Goal: Information Seeking & Learning: Find specific fact

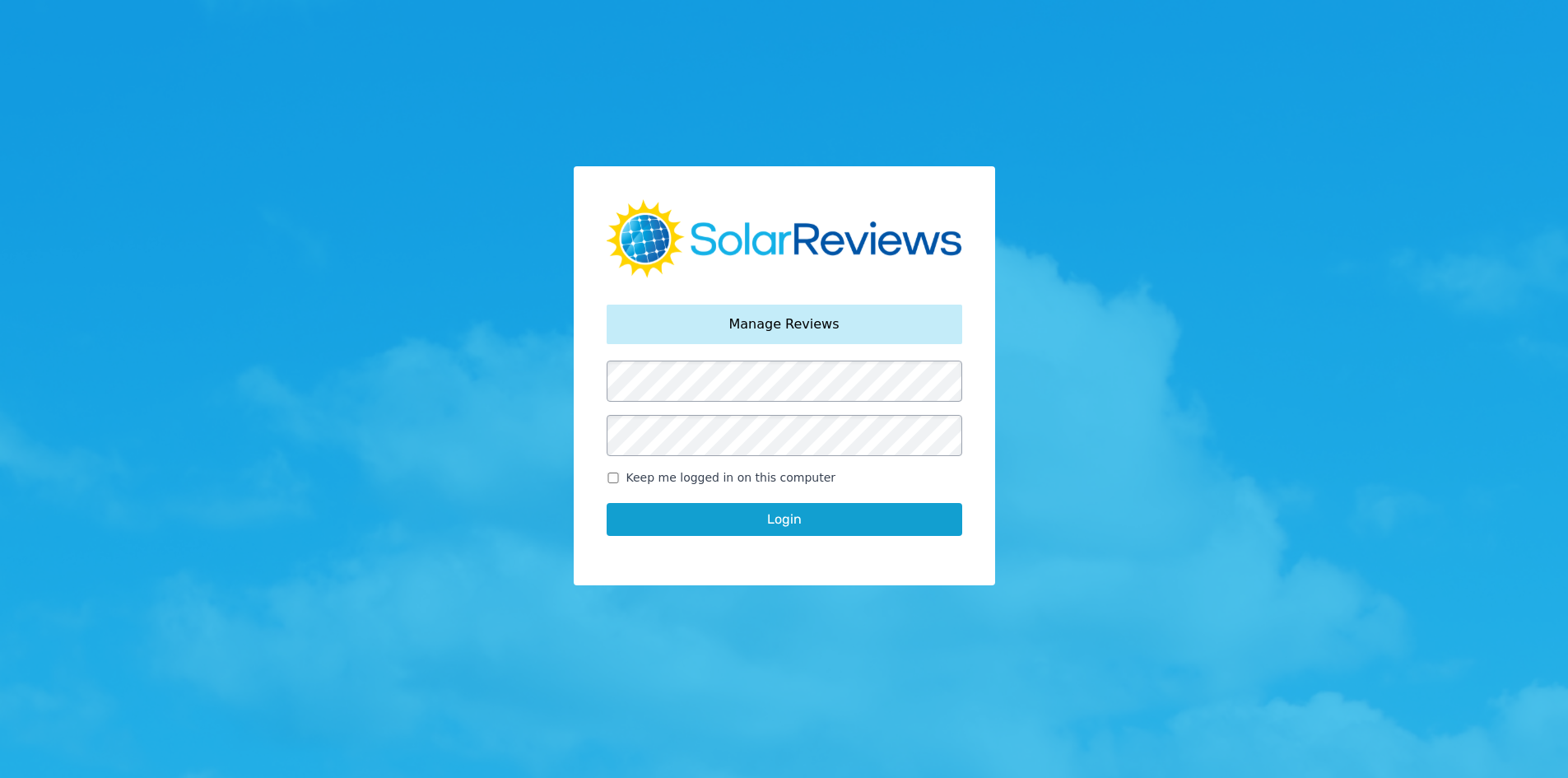
click at [715, 477] on span "Keep me logged in on this computer" at bounding box center [731, 477] width 210 height 17
click at [620, 477] on input "Keep me logged in on this computer" at bounding box center [613, 478] width 14 height 11
checkbox input "true"
click at [703, 530] on button "Login" at bounding box center [784, 519] width 355 height 33
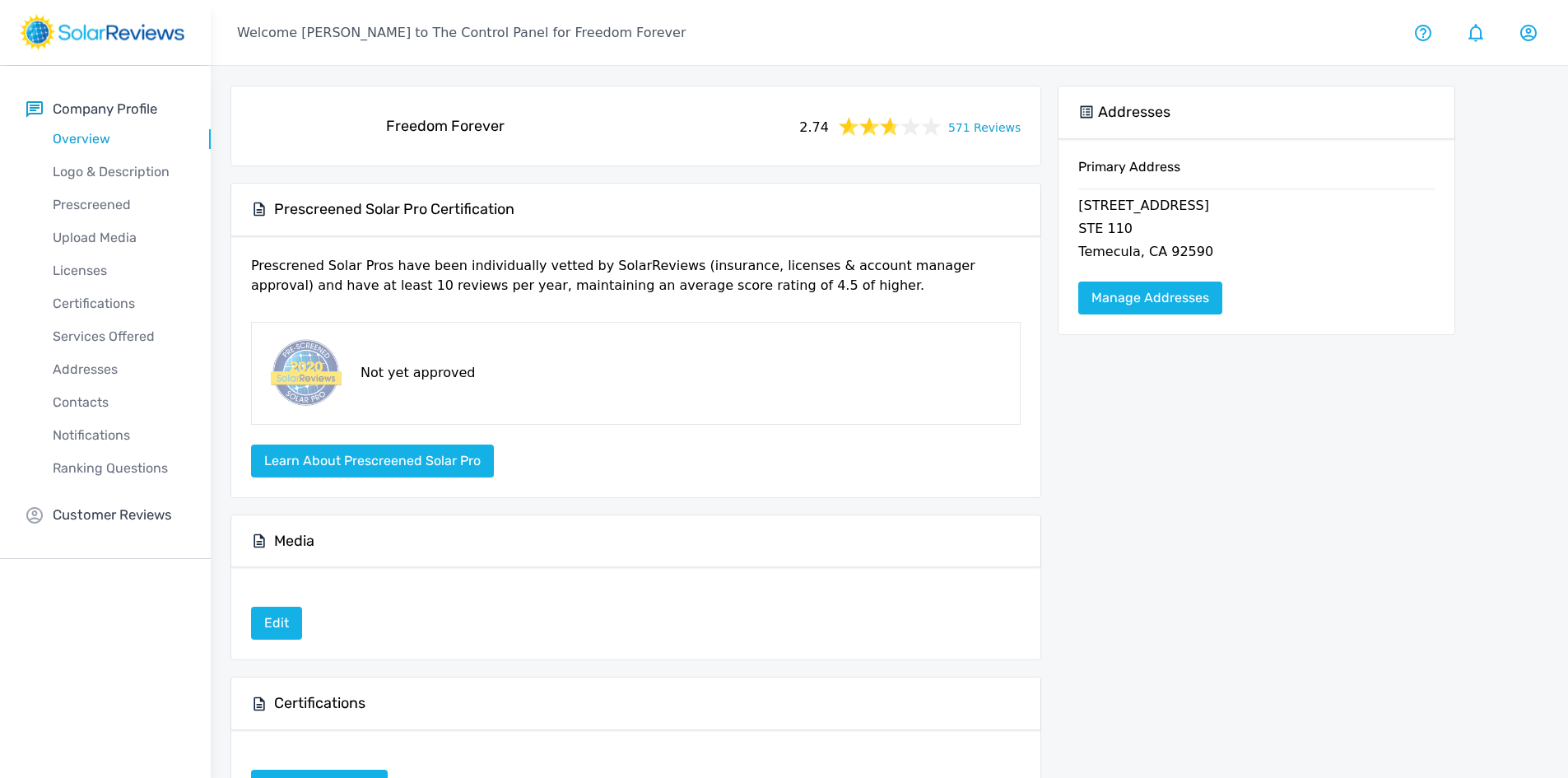
click at [991, 134] on link "571 Reviews" at bounding box center [984, 126] width 72 height 21
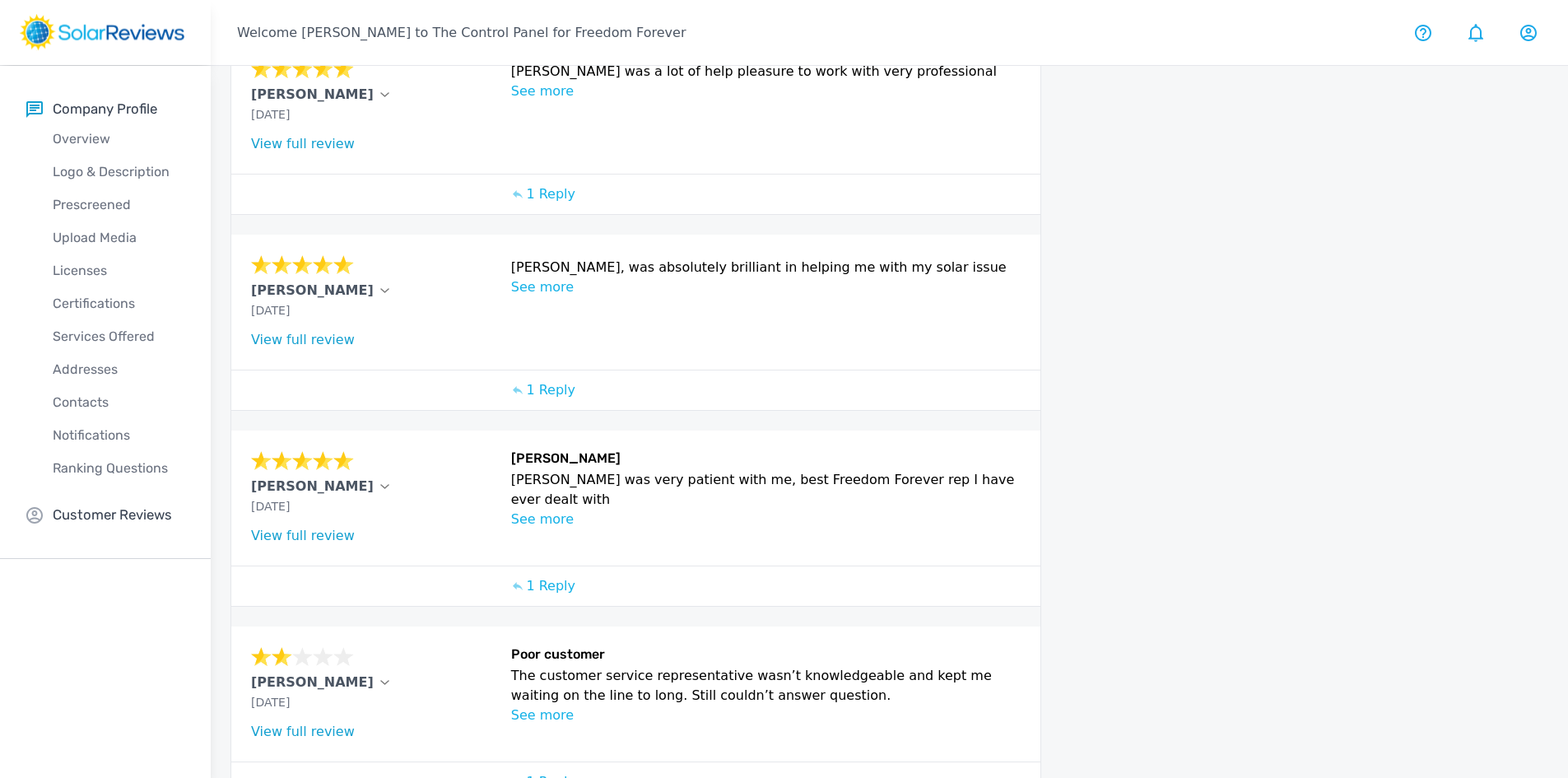
scroll to position [499, 0]
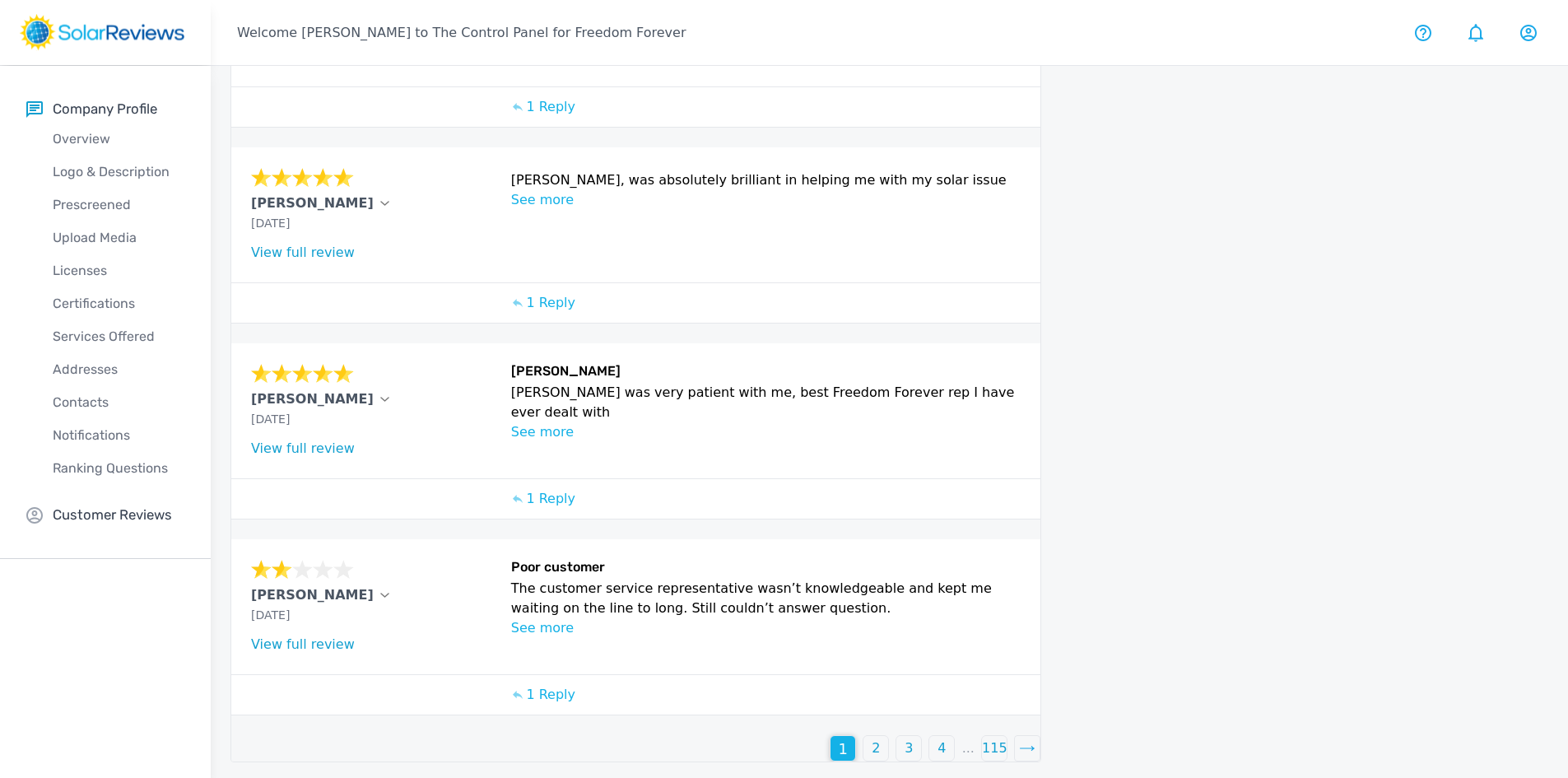
click at [873, 750] on p "2" at bounding box center [875, 748] width 8 height 20
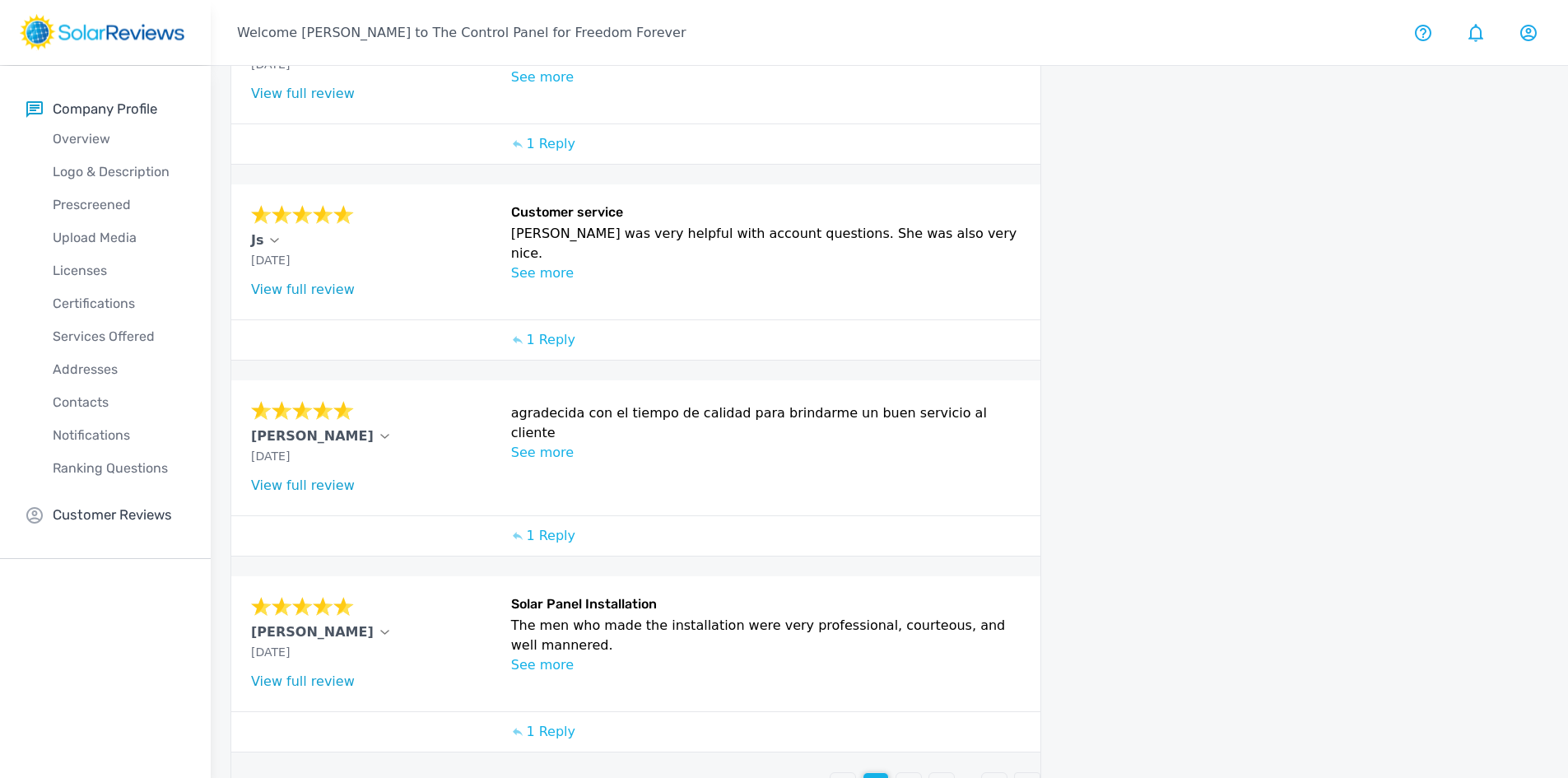
scroll to position [582, 0]
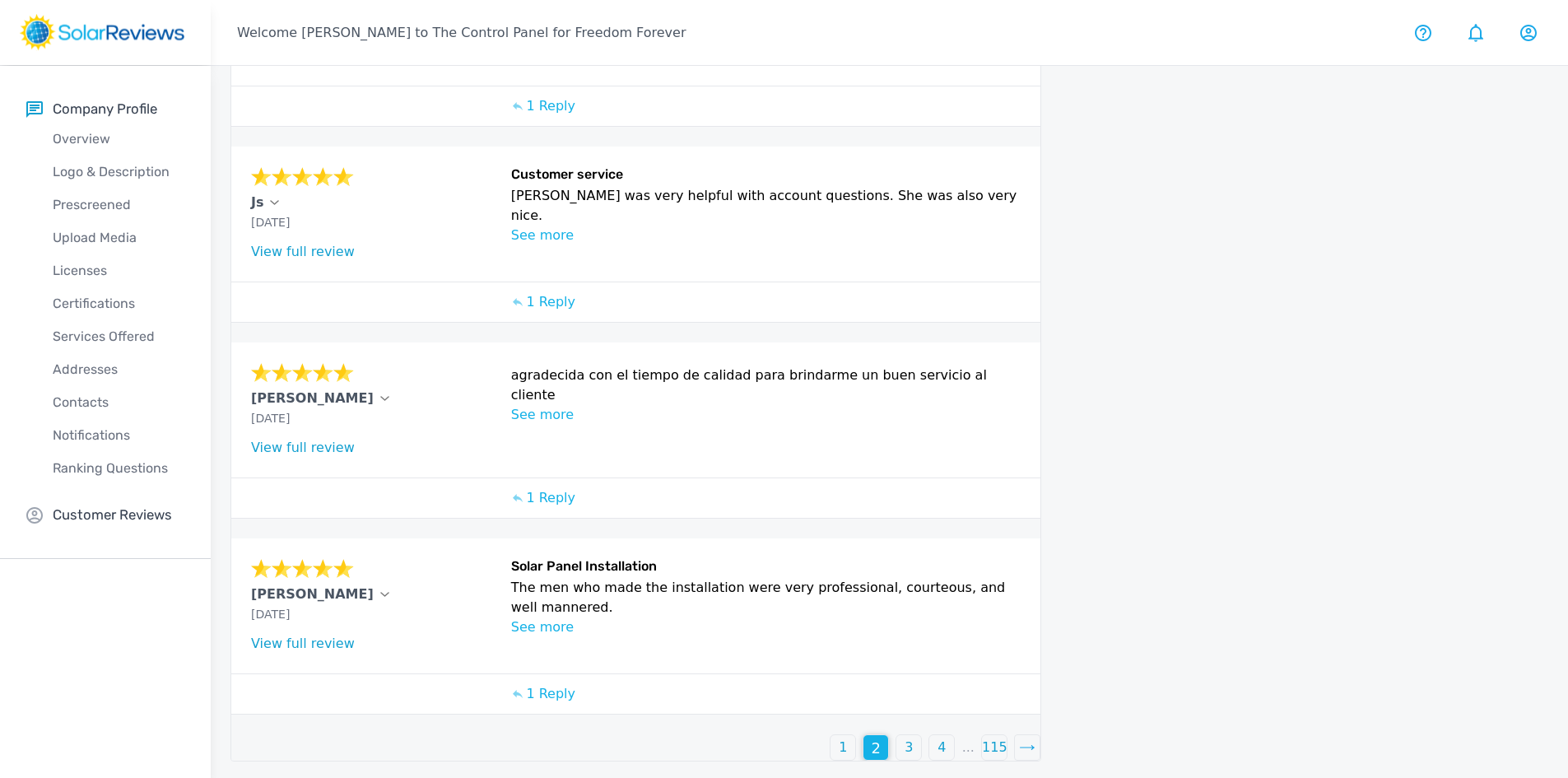
click at [898, 741] on div "3" at bounding box center [908, 746] width 24 height 24
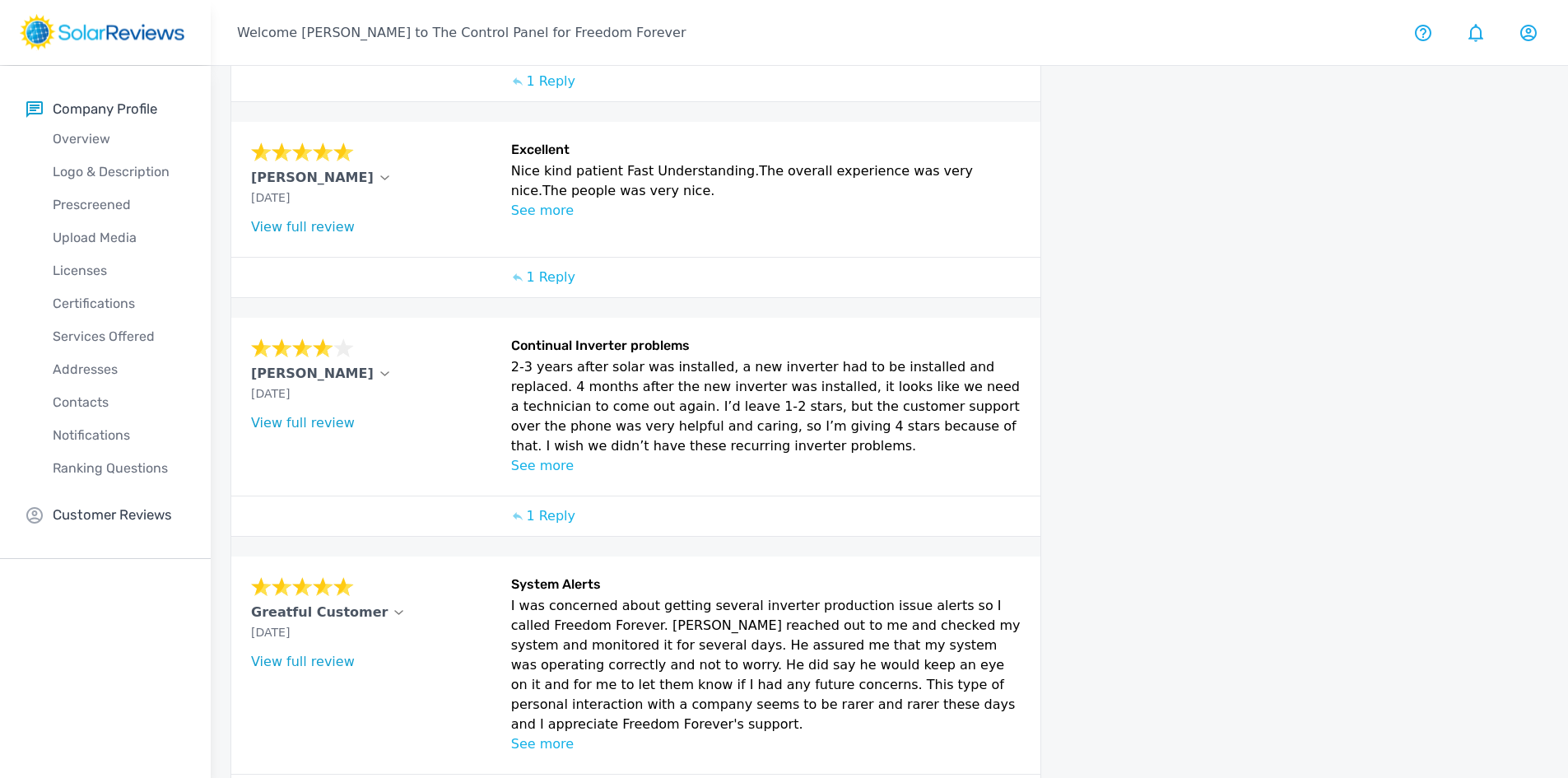
scroll to position [653, 0]
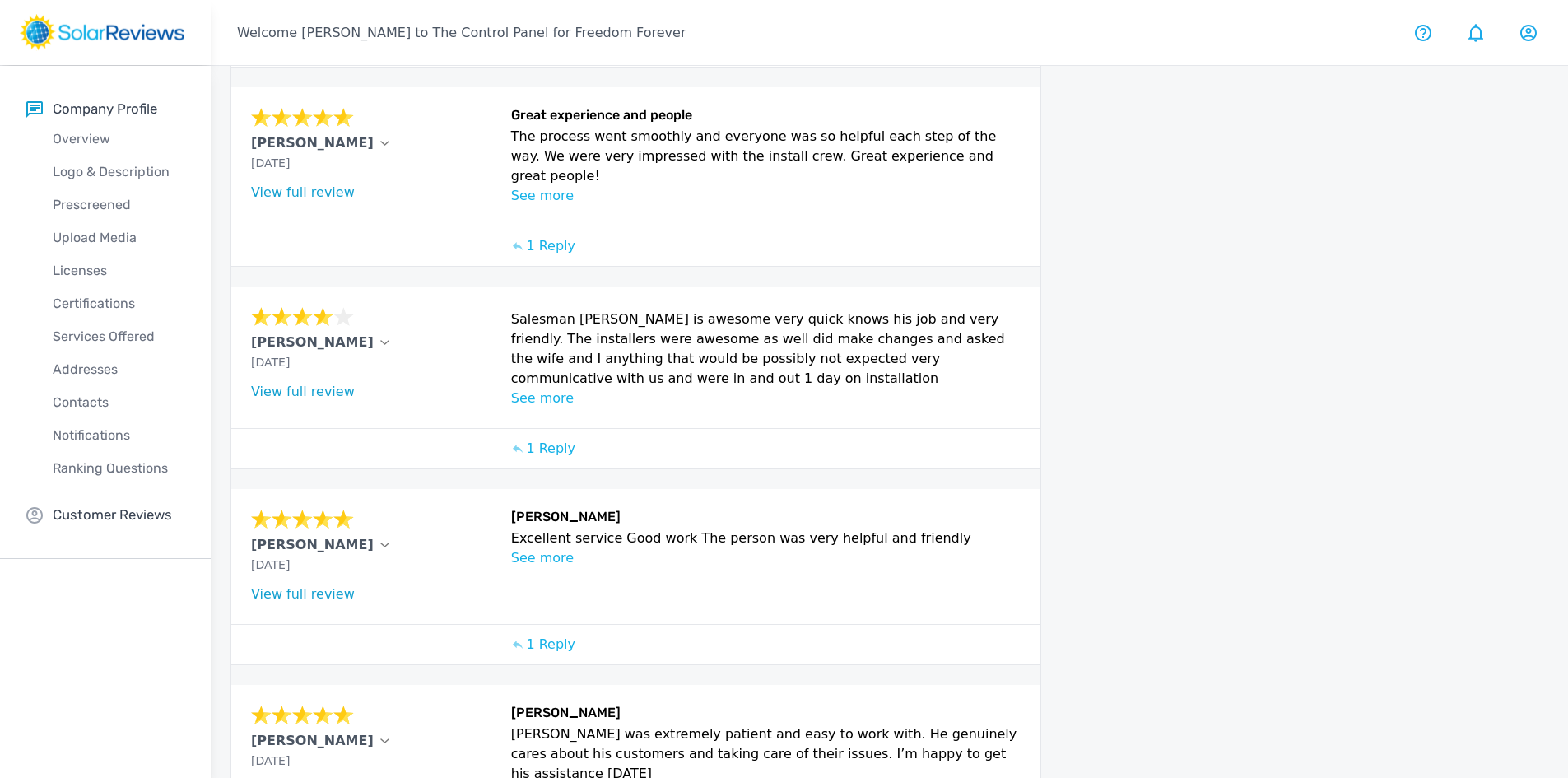
scroll to position [569, 0]
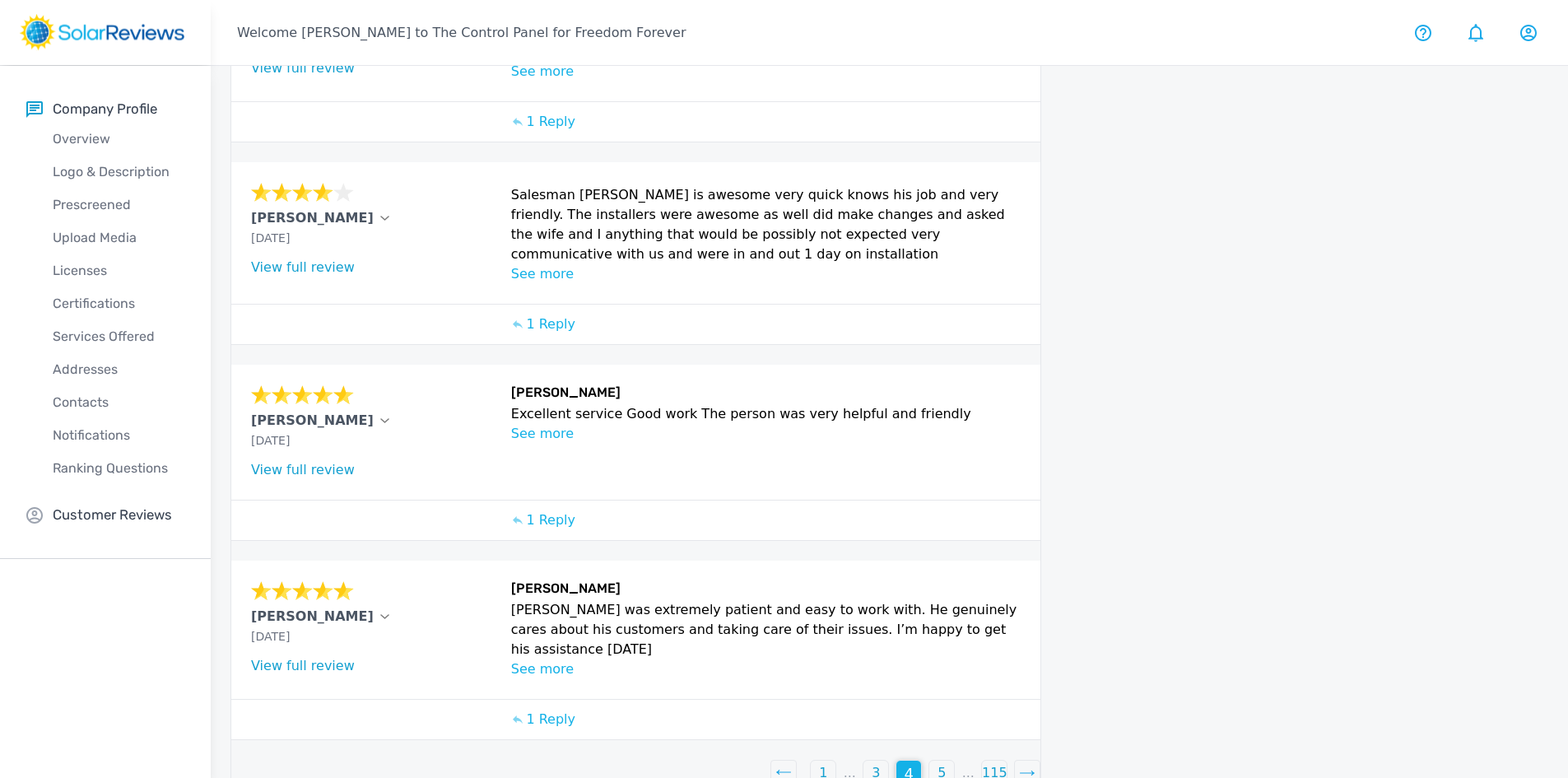
click at [824, 763] on p "1" at bounding box center [822, 773] width 8 height 20
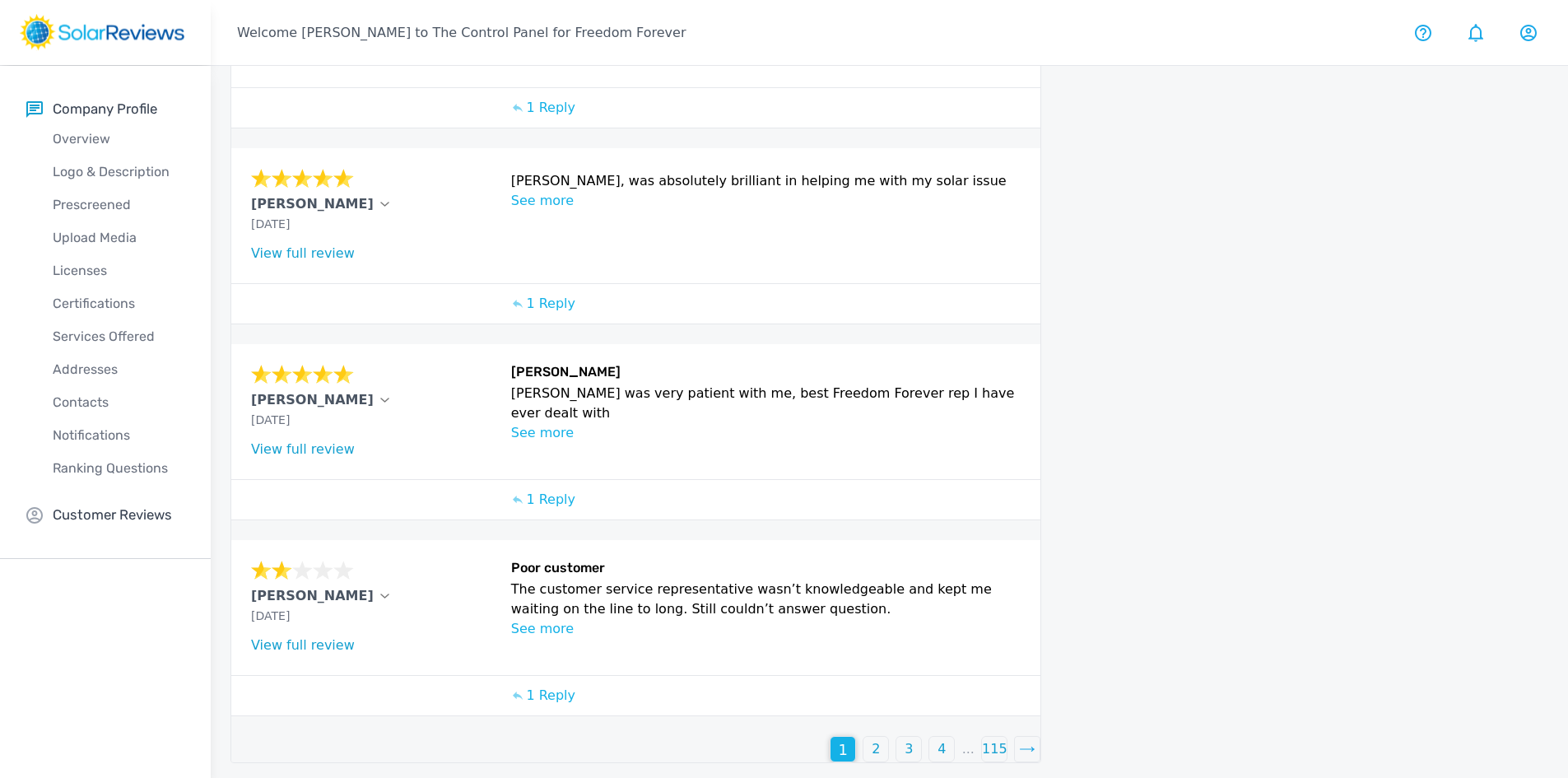
scroll to position [499, 0]
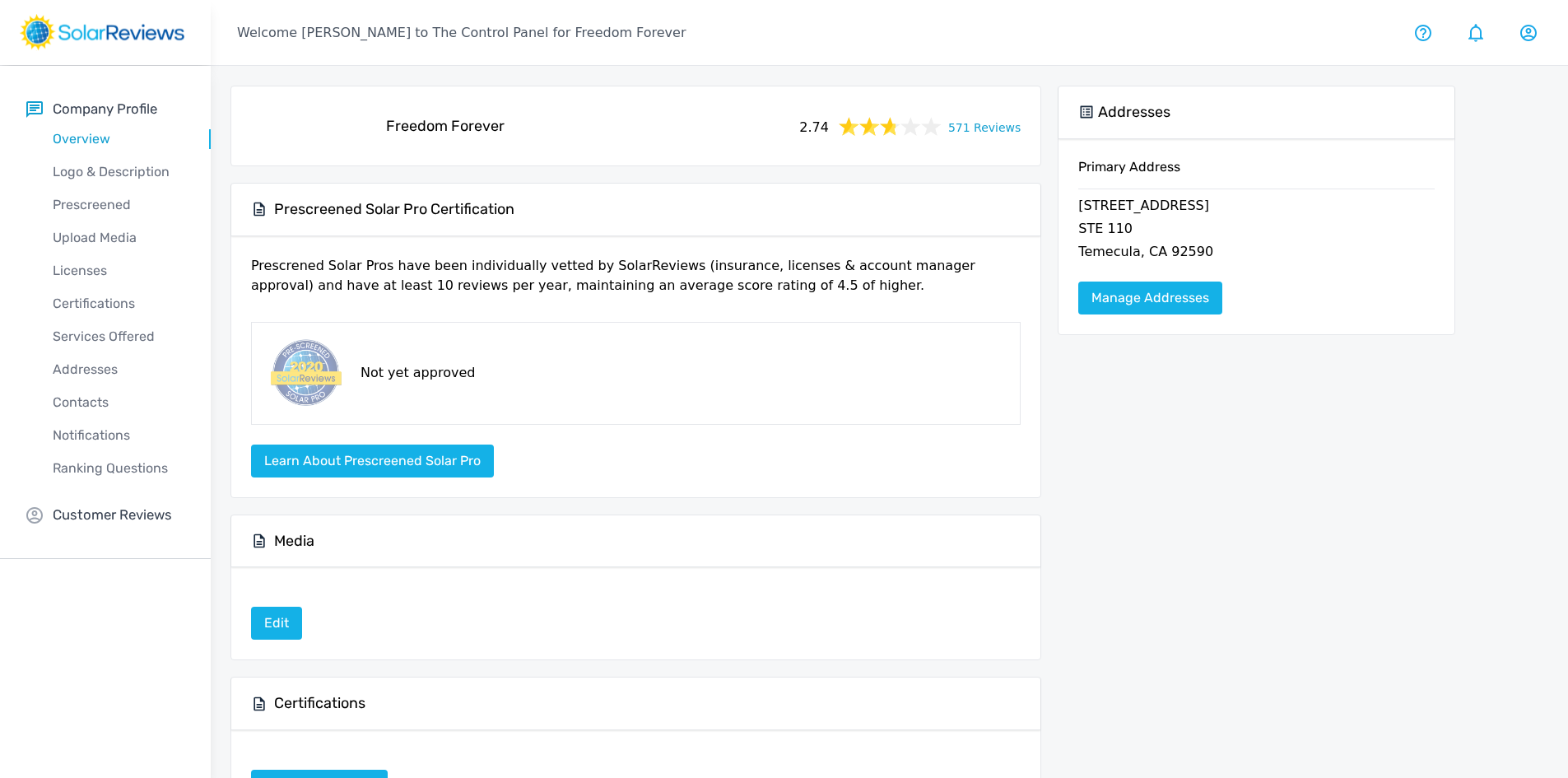
click at [1000, 130] on link "571 Reviews" at bounding box center [984, 126] width 72 height 21
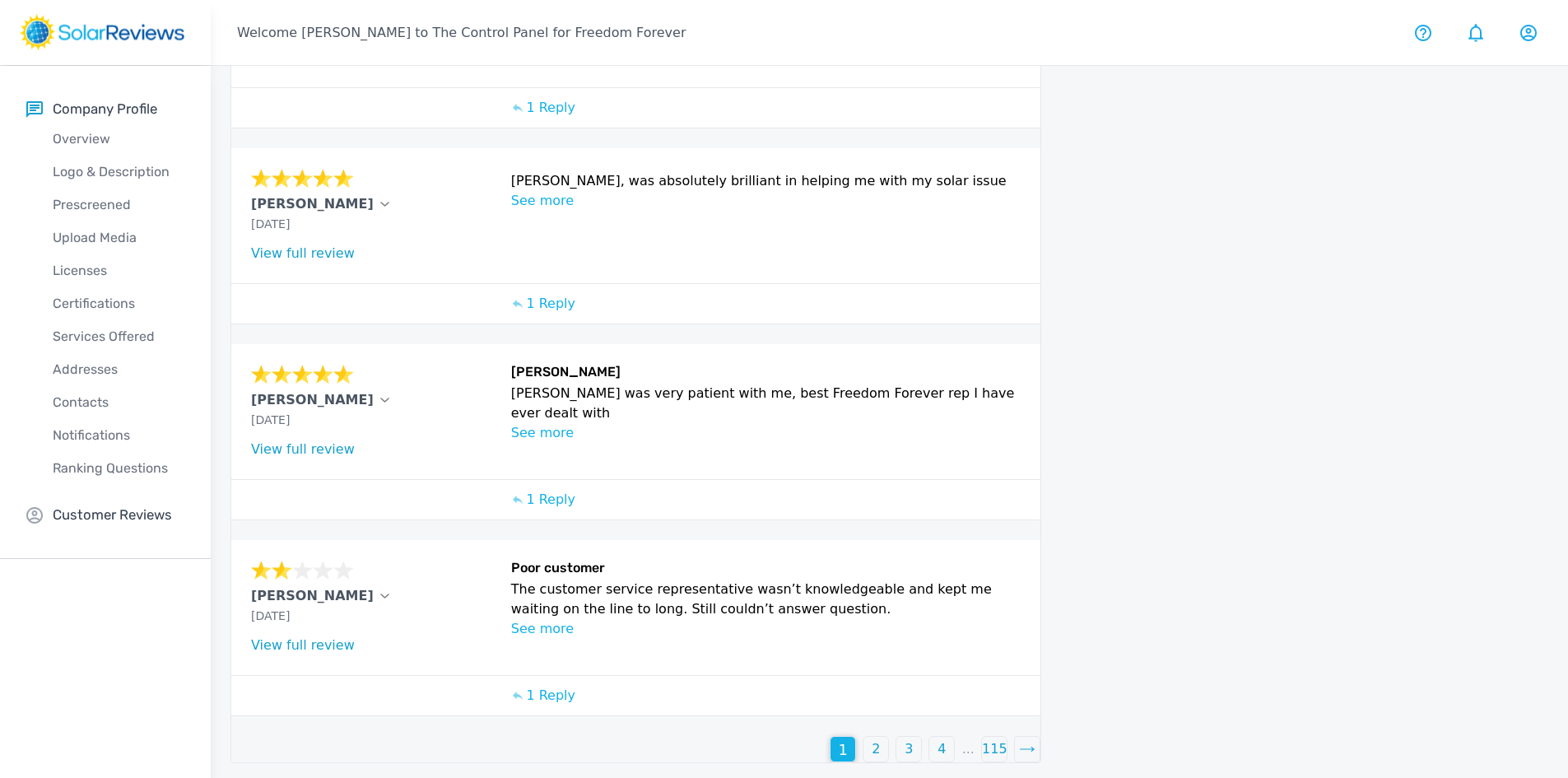
scroll to position [499, 0]
click at [874, 747] on p "2" at bounding box center [875, 748] width 8 height 20
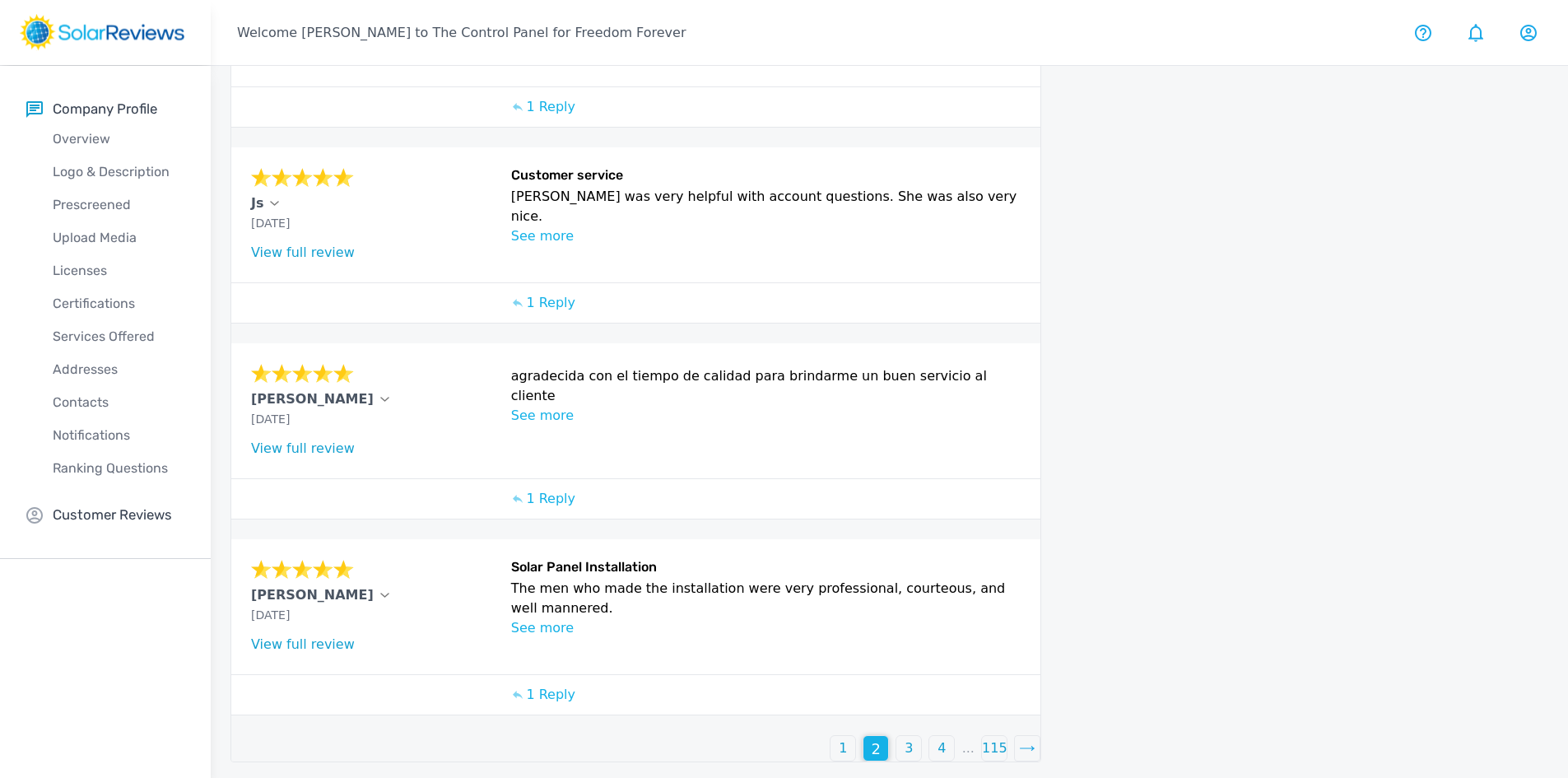
scroll to position [582, 0]
click at [900, 740] on div "3" at bounding box center [908, 746] width 24 height 24
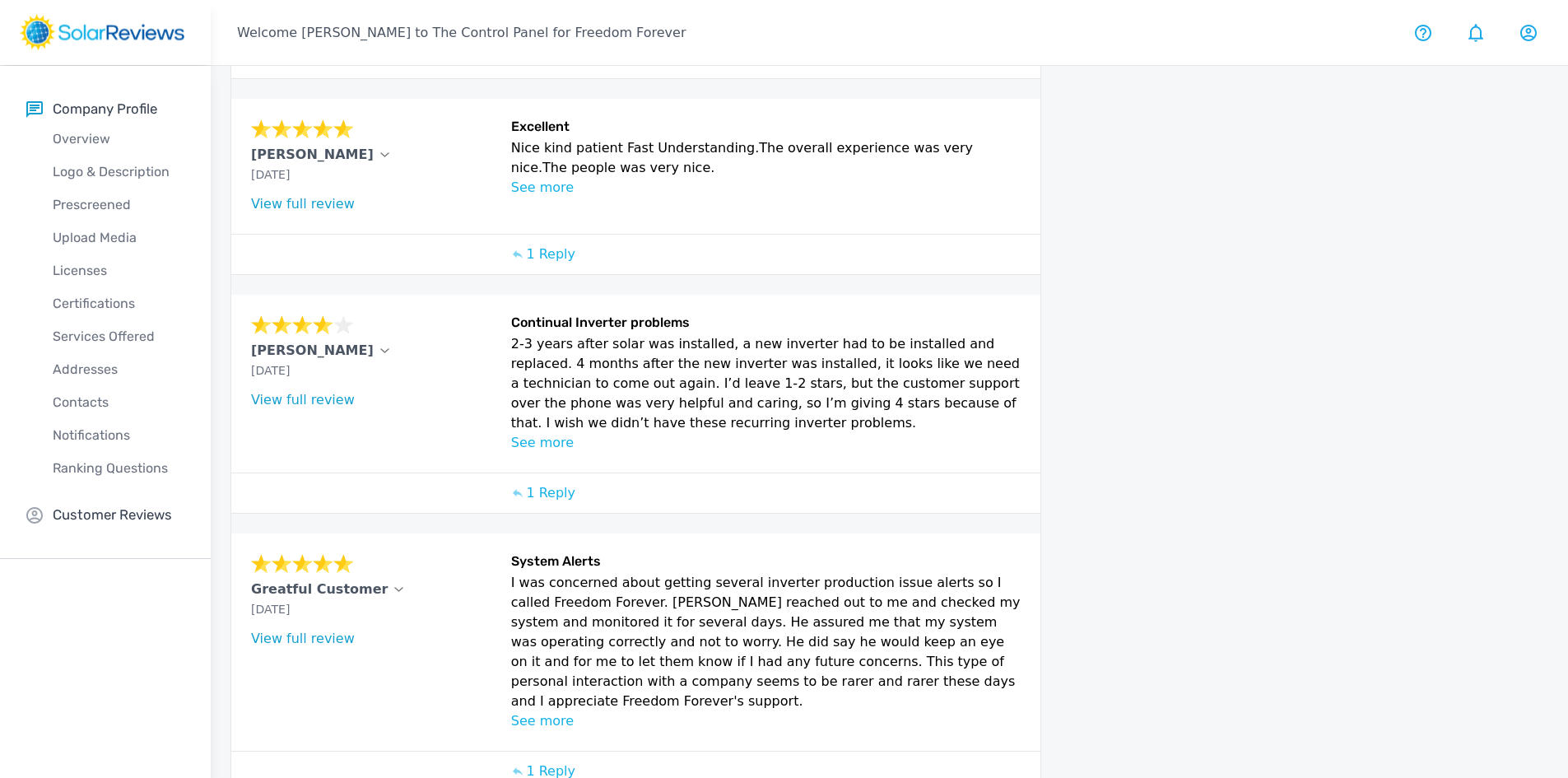
scroll to position [653, 0]
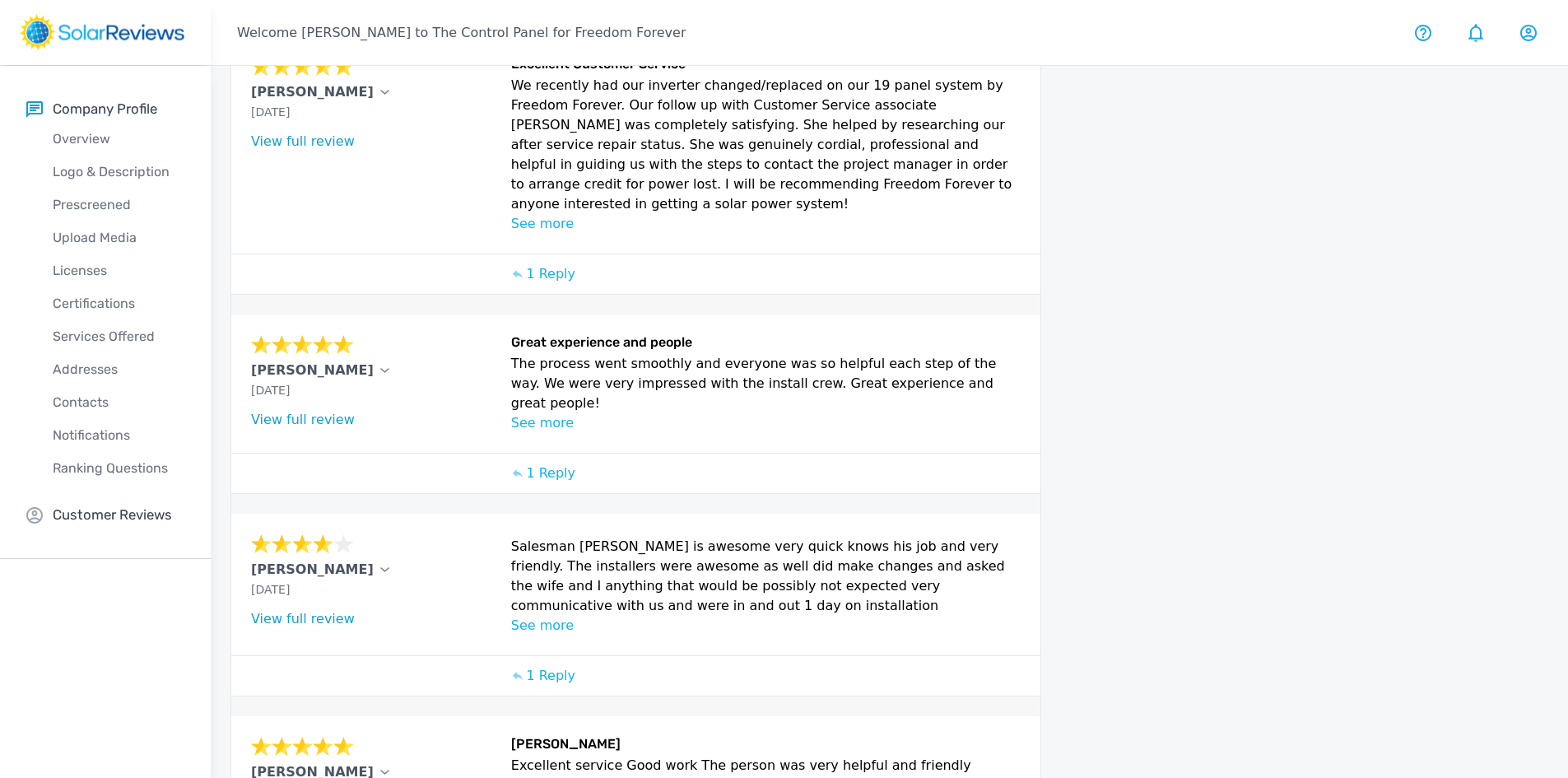
scroll to position [569, 0]
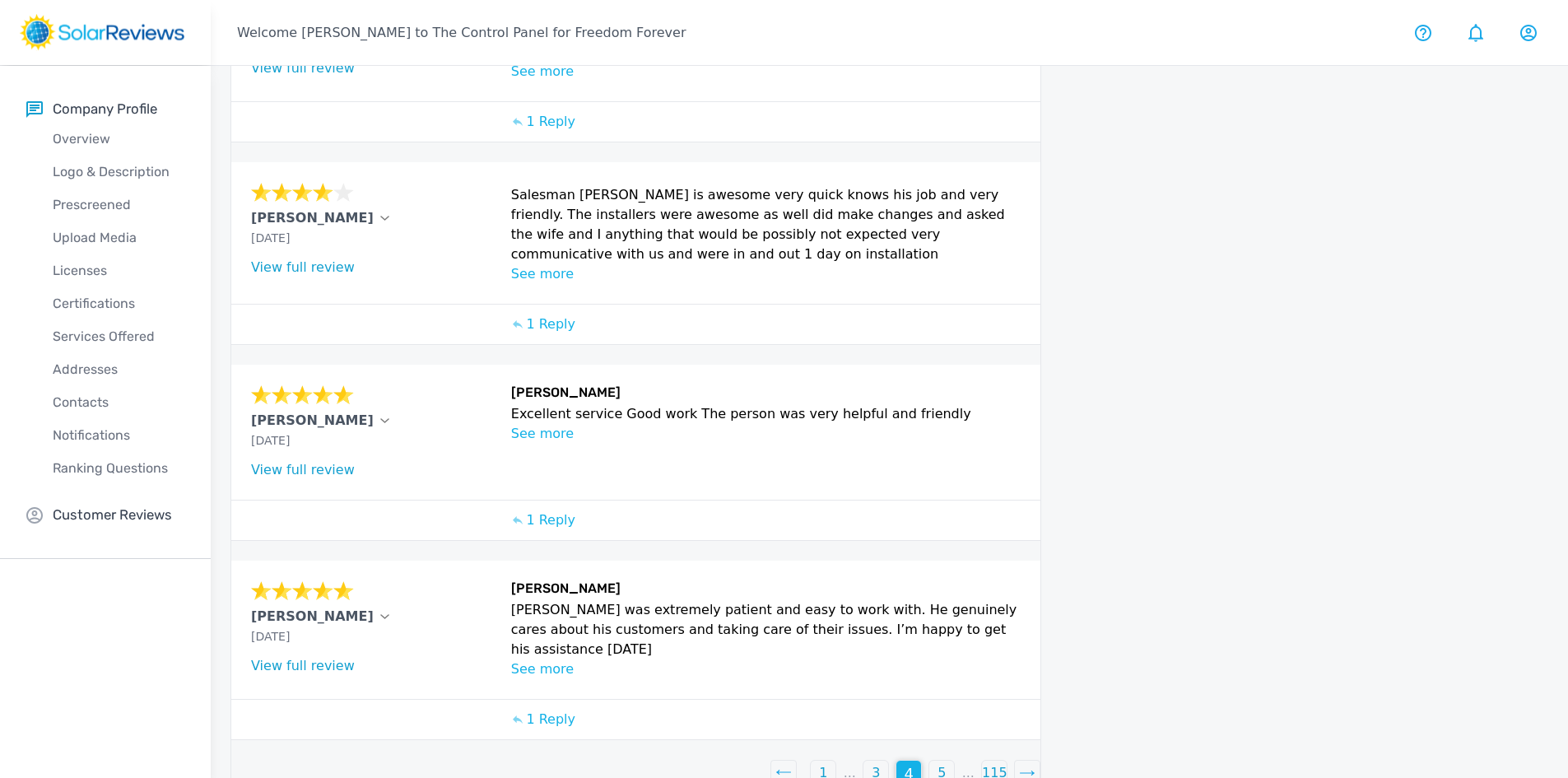
click at [872, 763] on p "3" at bounding box center [875, 773] width 8 height 20
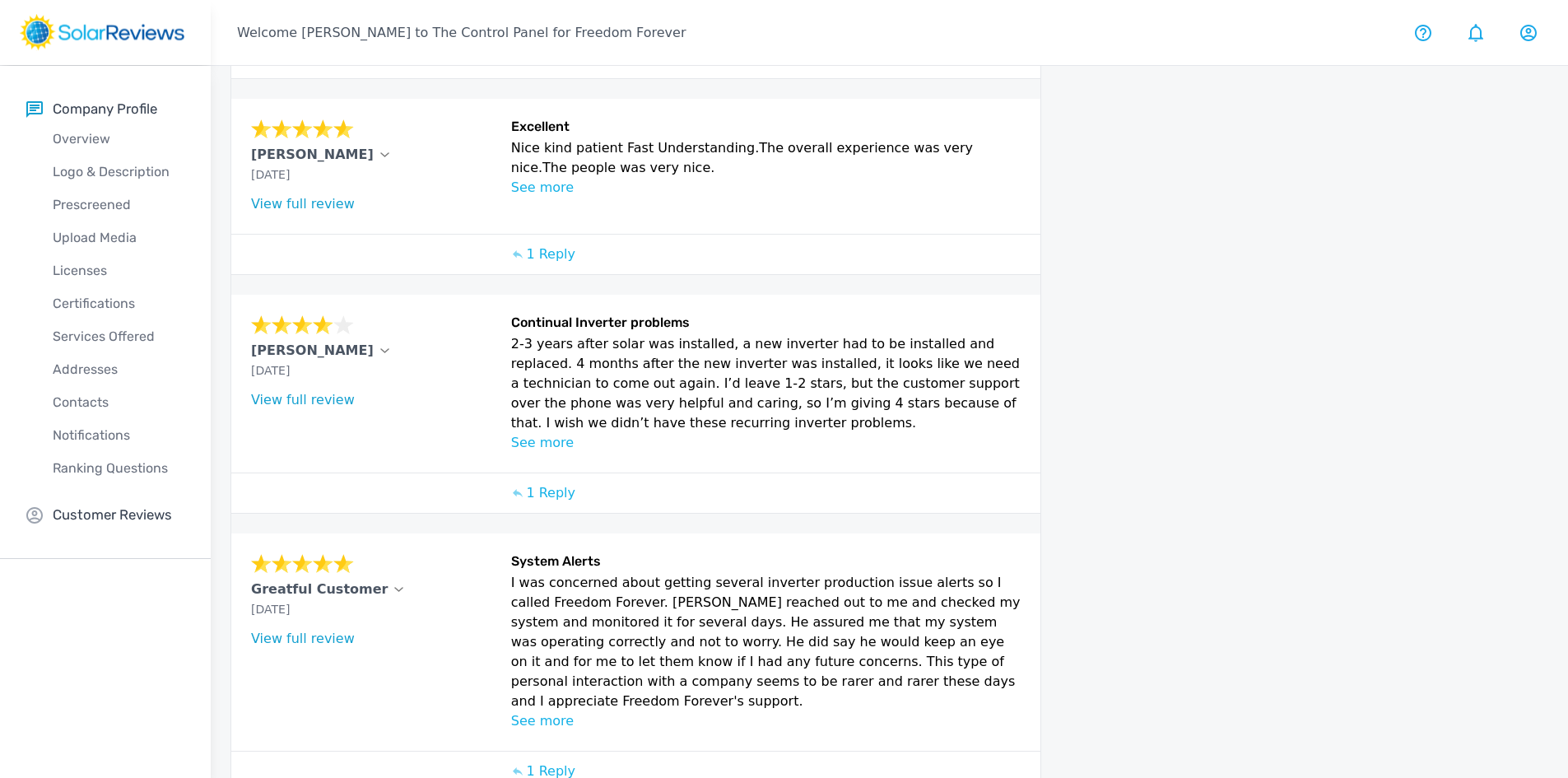
scroll to position [653, 0]
click at [558, 432] on p "See more" at bounding box center [766, 442] width 511 height 20
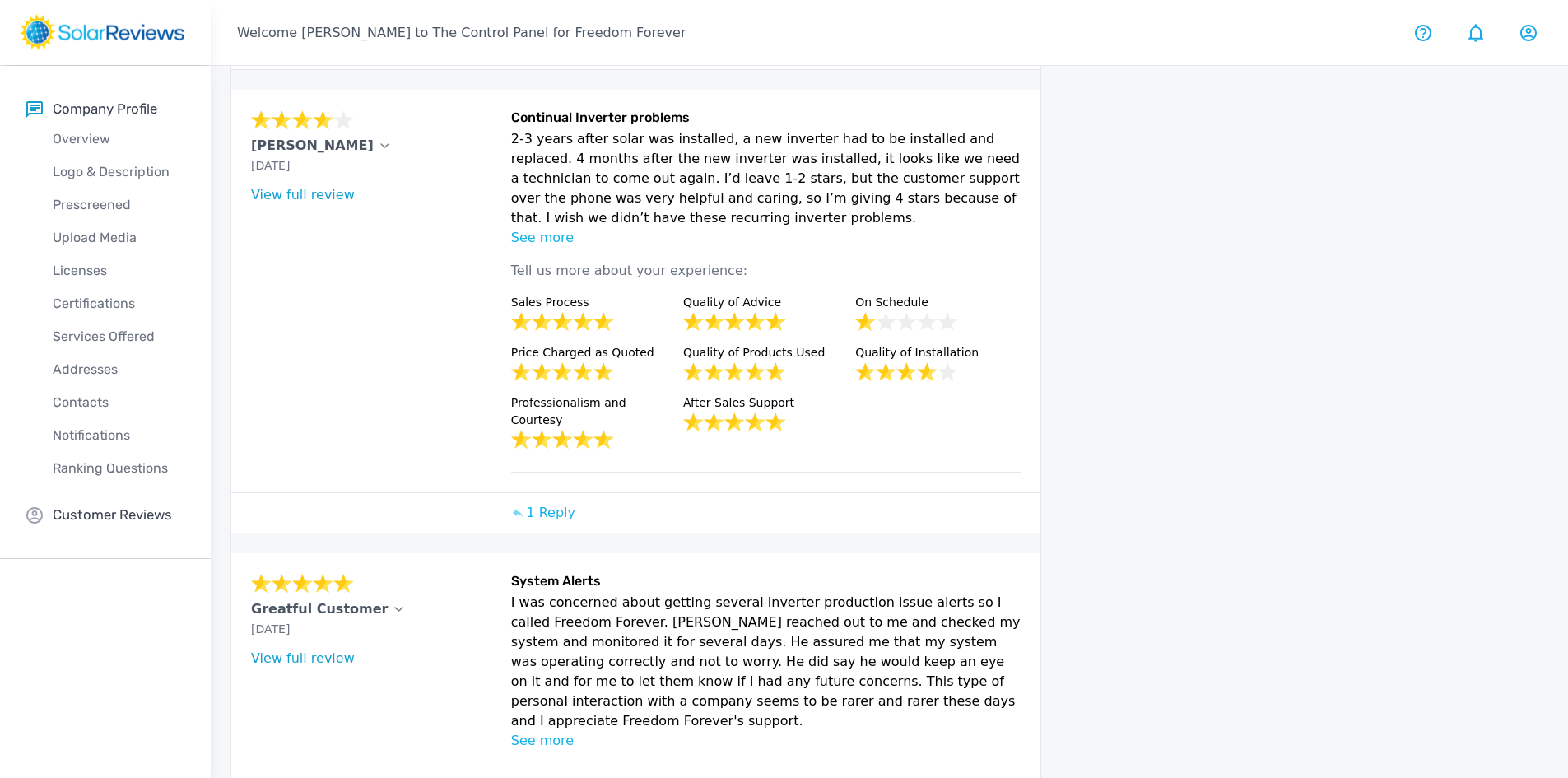
scroll to position [858, 0]
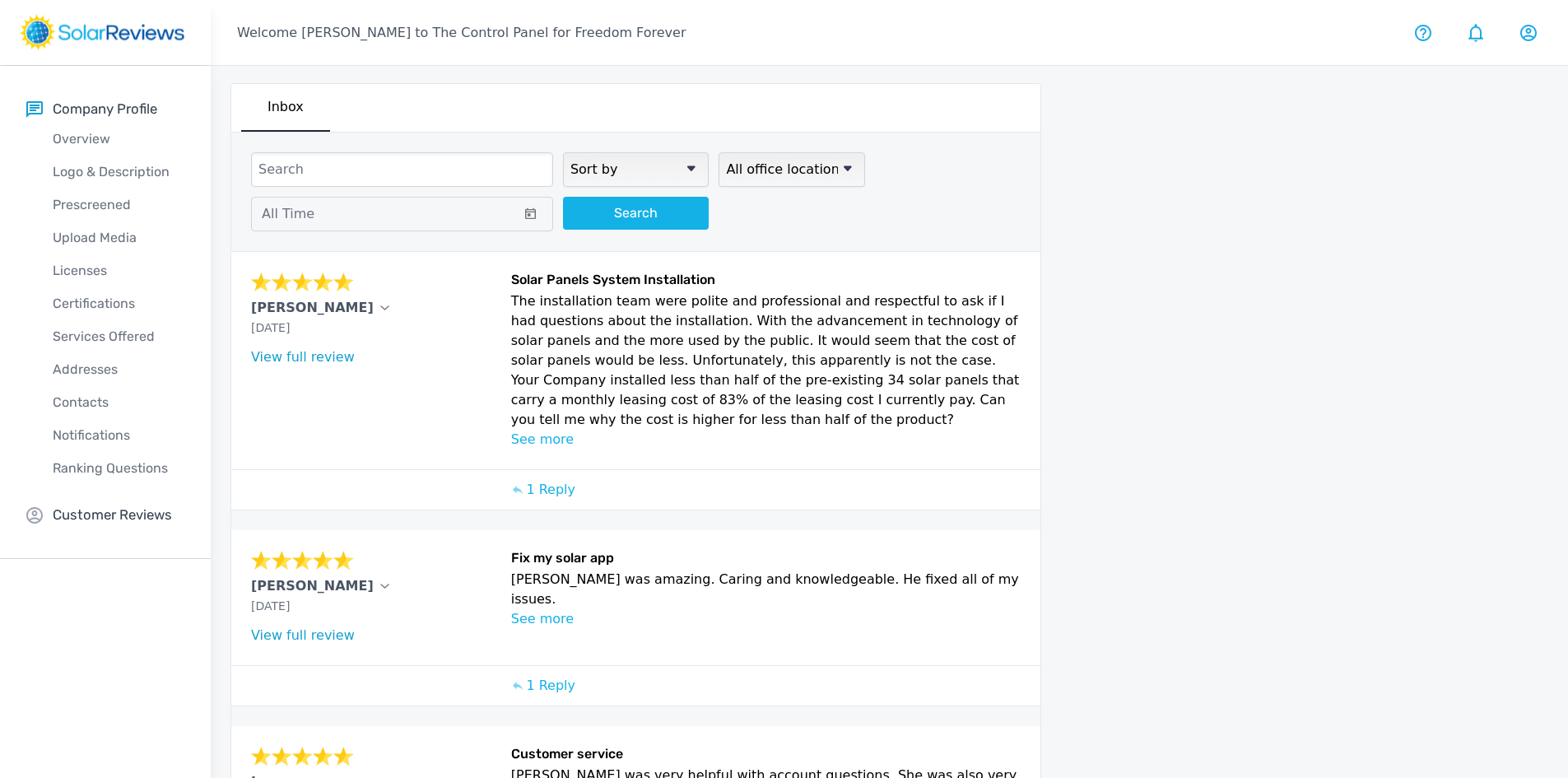
scroll to position [0, 0]
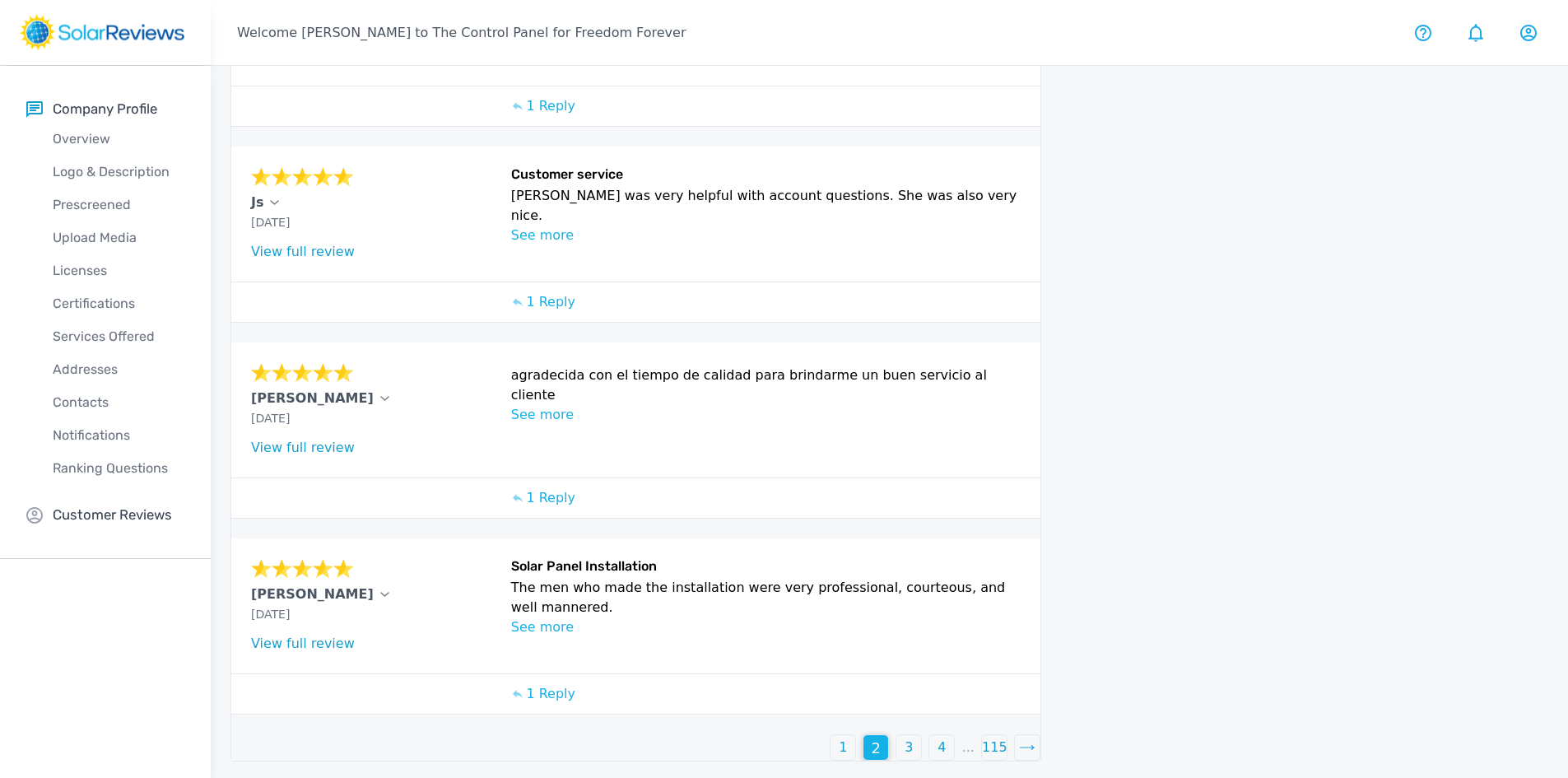
click at [851, 744] on div "1" at bounding box center [842, 746] width 24 height 24
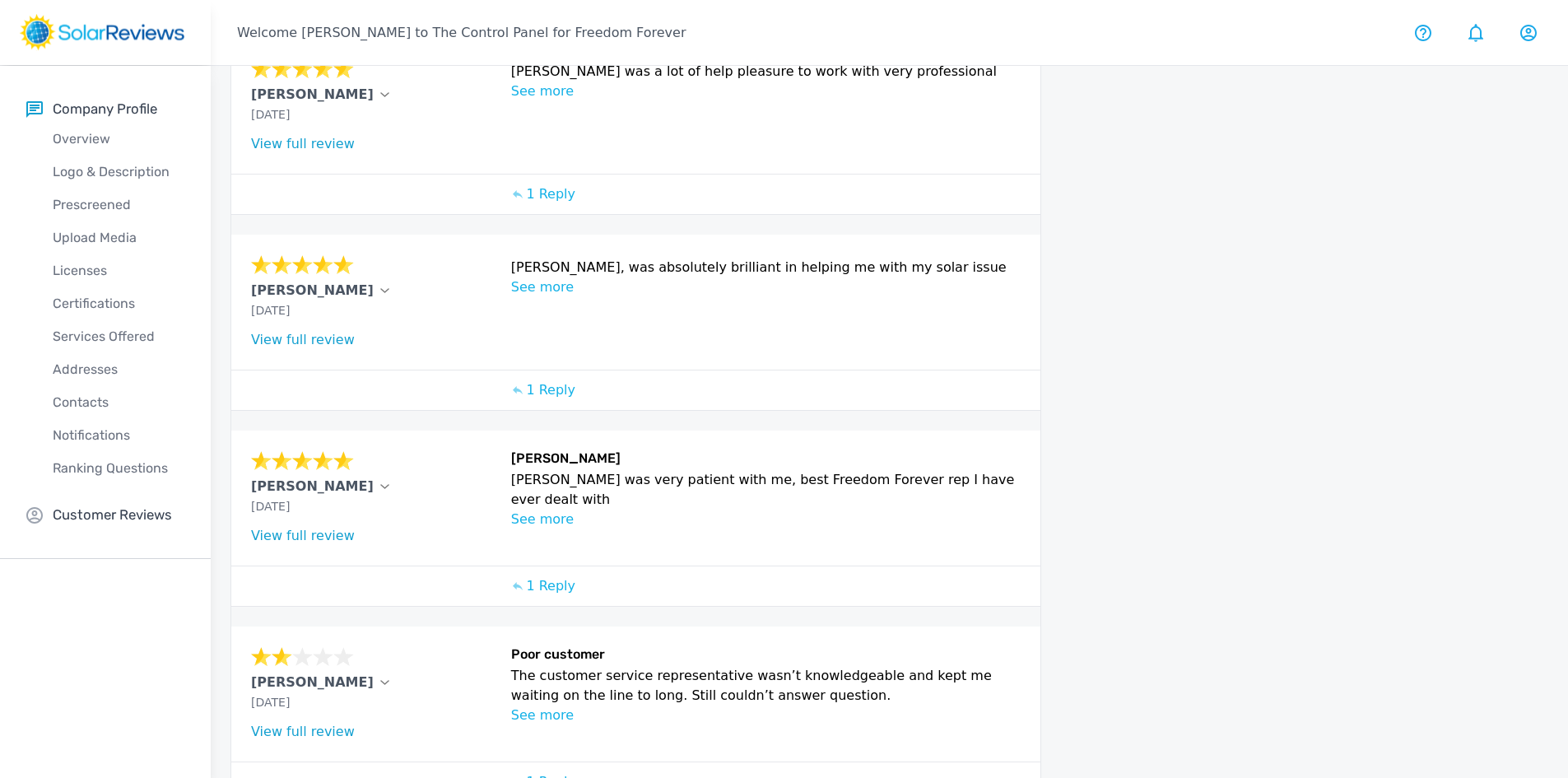
scroll to position [499, 0]
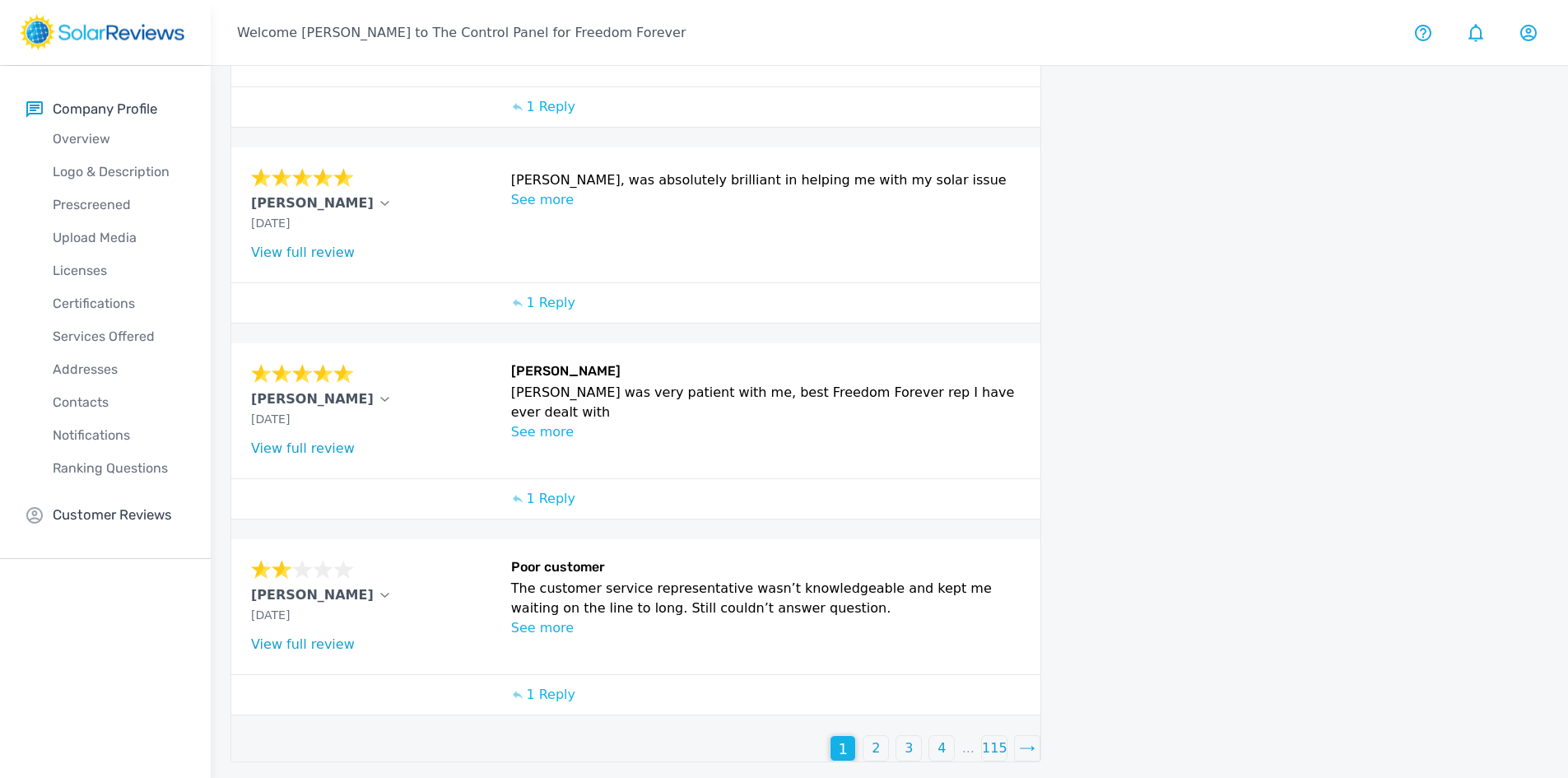
click at [912, 744] on div "3" at bounding box center [908, 747] width 24 height 24
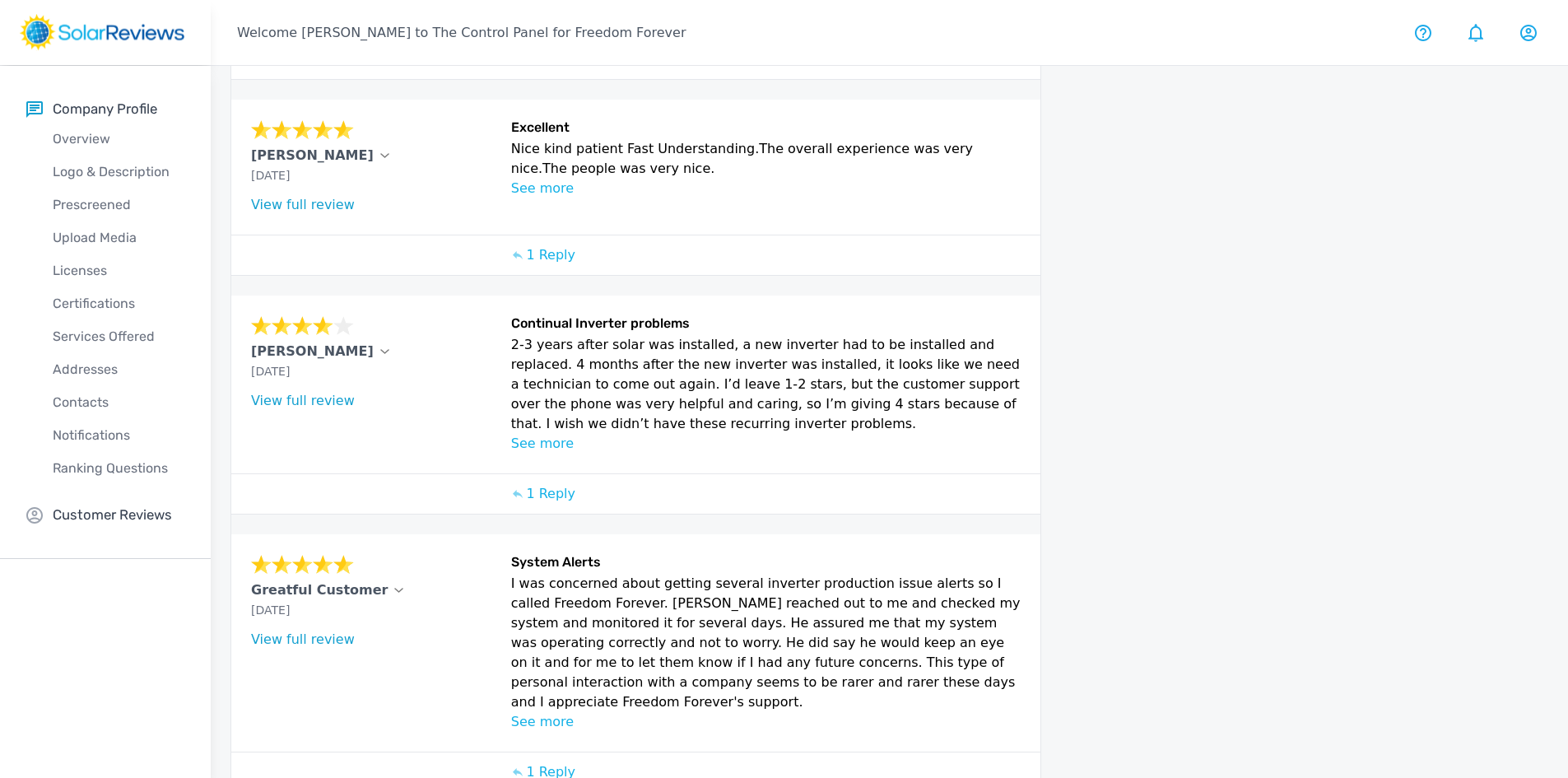
scroll to position [653, 0]
click at [318, 391] on link "View full review" at bounding box center [303, 398] width 104 height 15
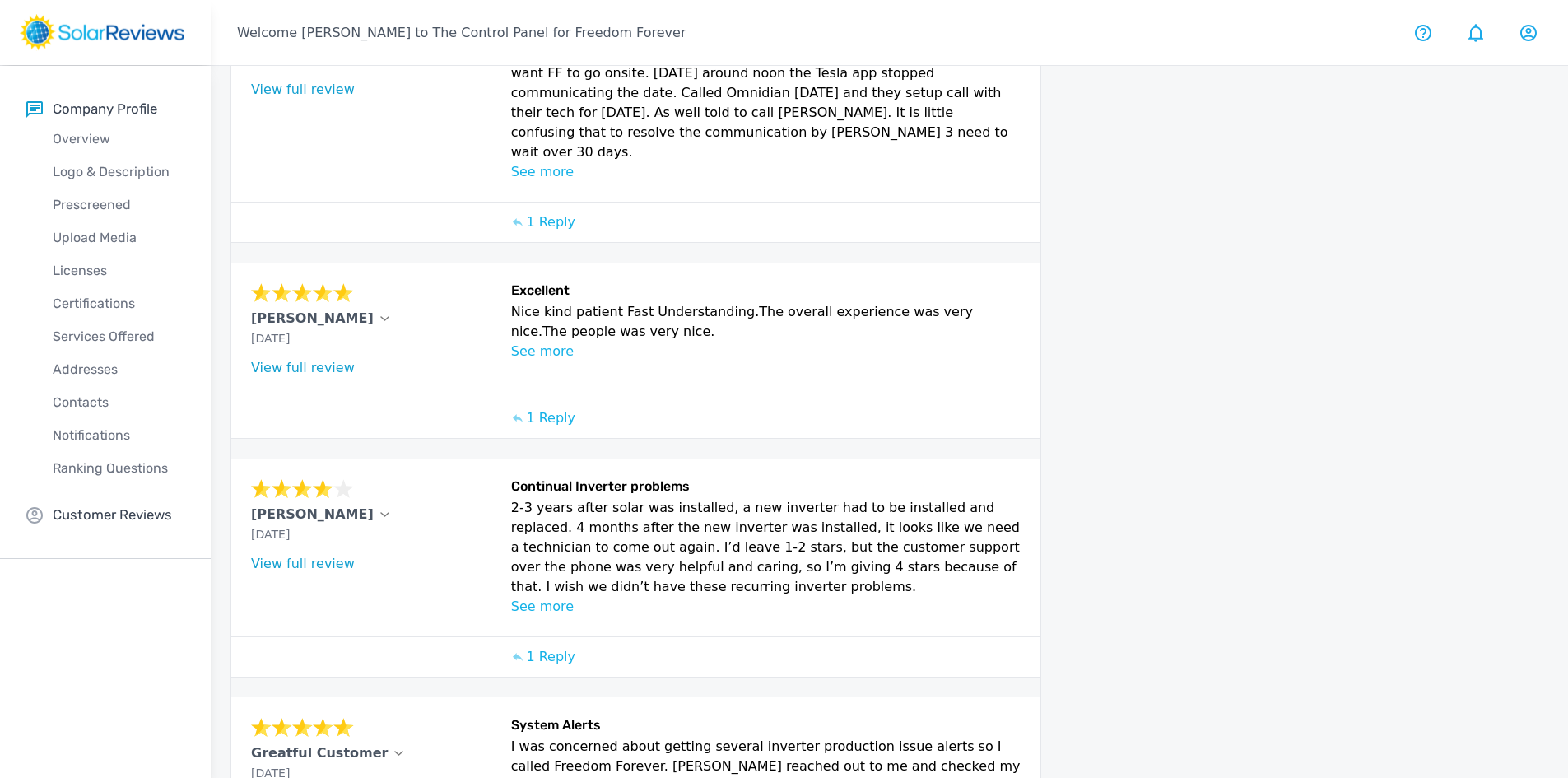
scroll to position [407, 0]
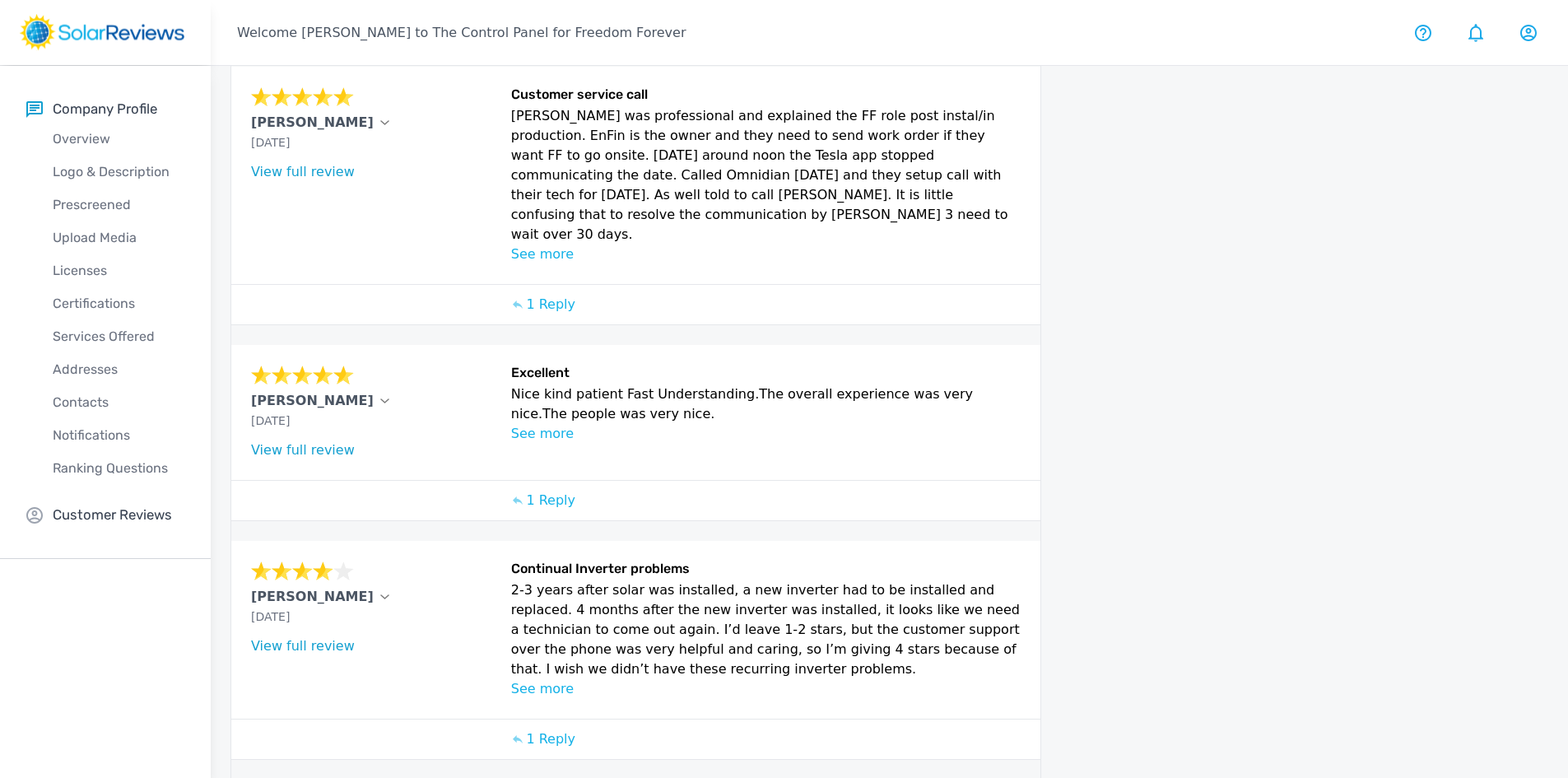
click at [548, 424] on p "See more" at bounding box center [766, 434] width 511 height 20
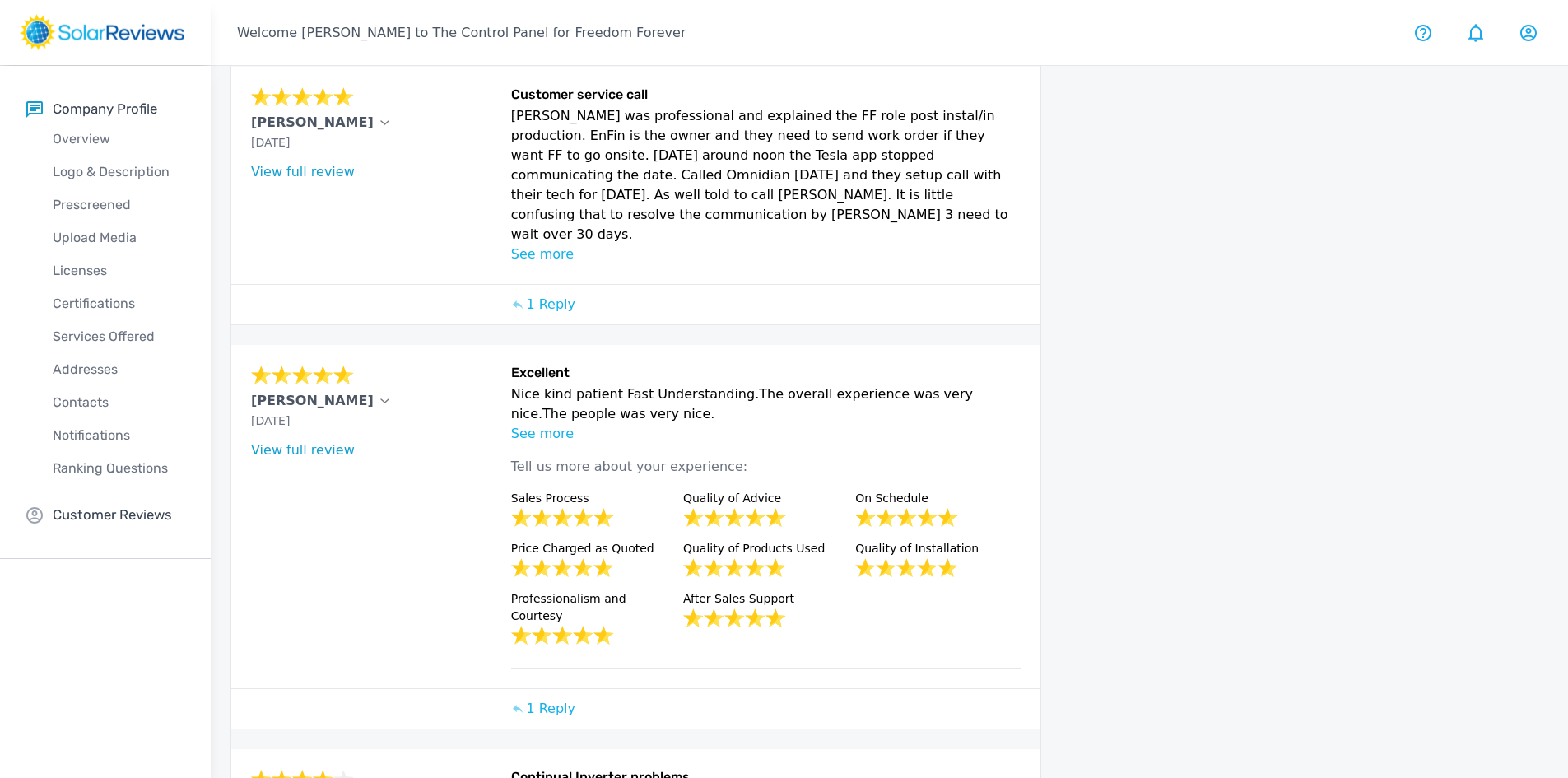
click at [310, 442] on link "View full review" at bounding box center [303, 449] width 104 height 15
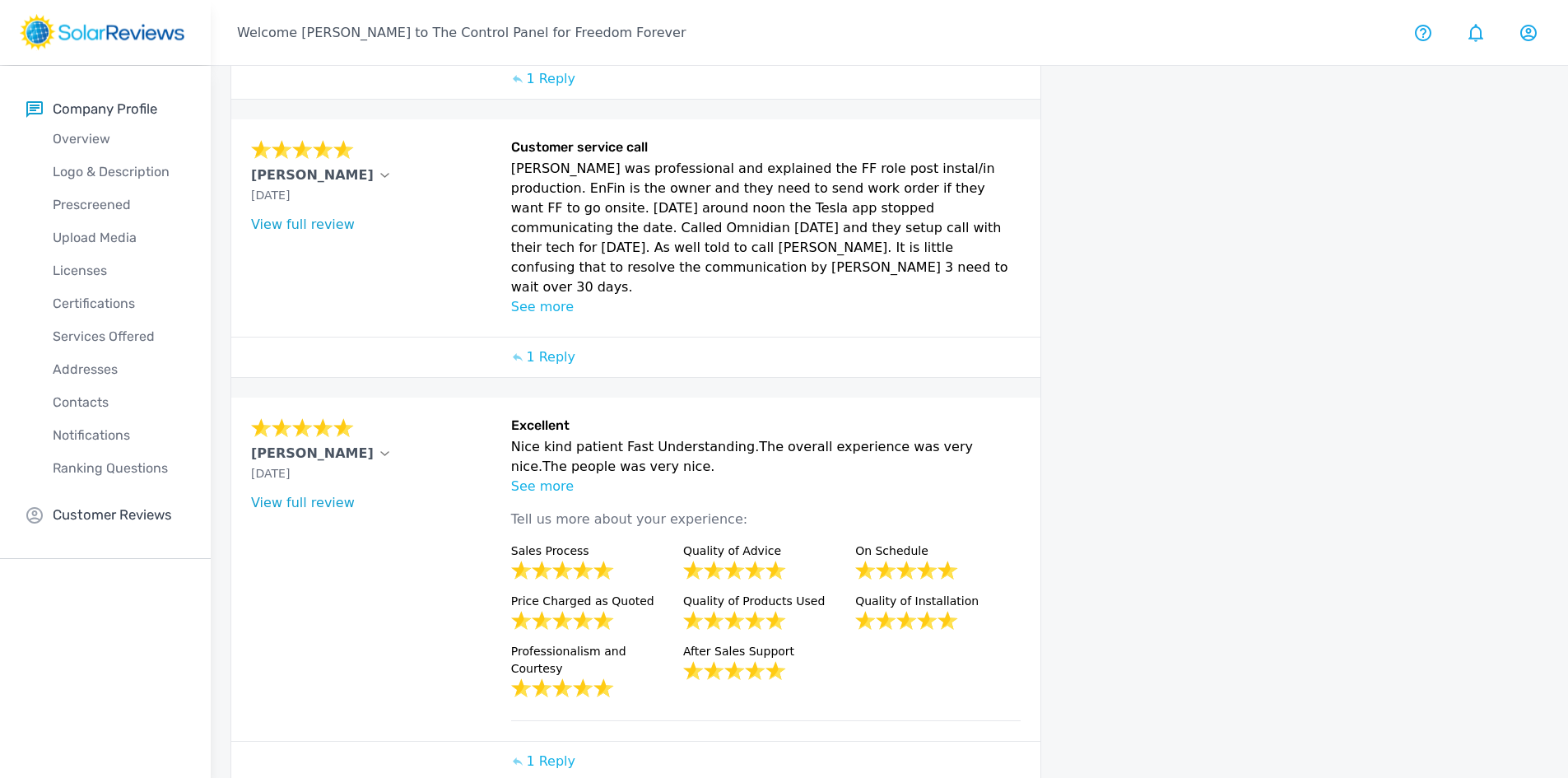
scroll to position [160, 0]
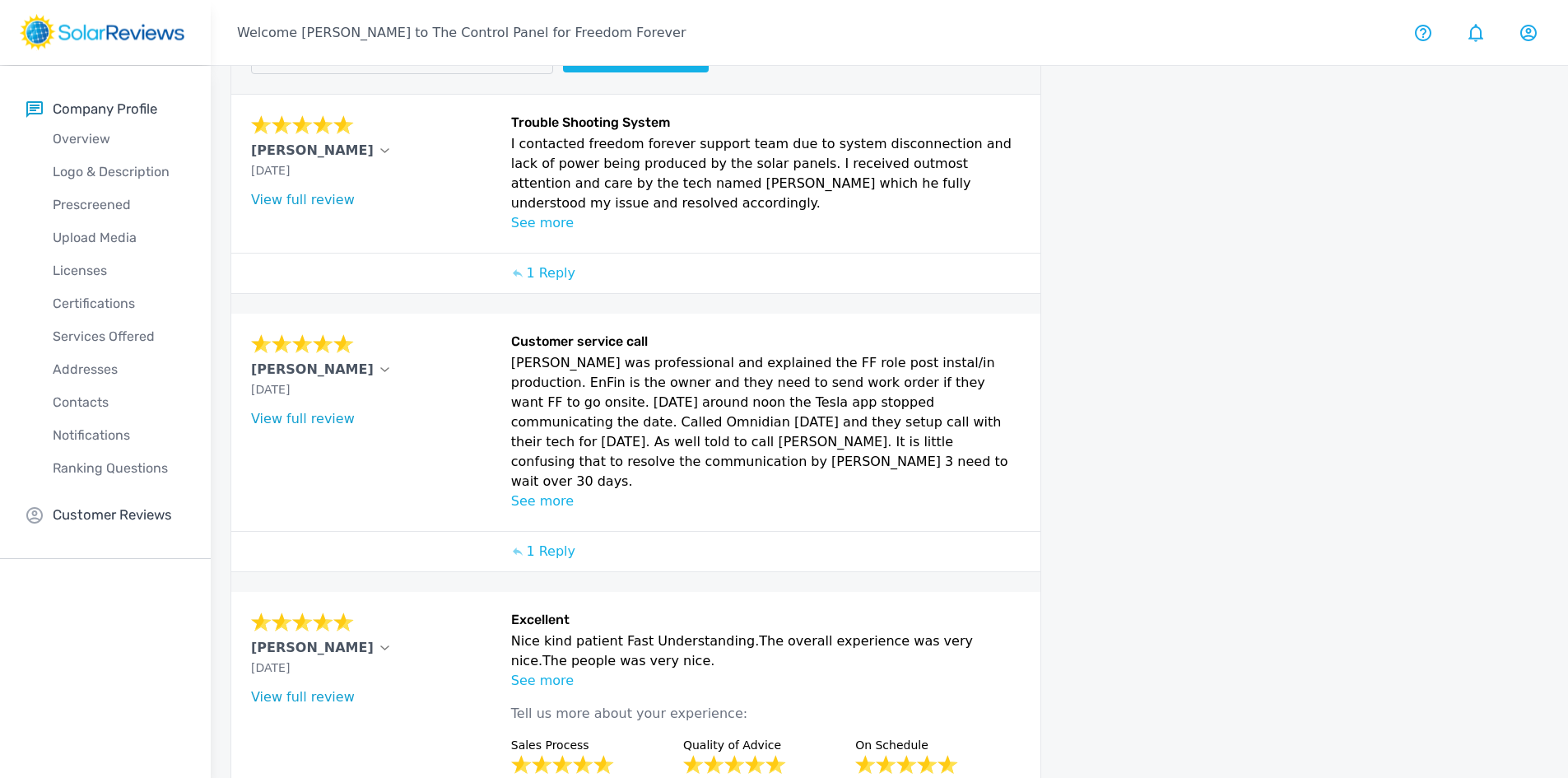
click at [523, 492] on p "See more" at bounding box center [766, 501] width 511 height 20
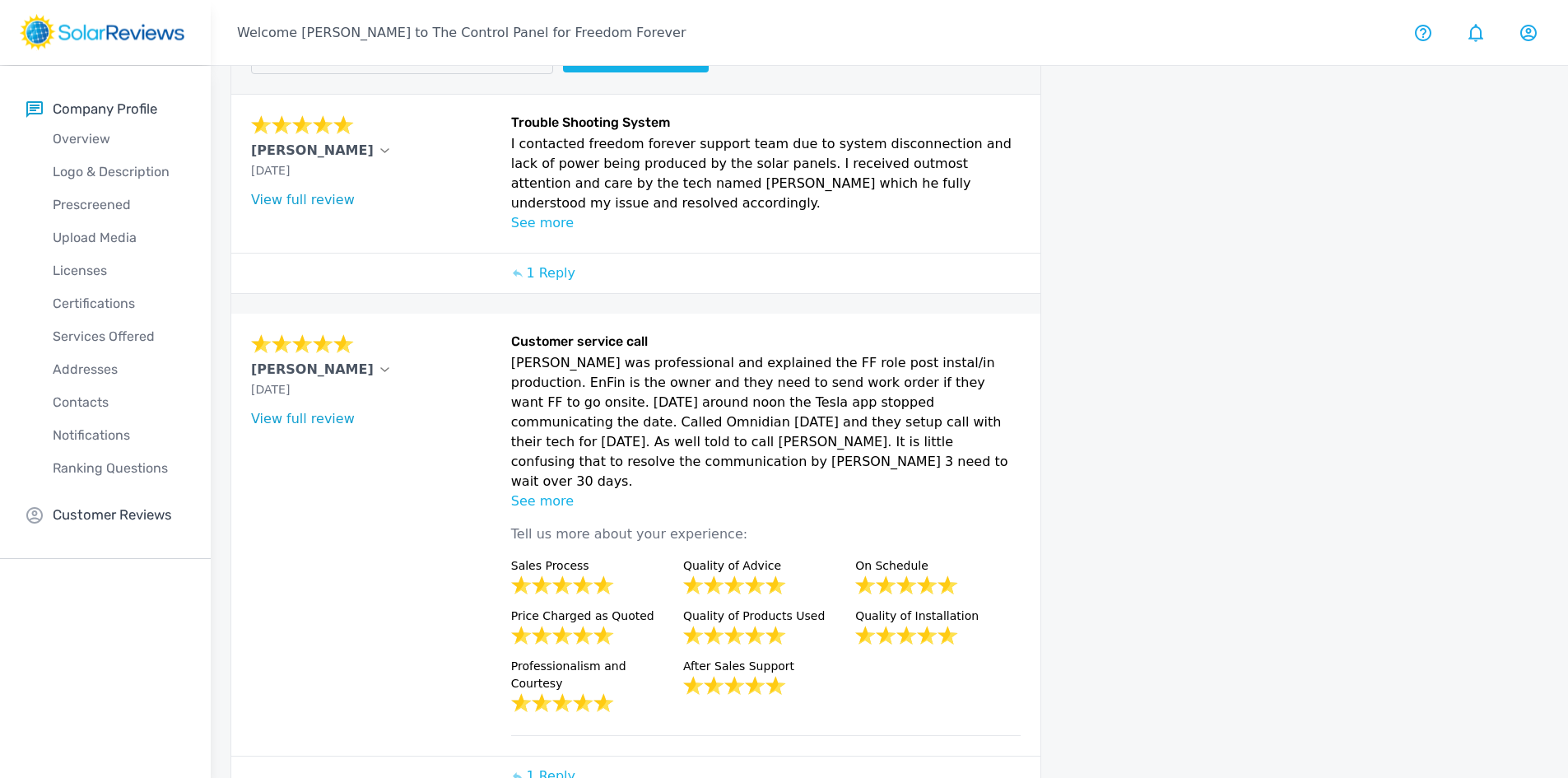
click at [259, 410] on link "View full review" at bounding box center [303, 417] width 104 height 15
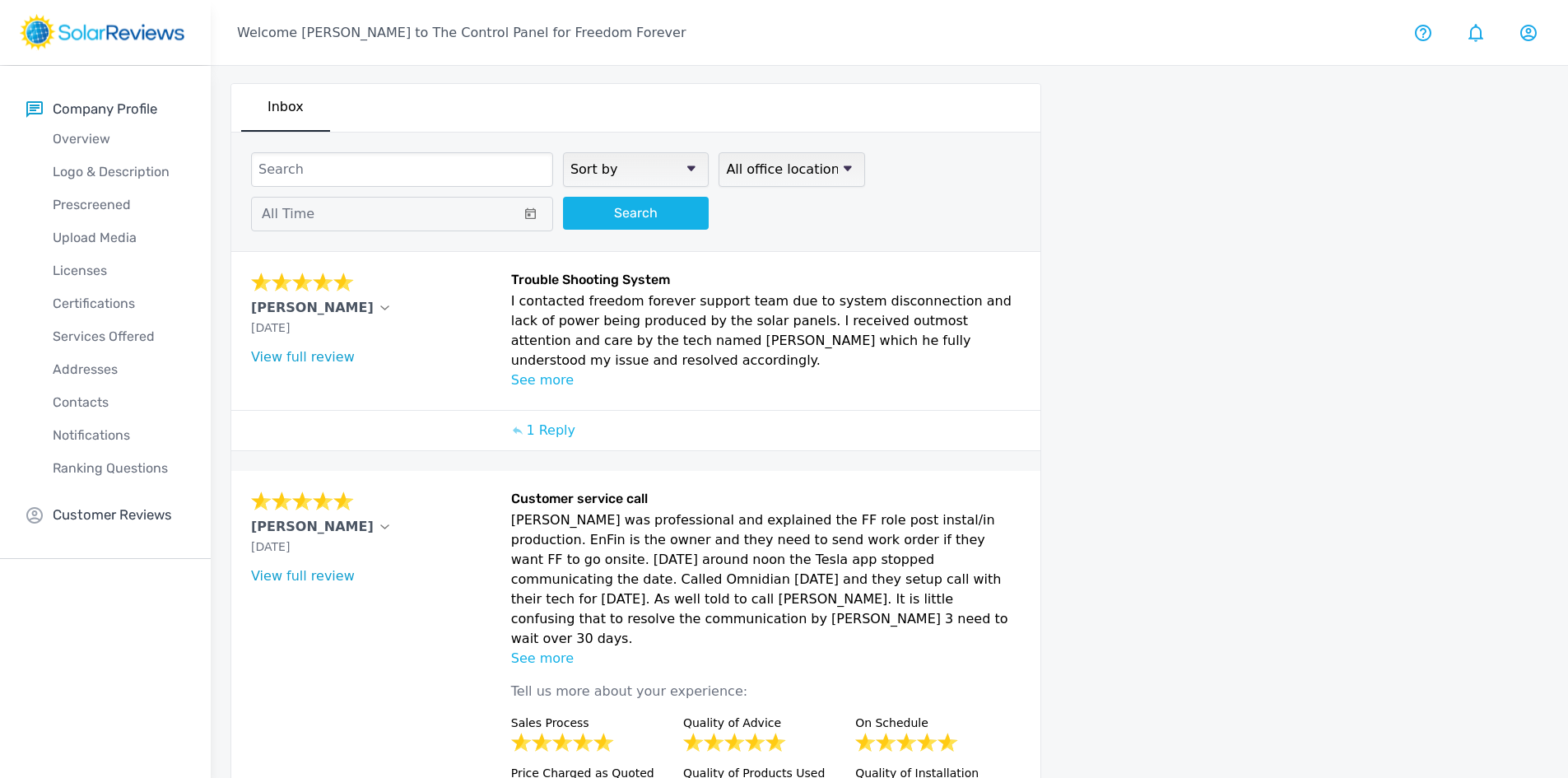
scroll to position [0, 0]
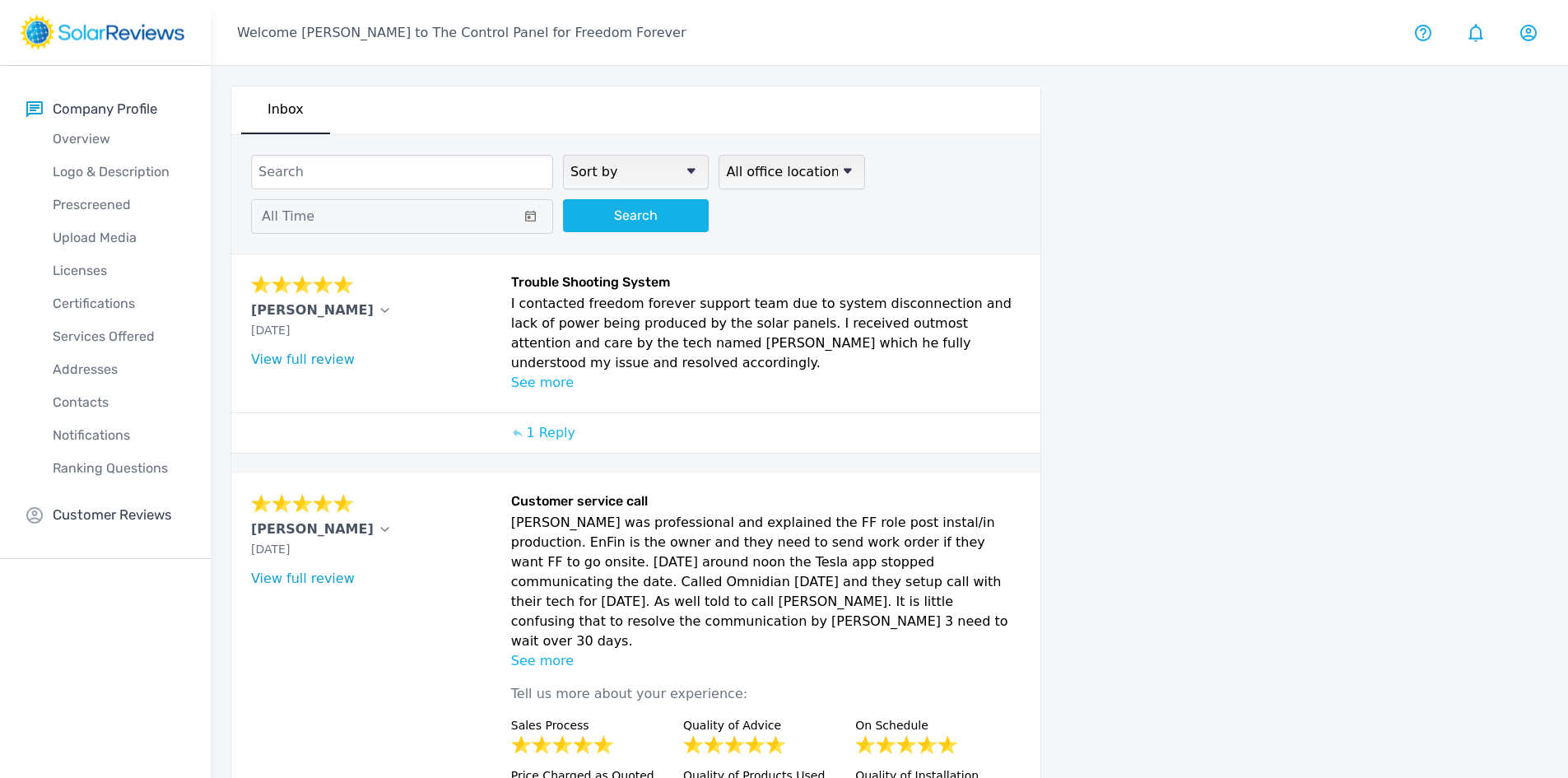
click at [537, 373] on p "See more" at bounding box center [766, 383] width 511 height 20
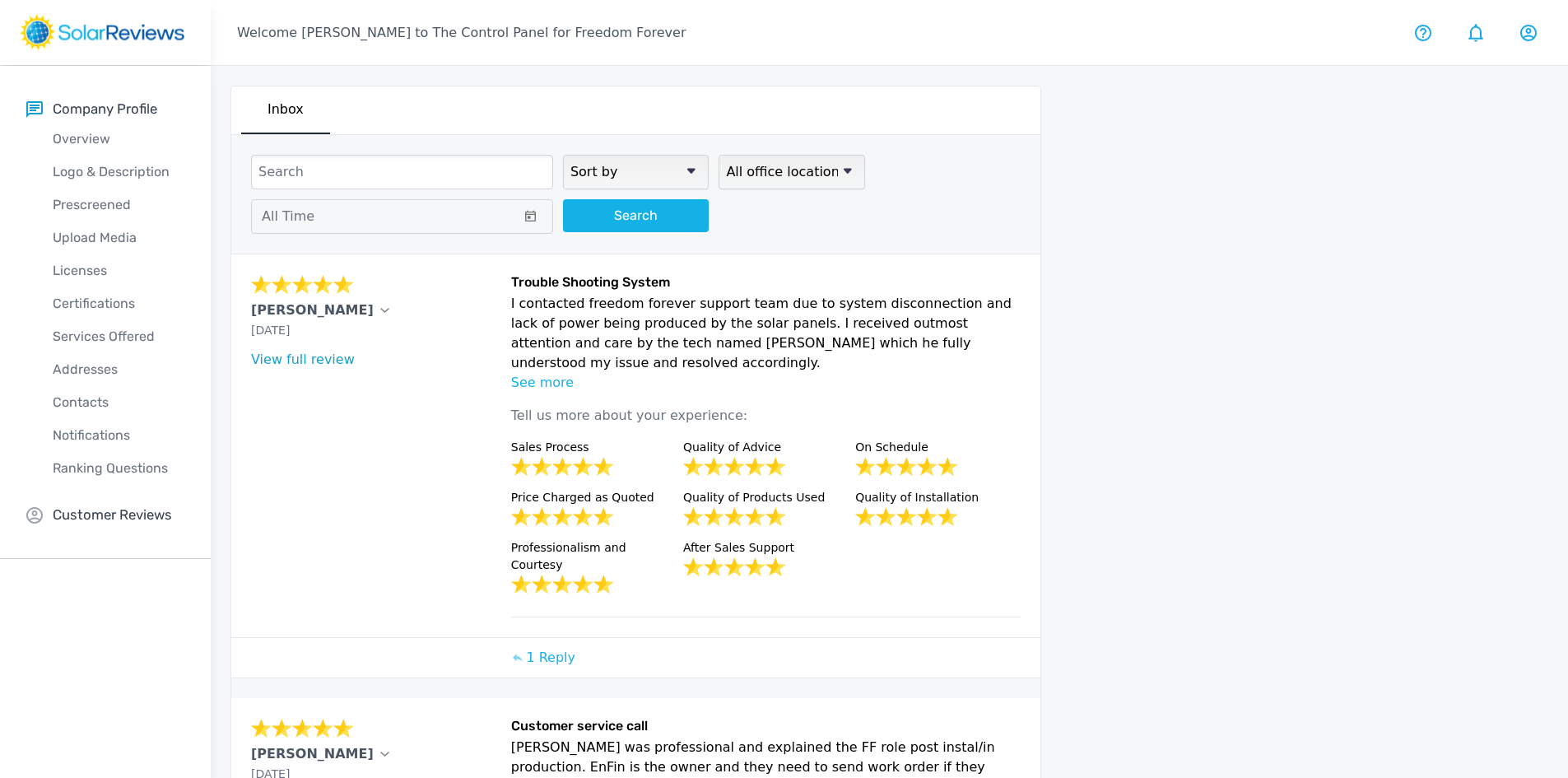
click at [328, 364] on link "View full review" at bounding box center [303, 359] width 104 height 15
drag, startPoint x: 248, startPoint y: 313, endPoint x: 373, endPoint y: 308, distance: 125.1
click at [383, 309] on div "[PERSON_NAME] [DATE] What type of installation was this? no answer What year wa…" at bounding box center [635, 445] width 809 height 382
copy p "[PERSON_NAME]"
click at [389, 411] on div "[PERSON_NAME] [DATE] What type of installation was this? no answer What year wa…" at bounding box center [376, 445] width 250 height 343
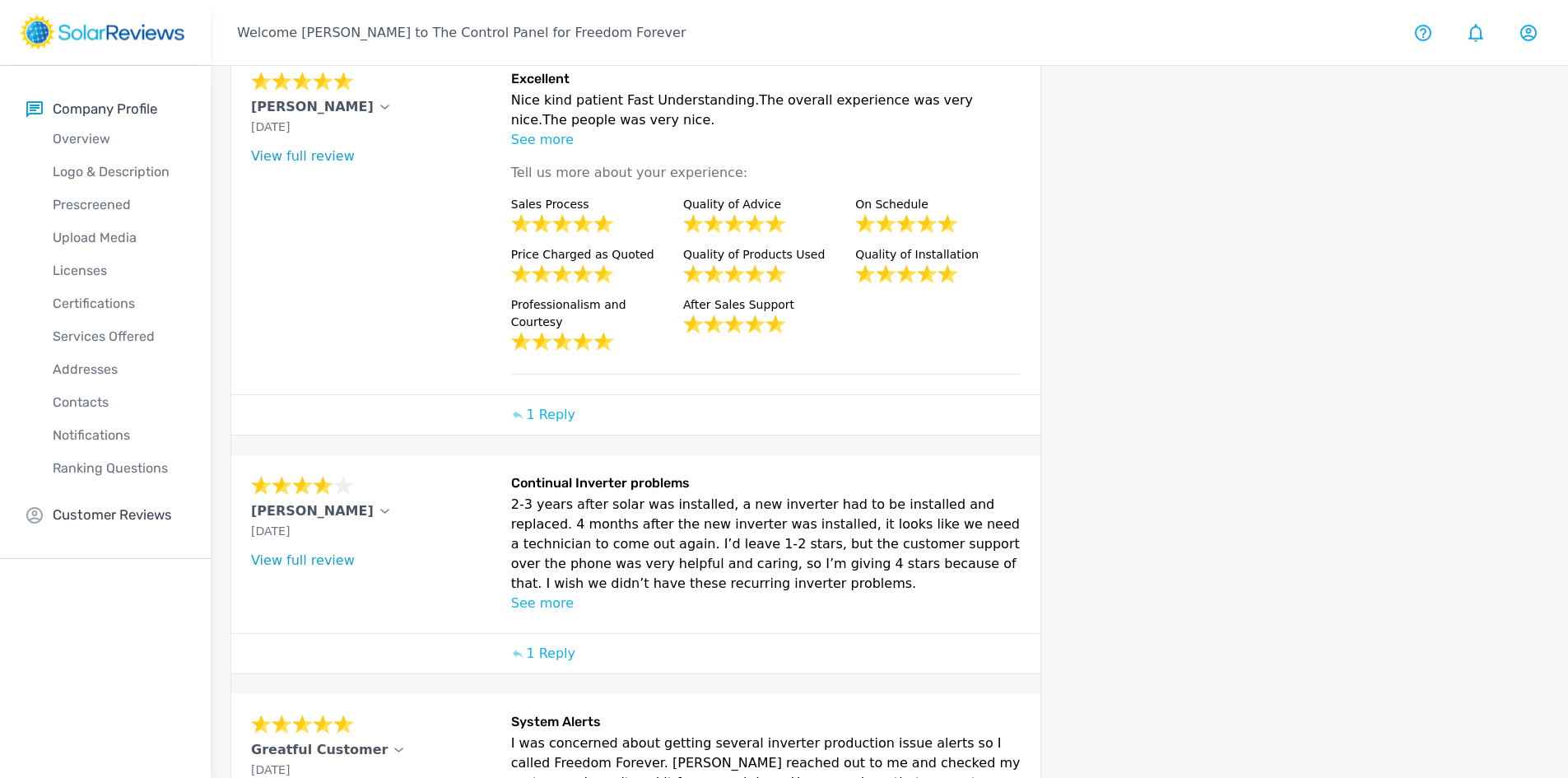
scroll to position [1252, 0]
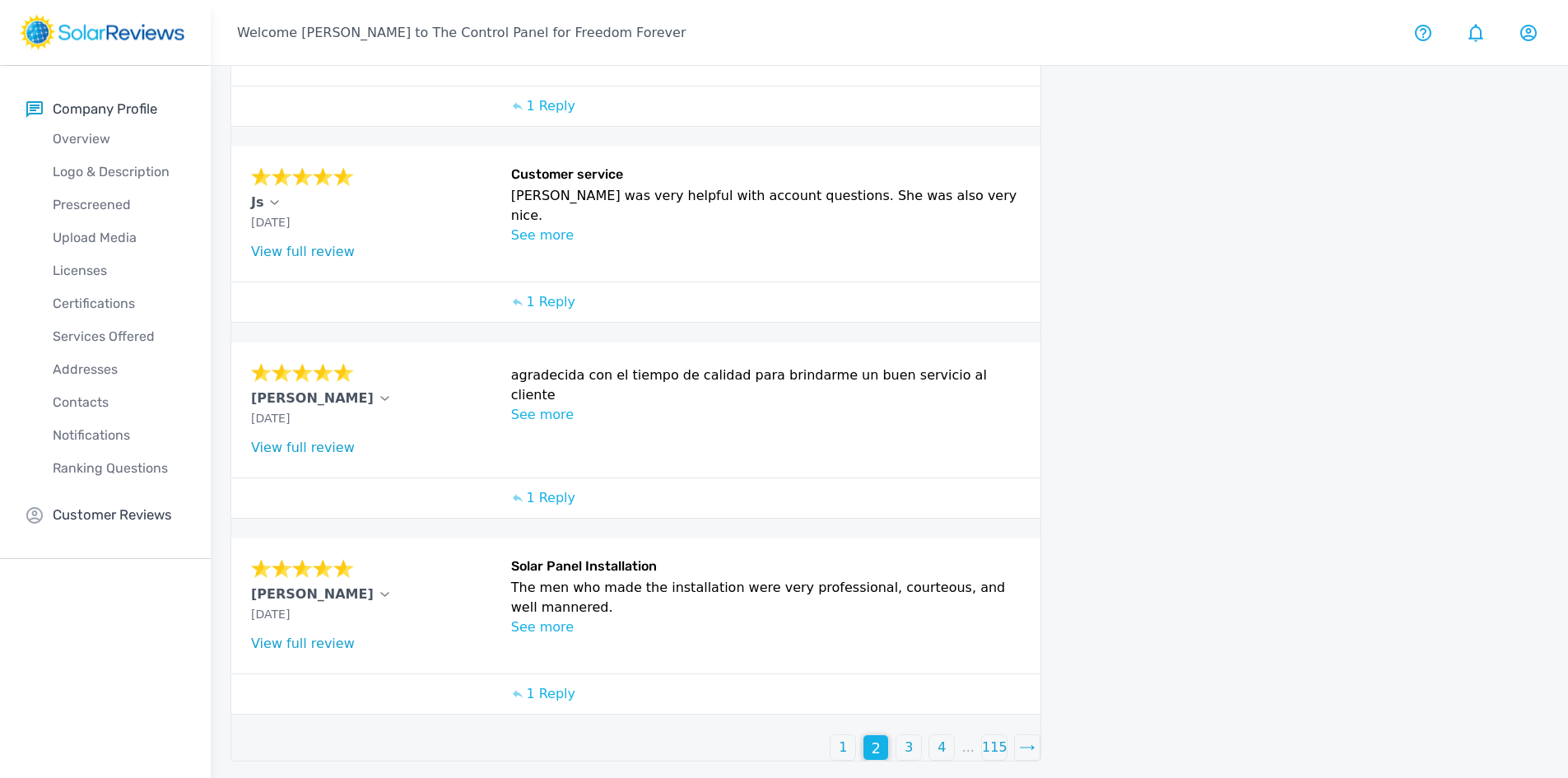
click at [545, 623] on p "See more" at bounding box center [766, 627] width 511 height 20
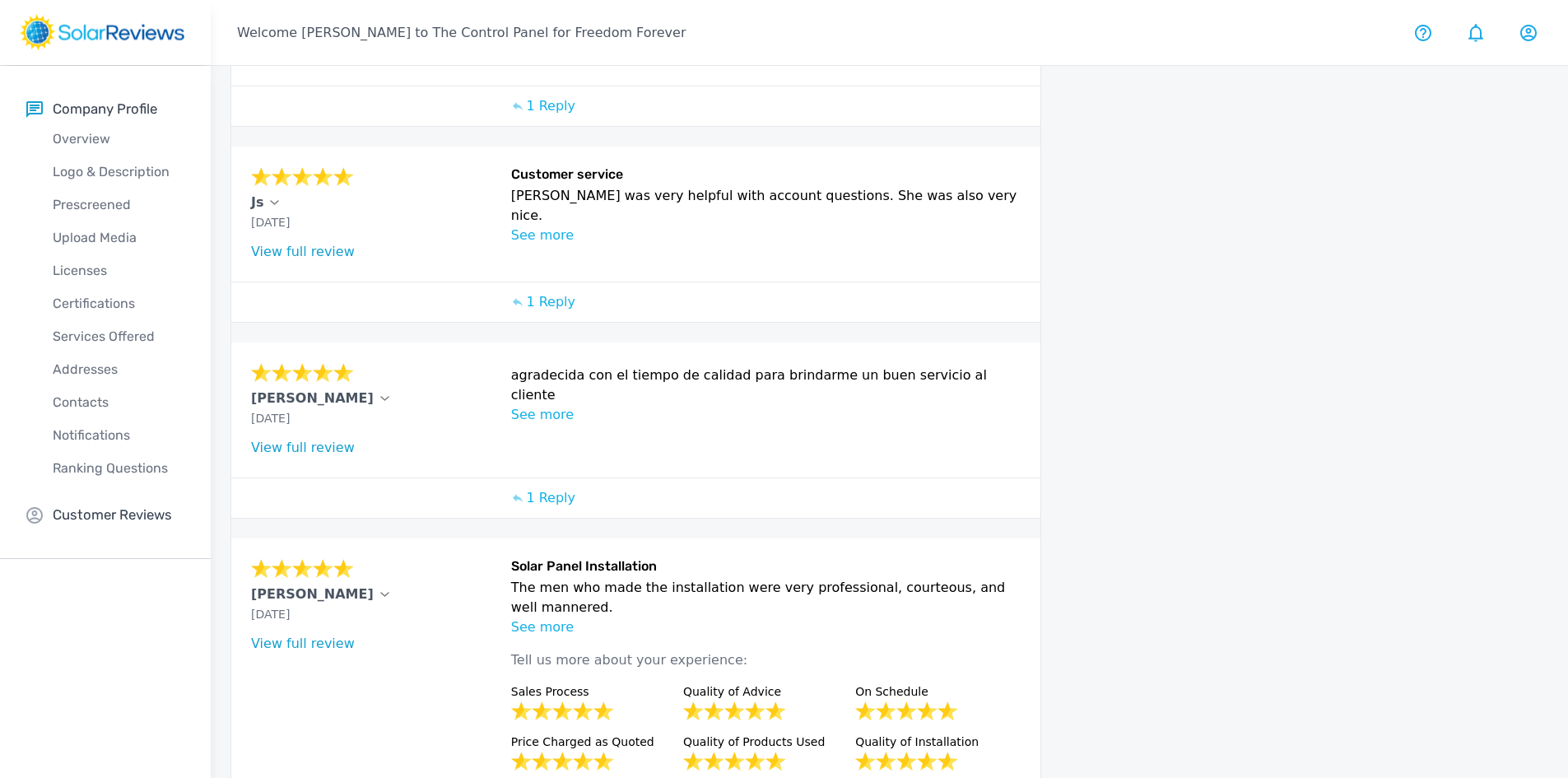
scroll to position [771, 0]
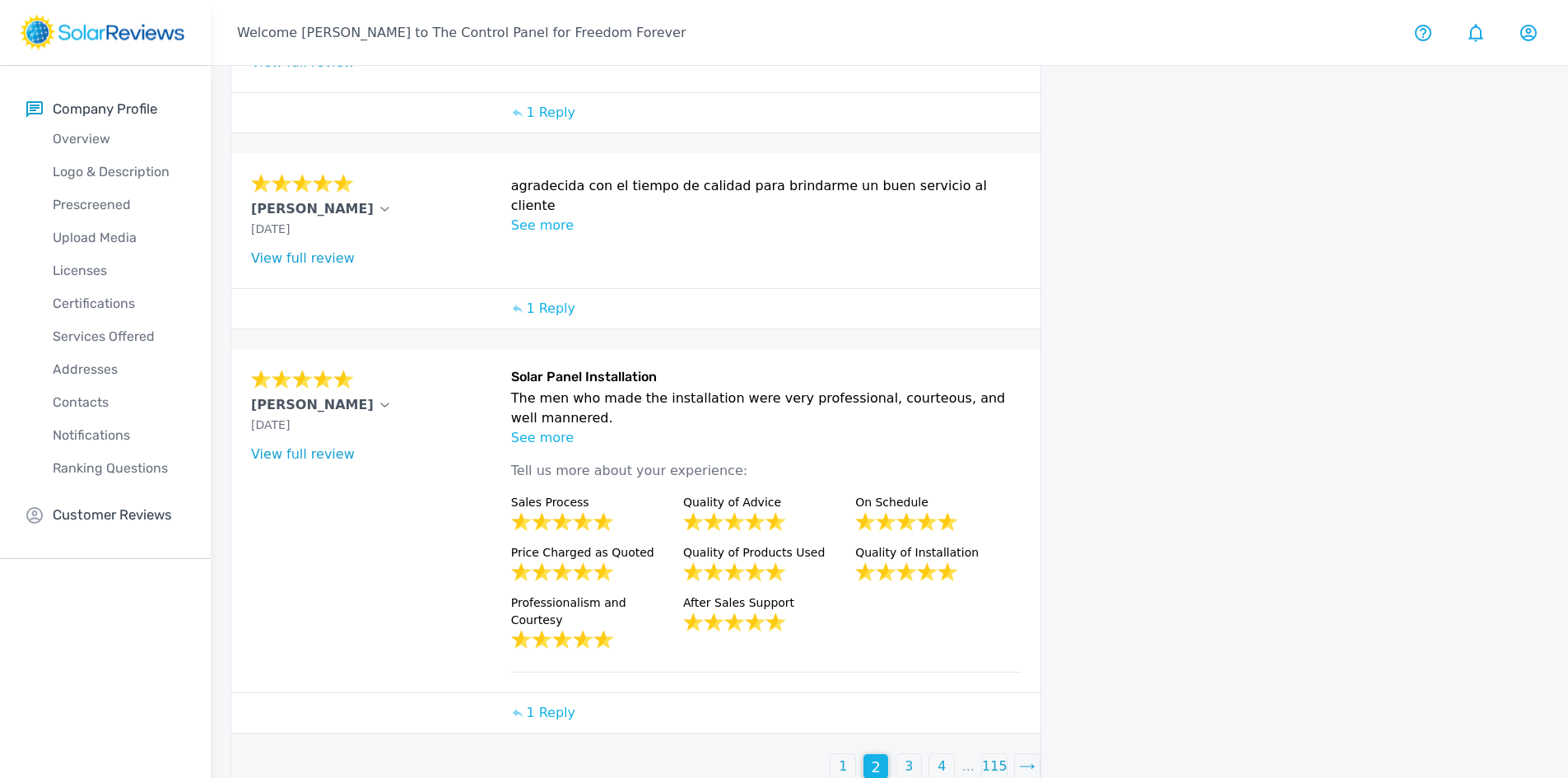
click at [321, 453] on link "View full review" at bounding box center [303, 454] width 104 height 15
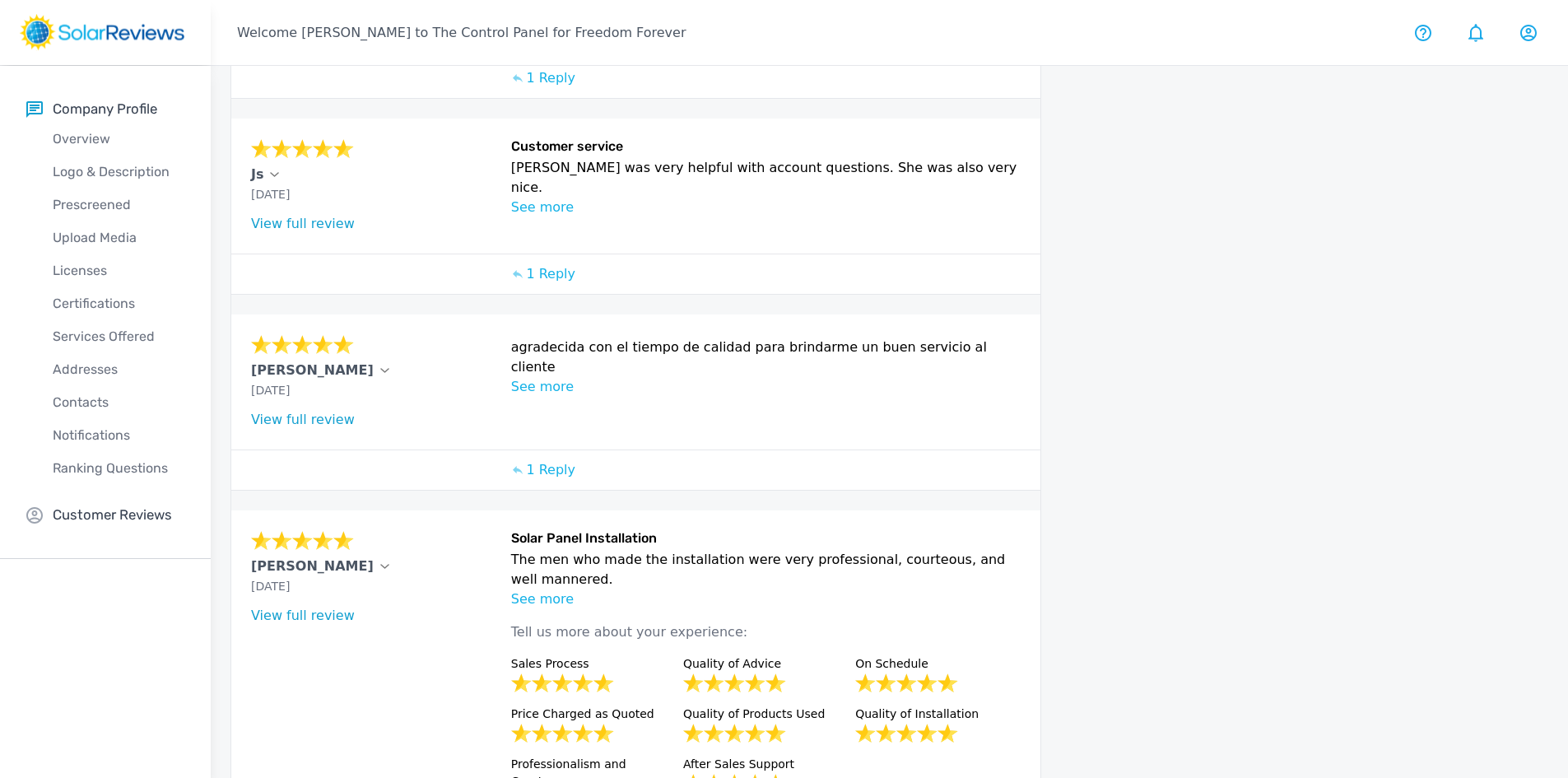
scroll to position [606, 0]
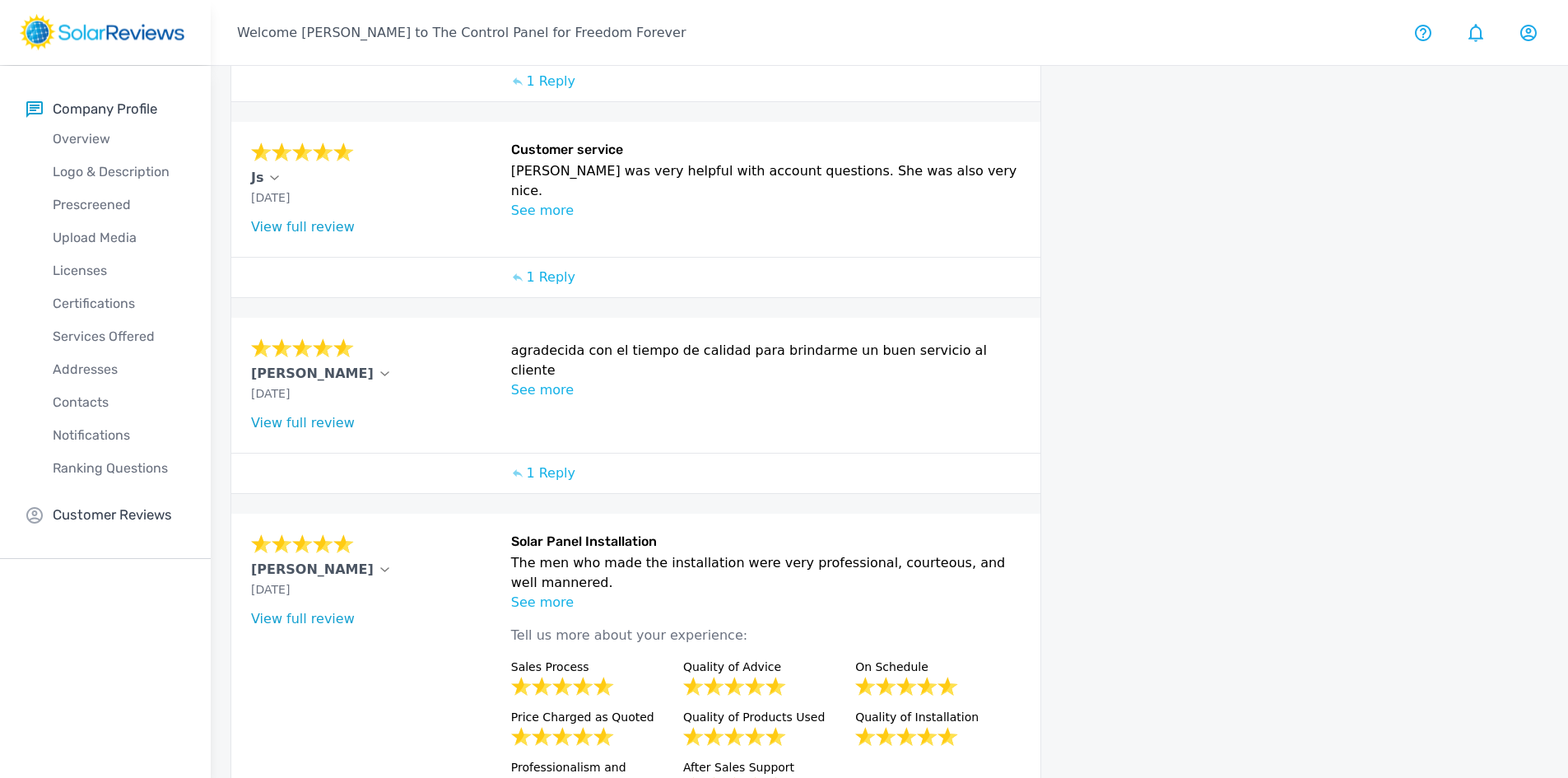
click at [558, 380] on p "See more" at bounding box center [766, 390] width 511 height 20
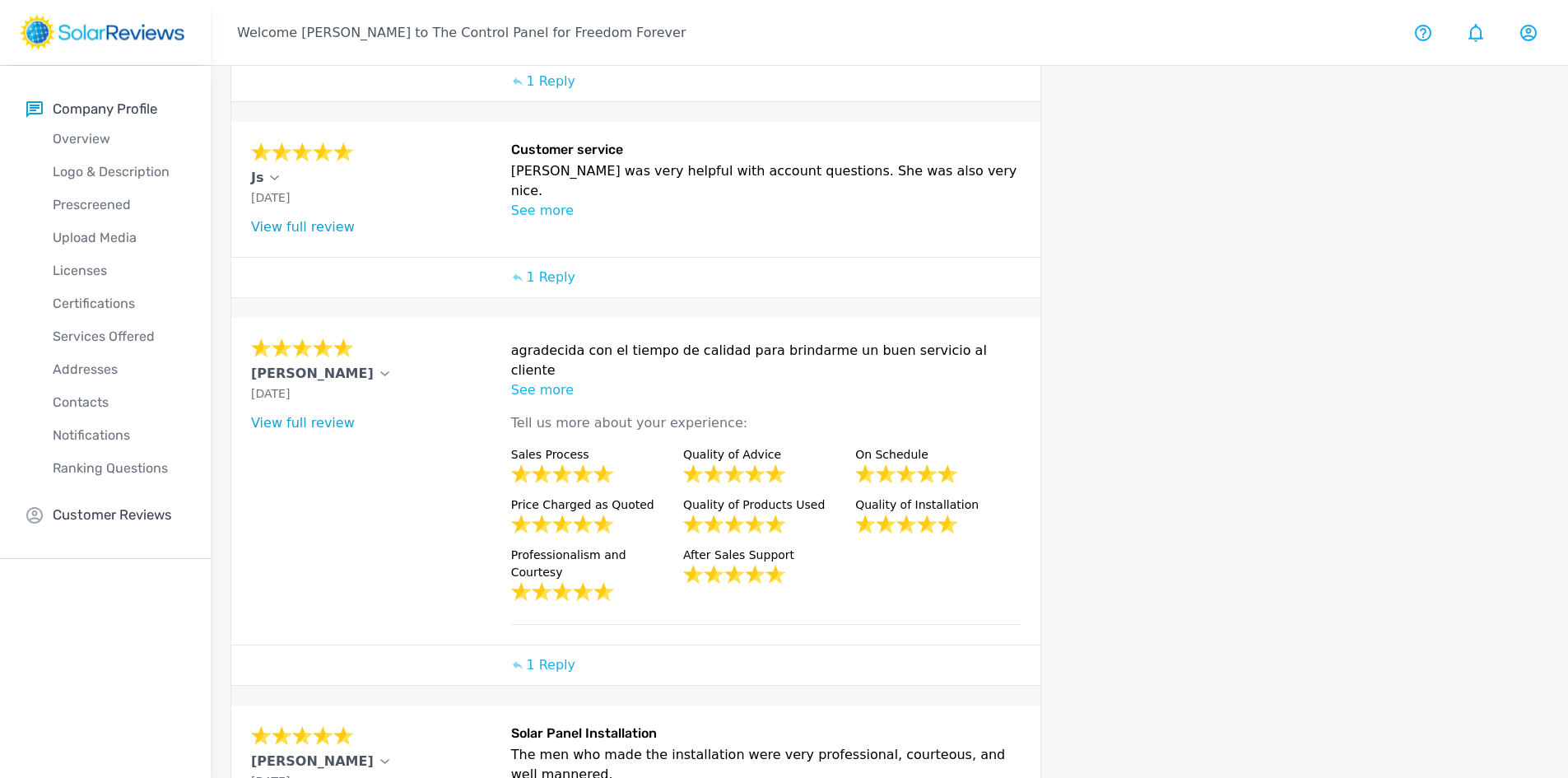
click at [315, 422] on link "View full review" at bounding box center [303, 422] width 104 height 15
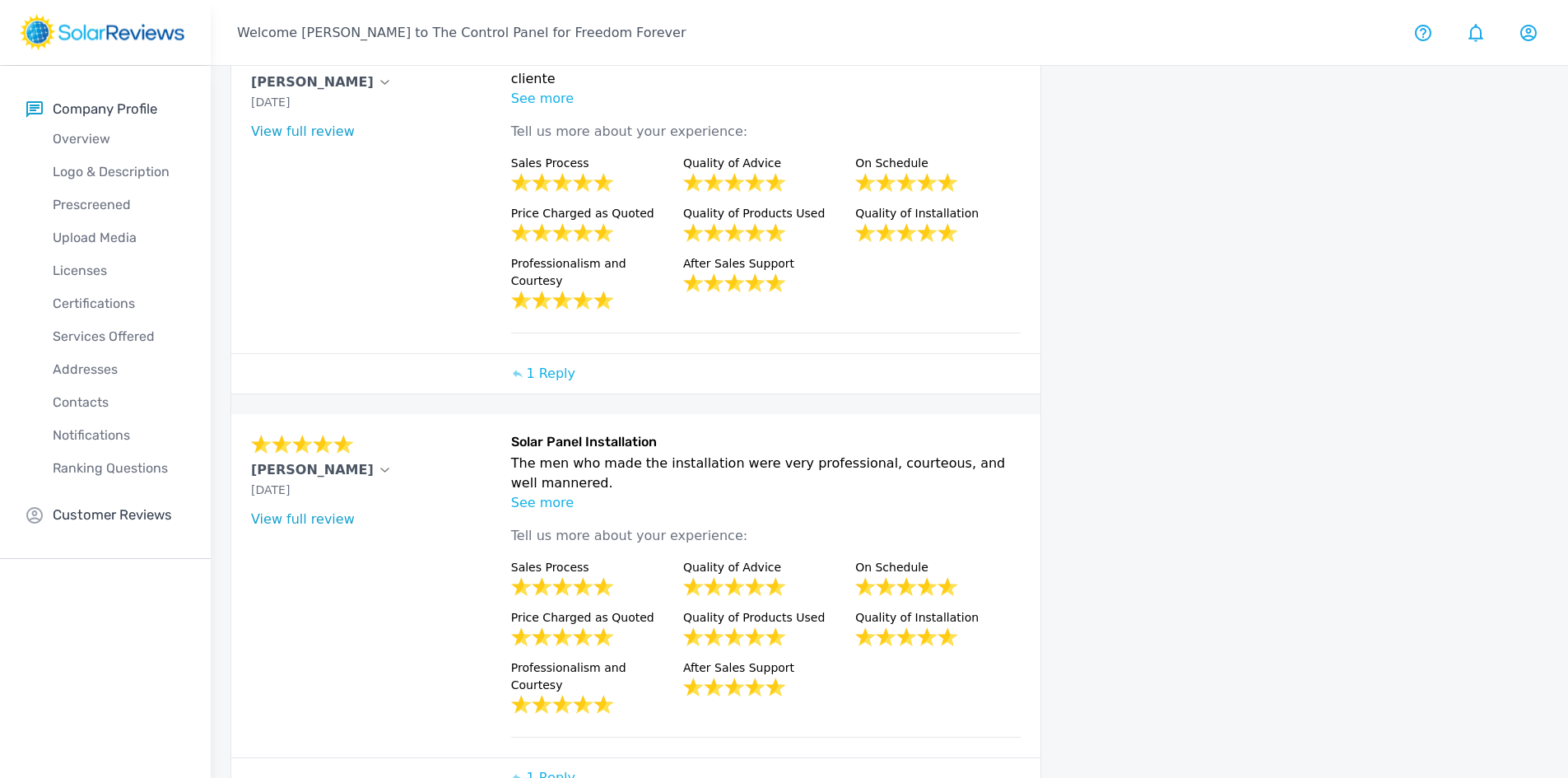
scroll to position [924, 0]
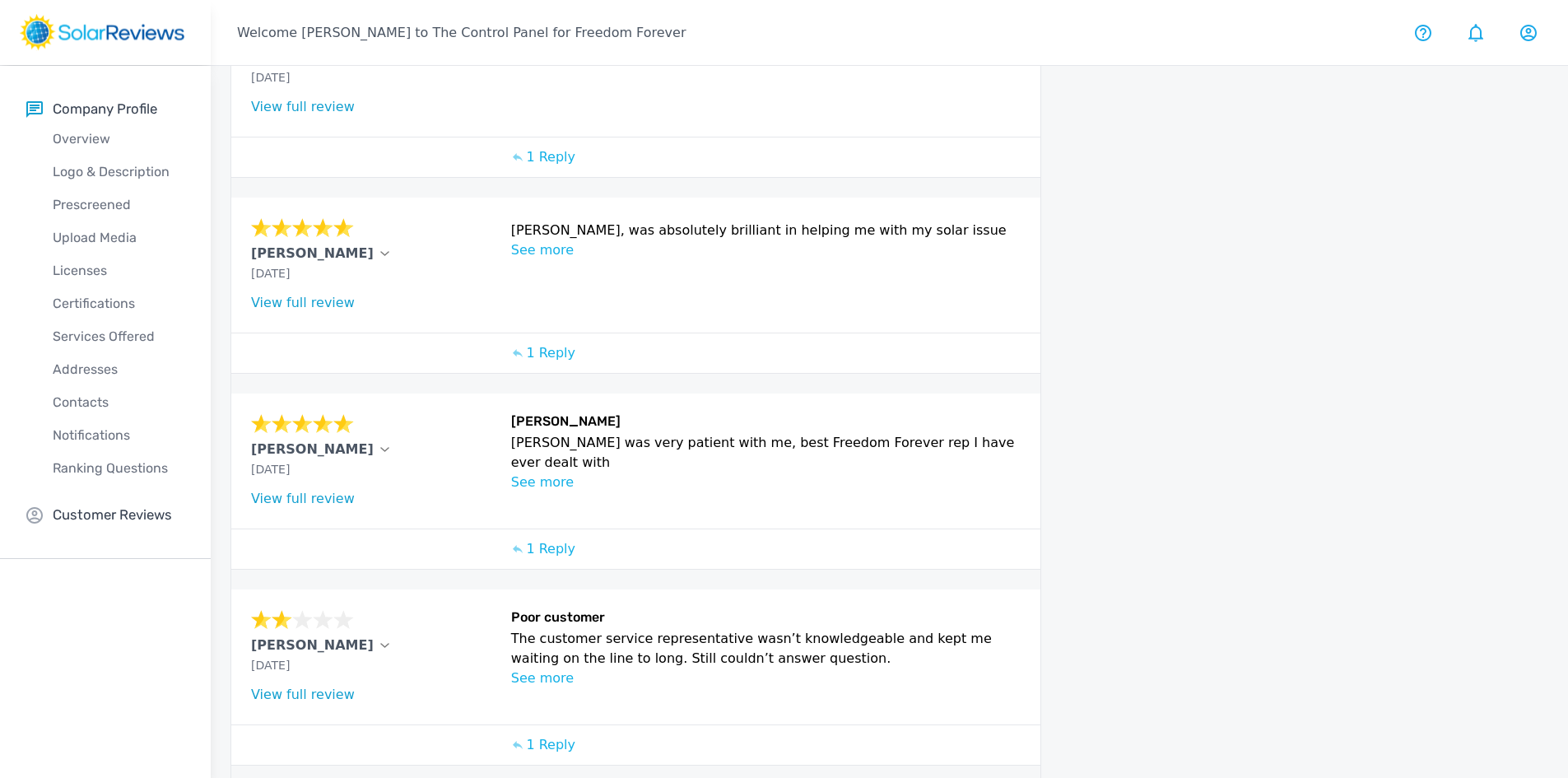
scroll to position [499, 0]
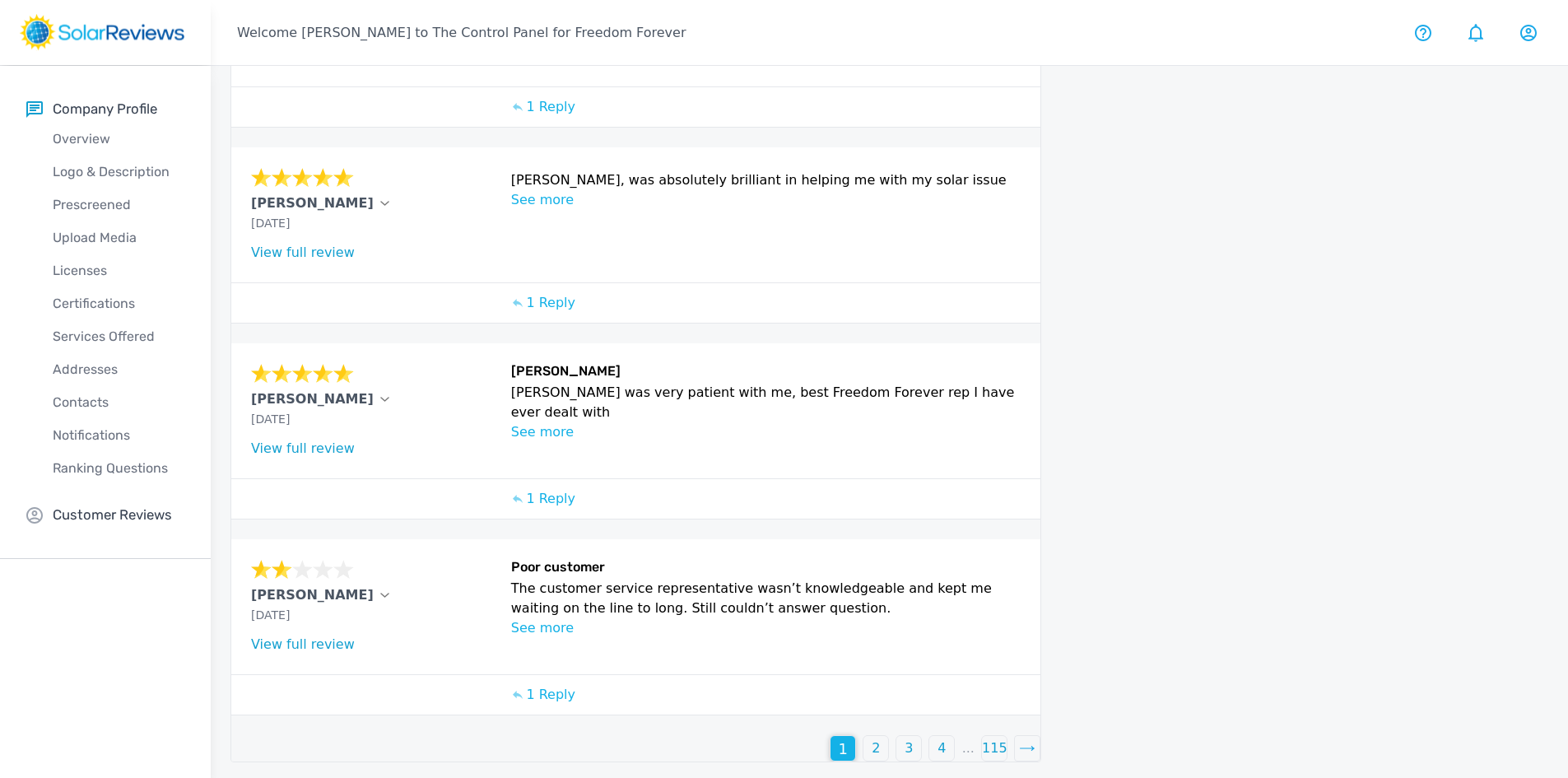
click at [879, 744] on p "2" at bounding box center [875, 748] width 8 height 20
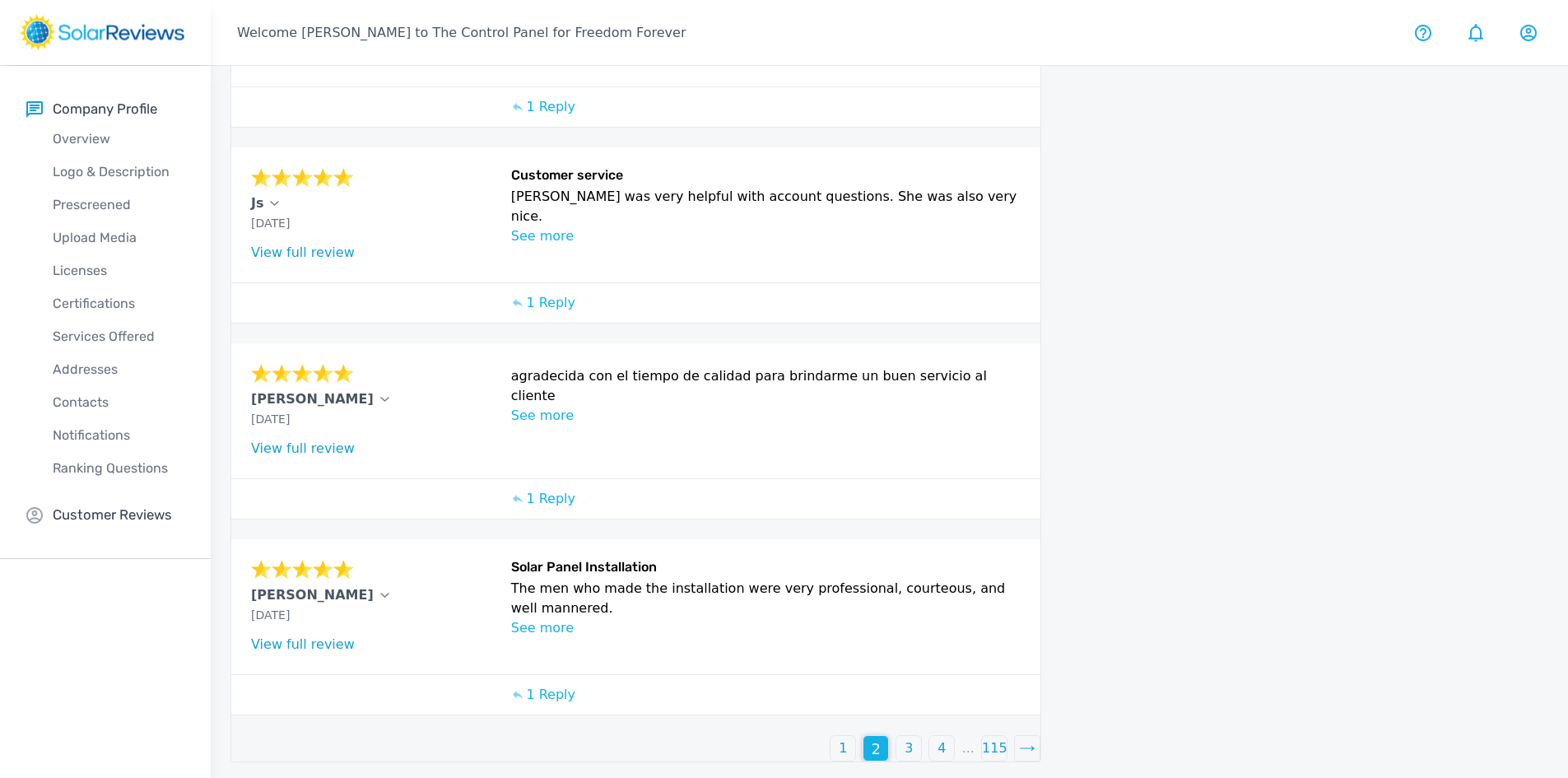
scroll to position [582, 0]
click at [913, 735] on div "3" at bounding box center [908, 746] width 24 height 24
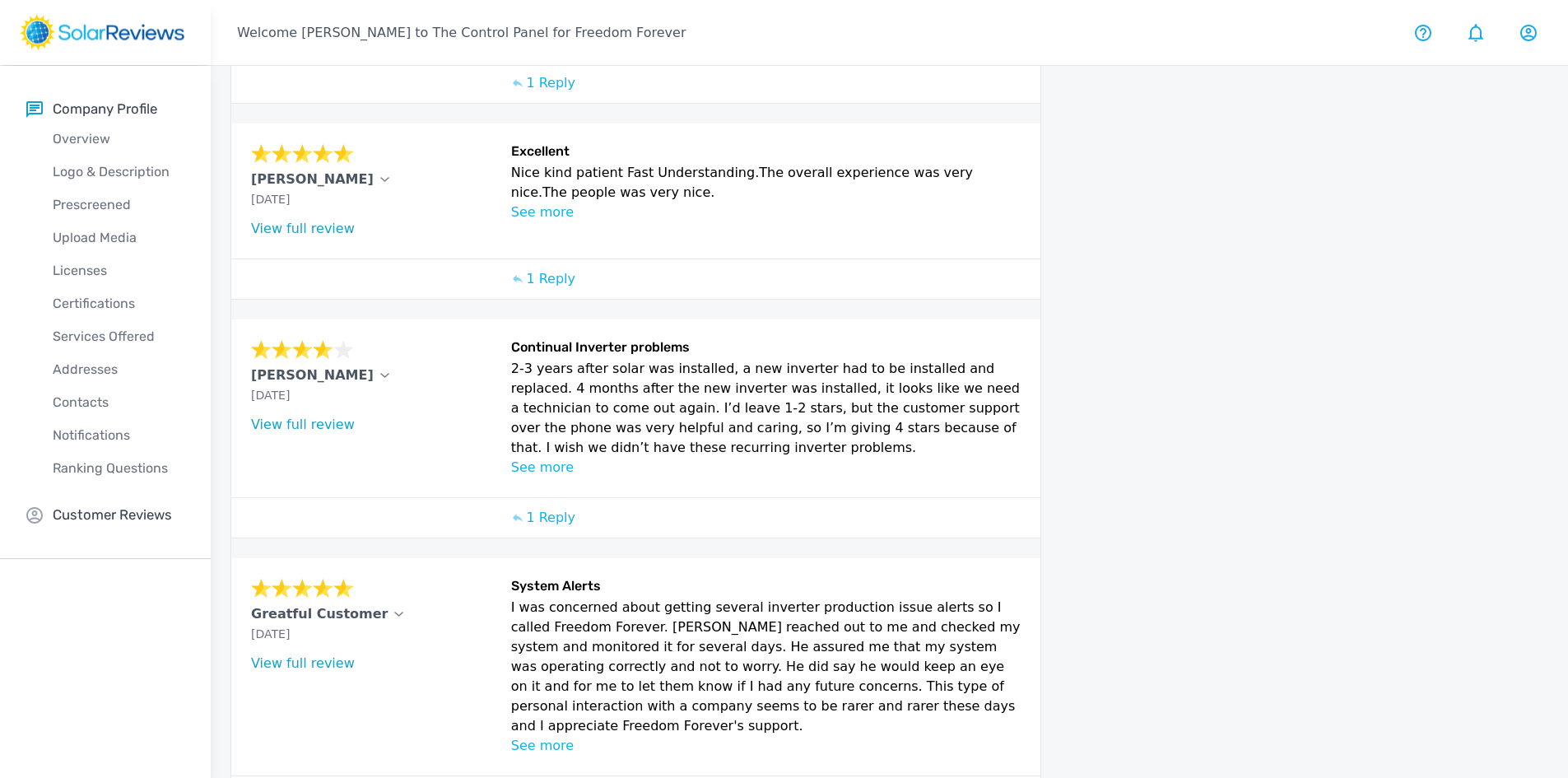
scroll to position [653, 0]
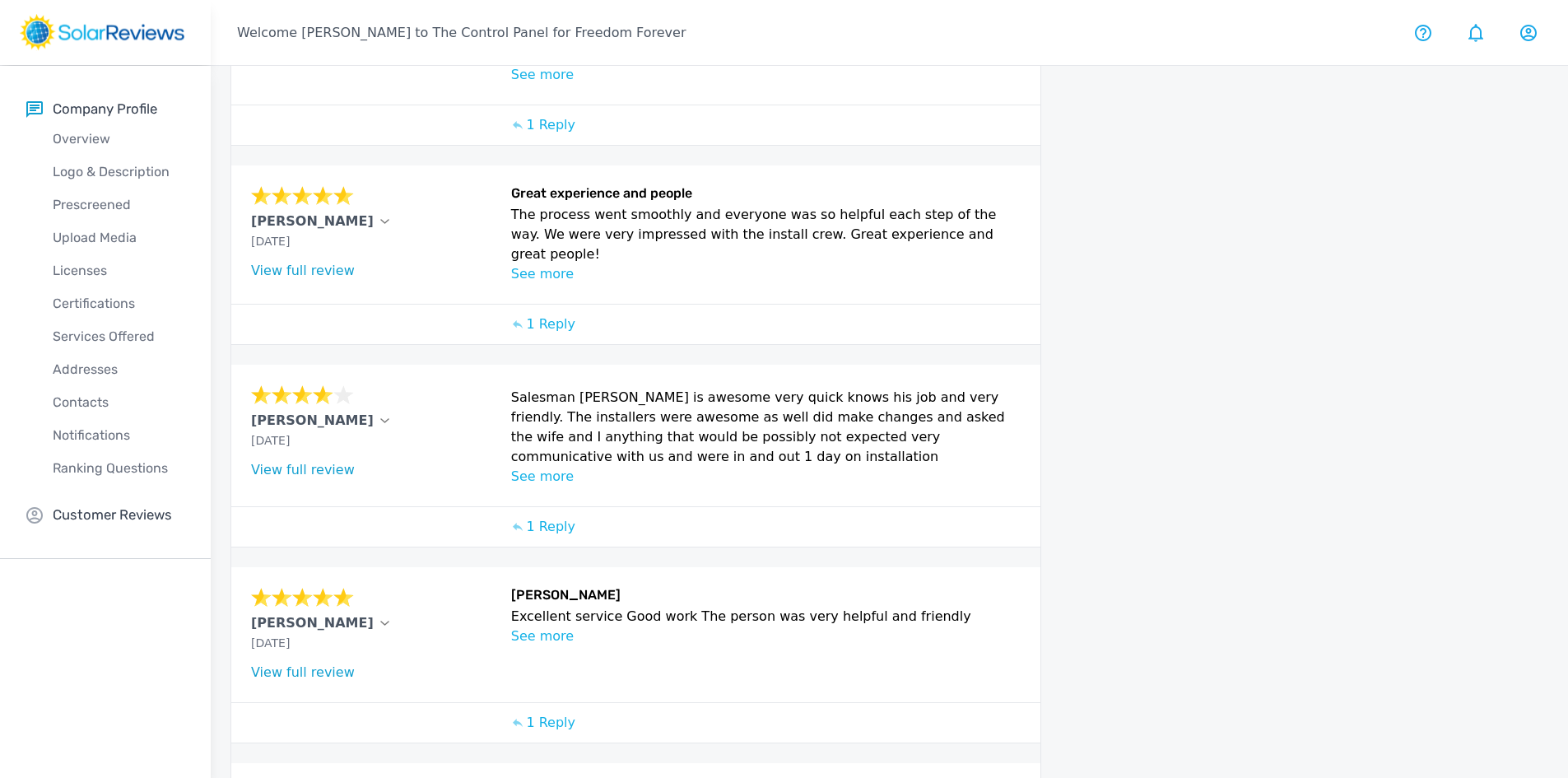
scroll to position [569, 0]
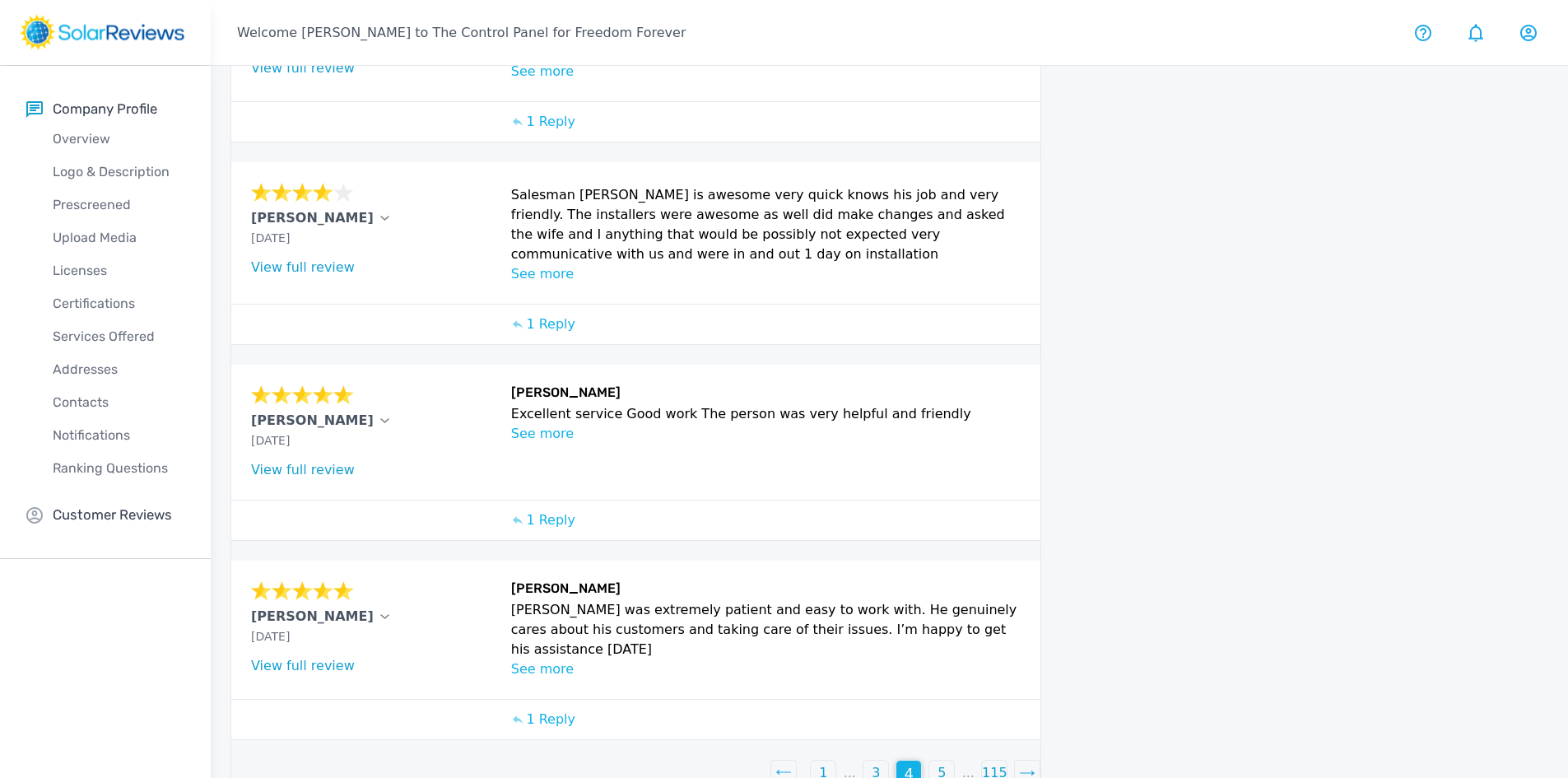
click at [943, 763] on p "5" at bounding box center [941, 773] width 8 height 20
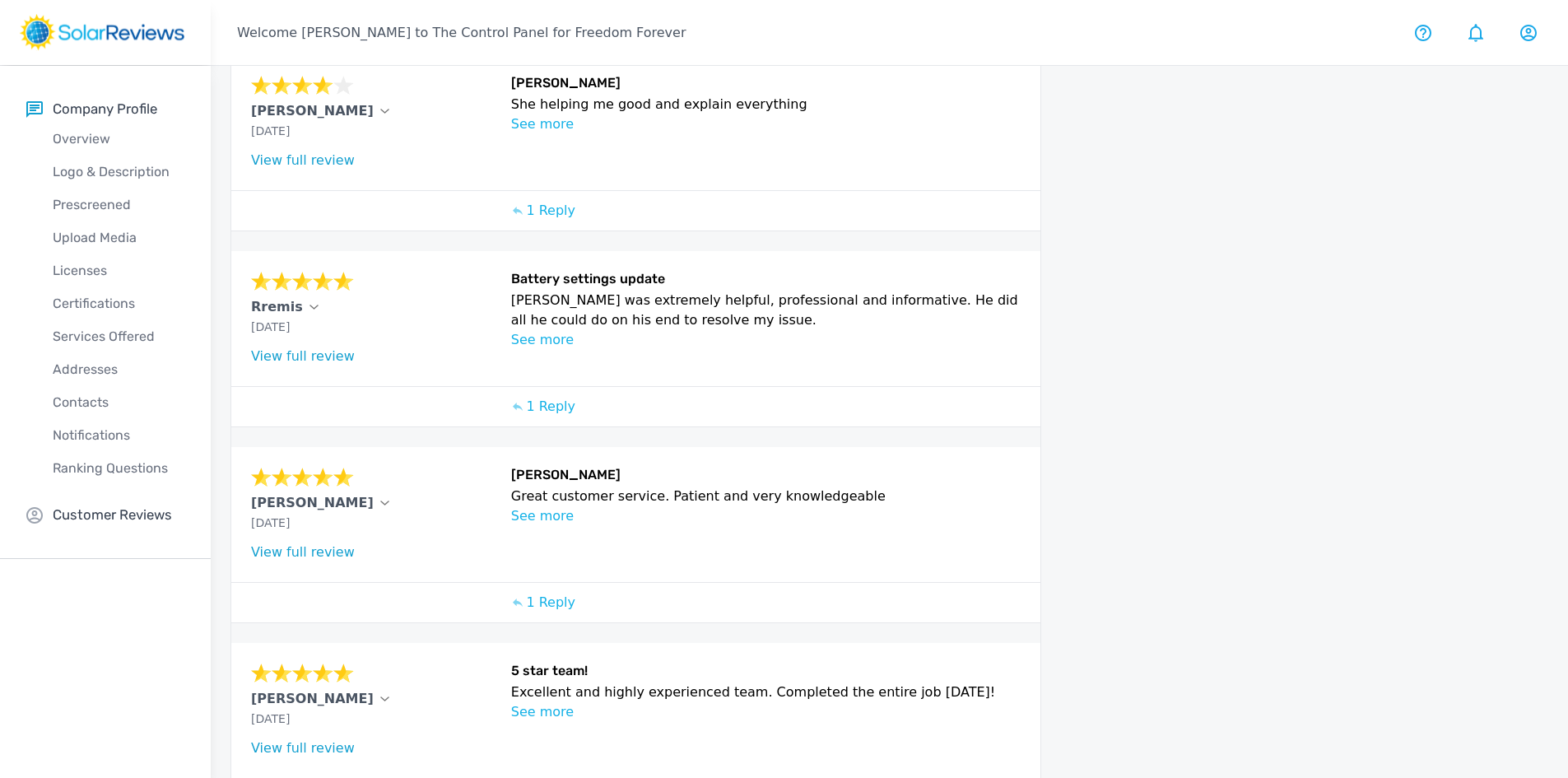
scroll to position [582, 0]
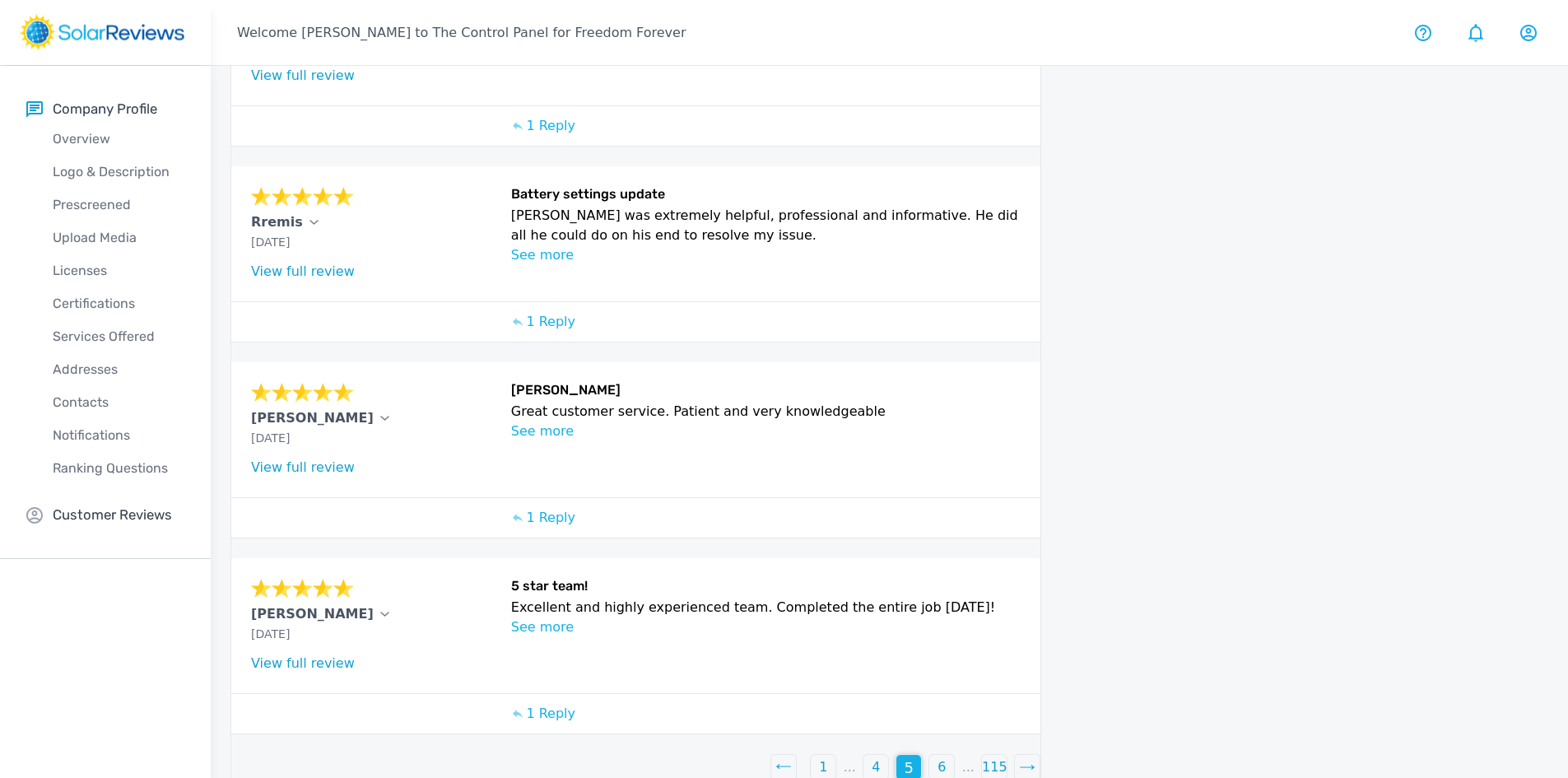
click at [934, 755] on div "6" at bounding box center [941, 766] width 24 height 24
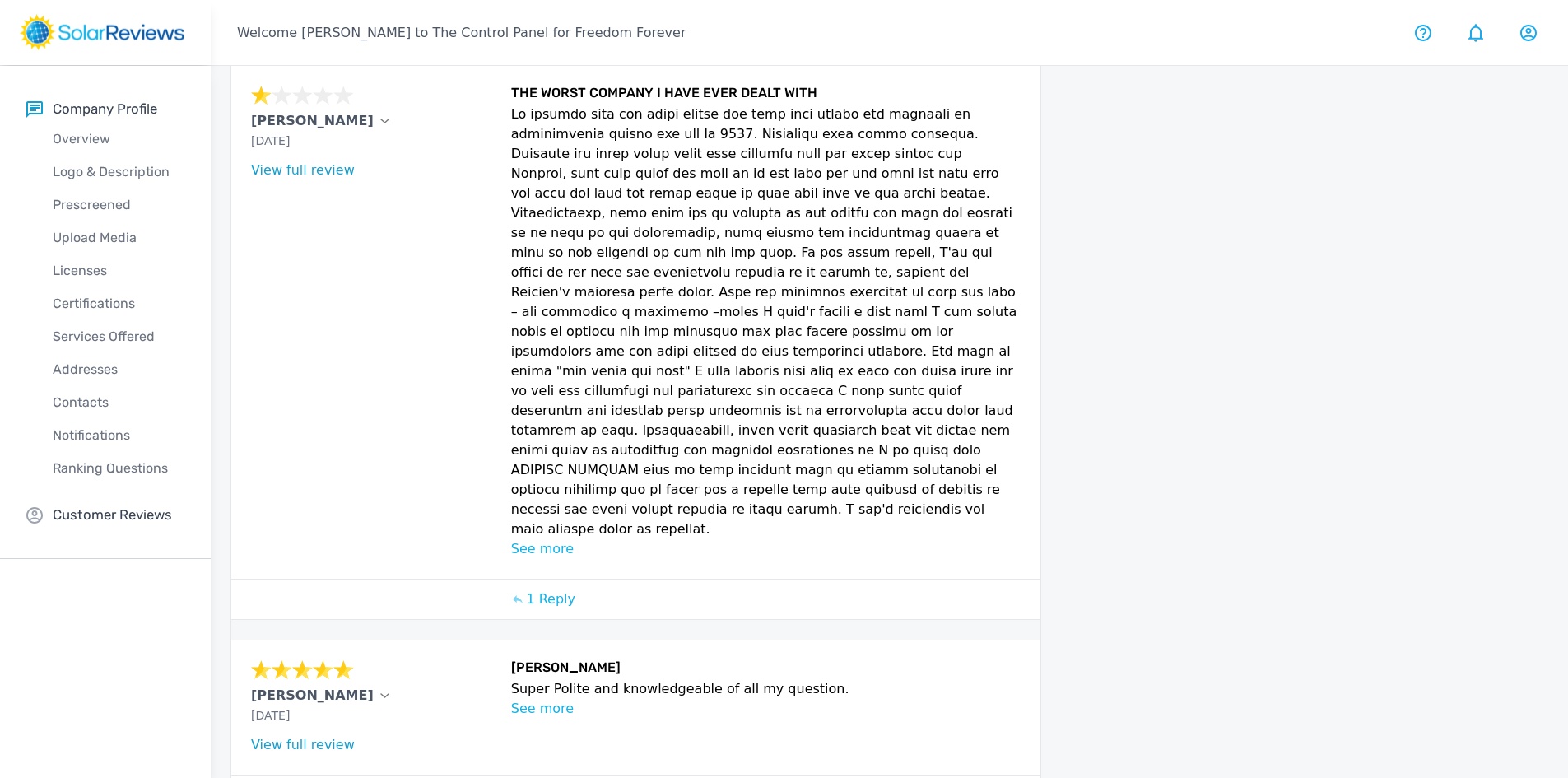
scroll to position [894, 0]
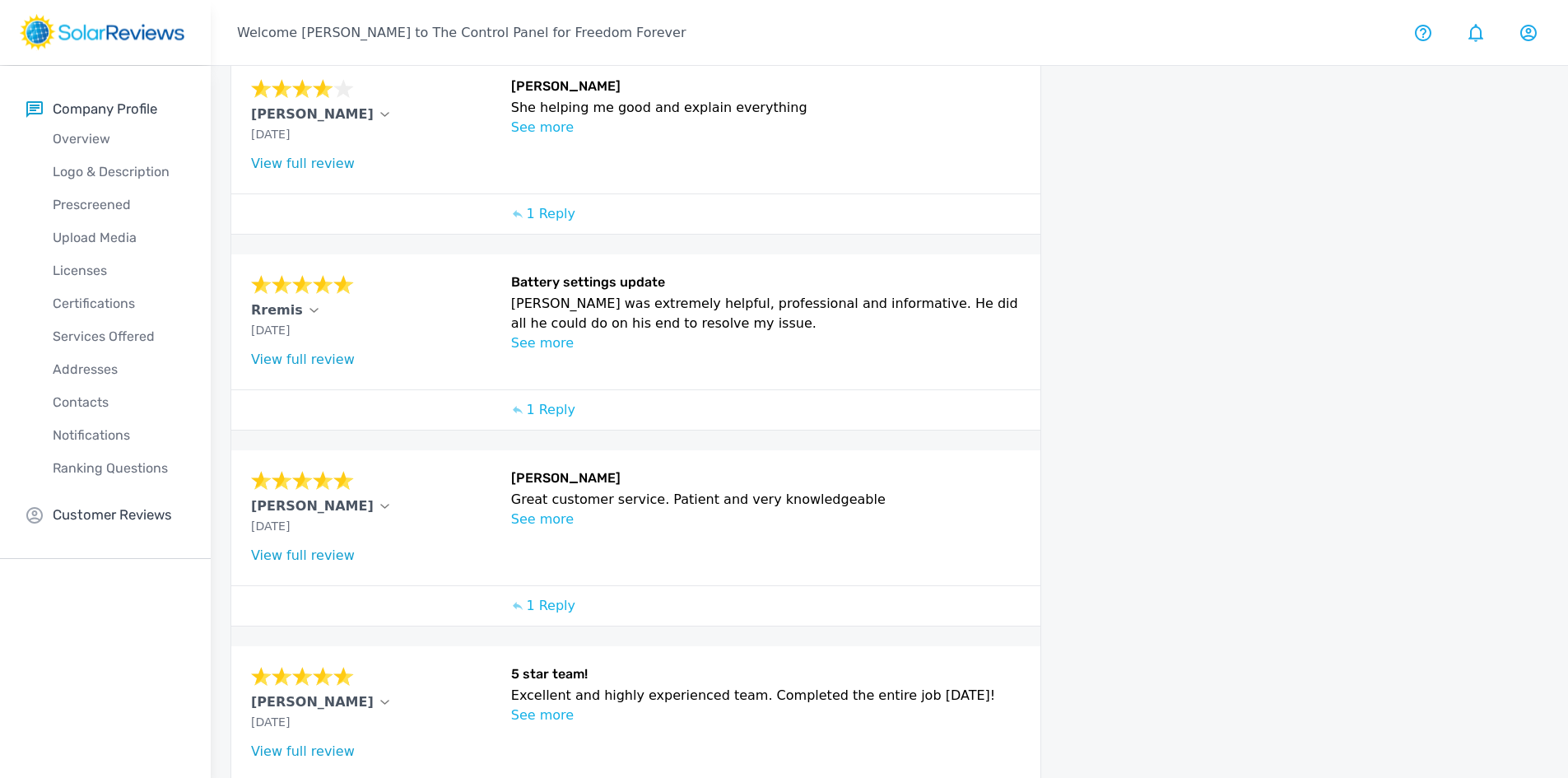
scroll to position [582, 0]
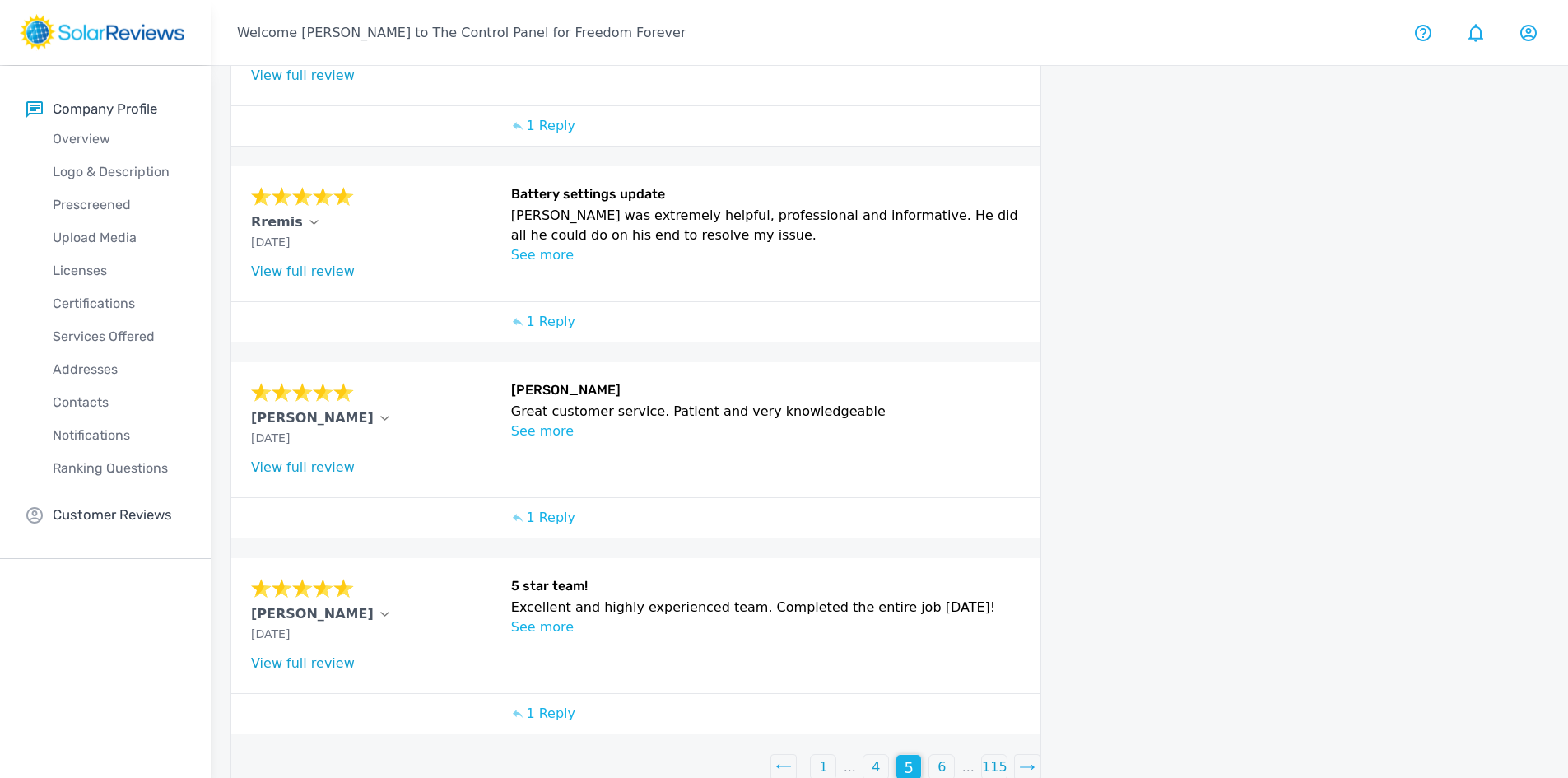
click at [884, 755] on div "4" at bounding box center [875, 766] width 24 height 24
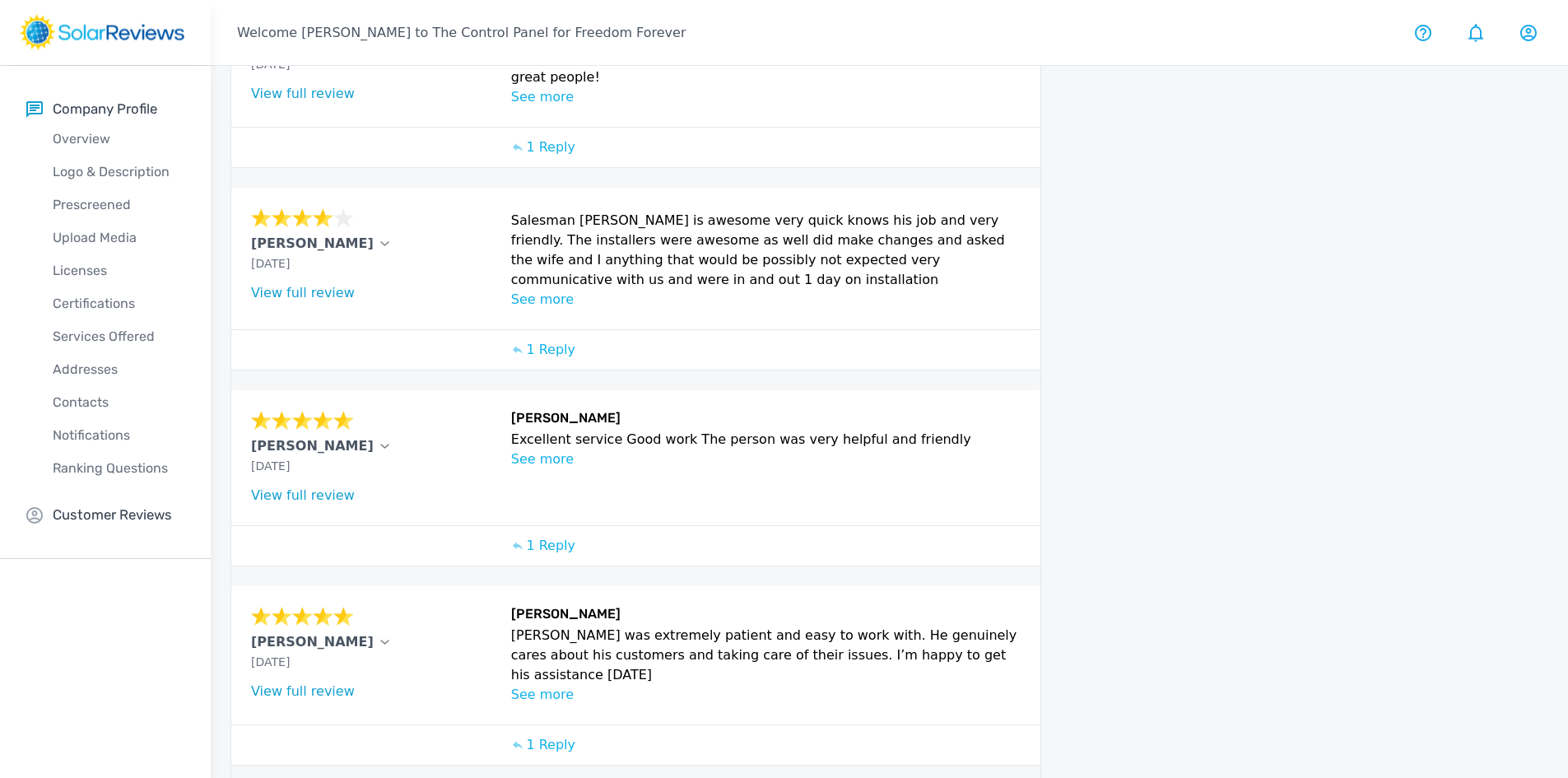
scroll to position [569, 0]
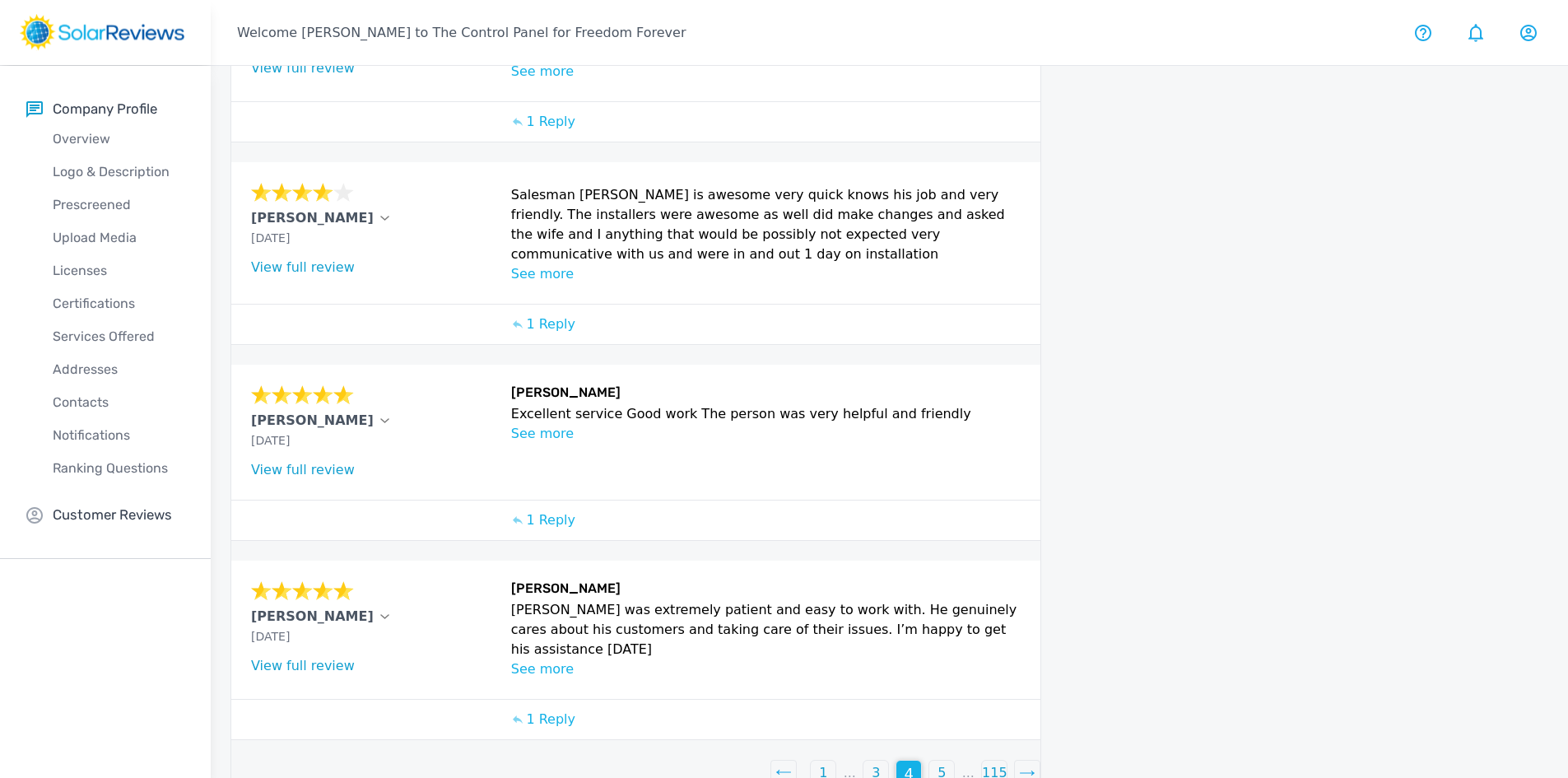
click at [880, 760] on div "3" at bounding box center [875, 772] width 24 height 24
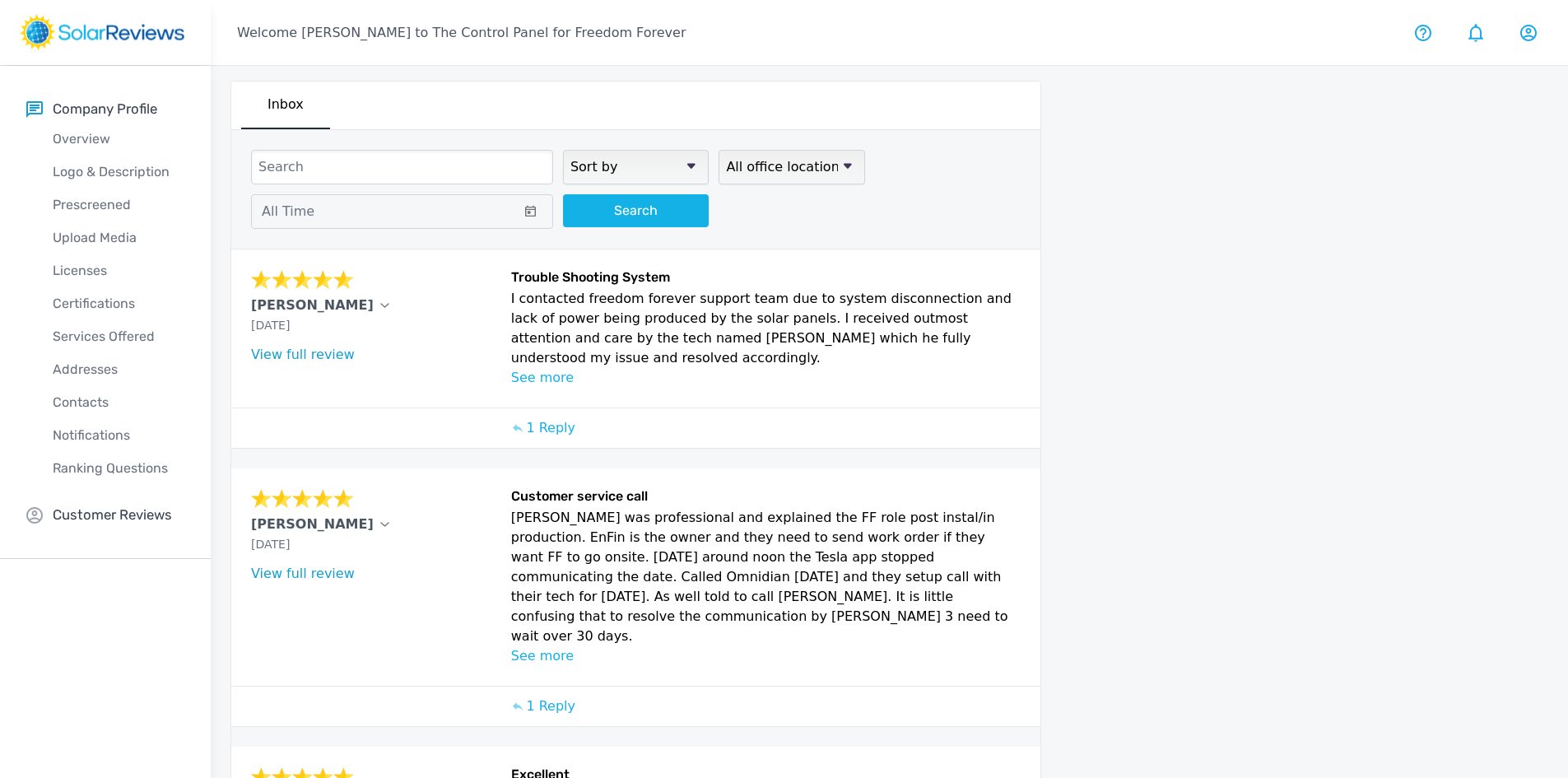
scroll to position [0, 0]
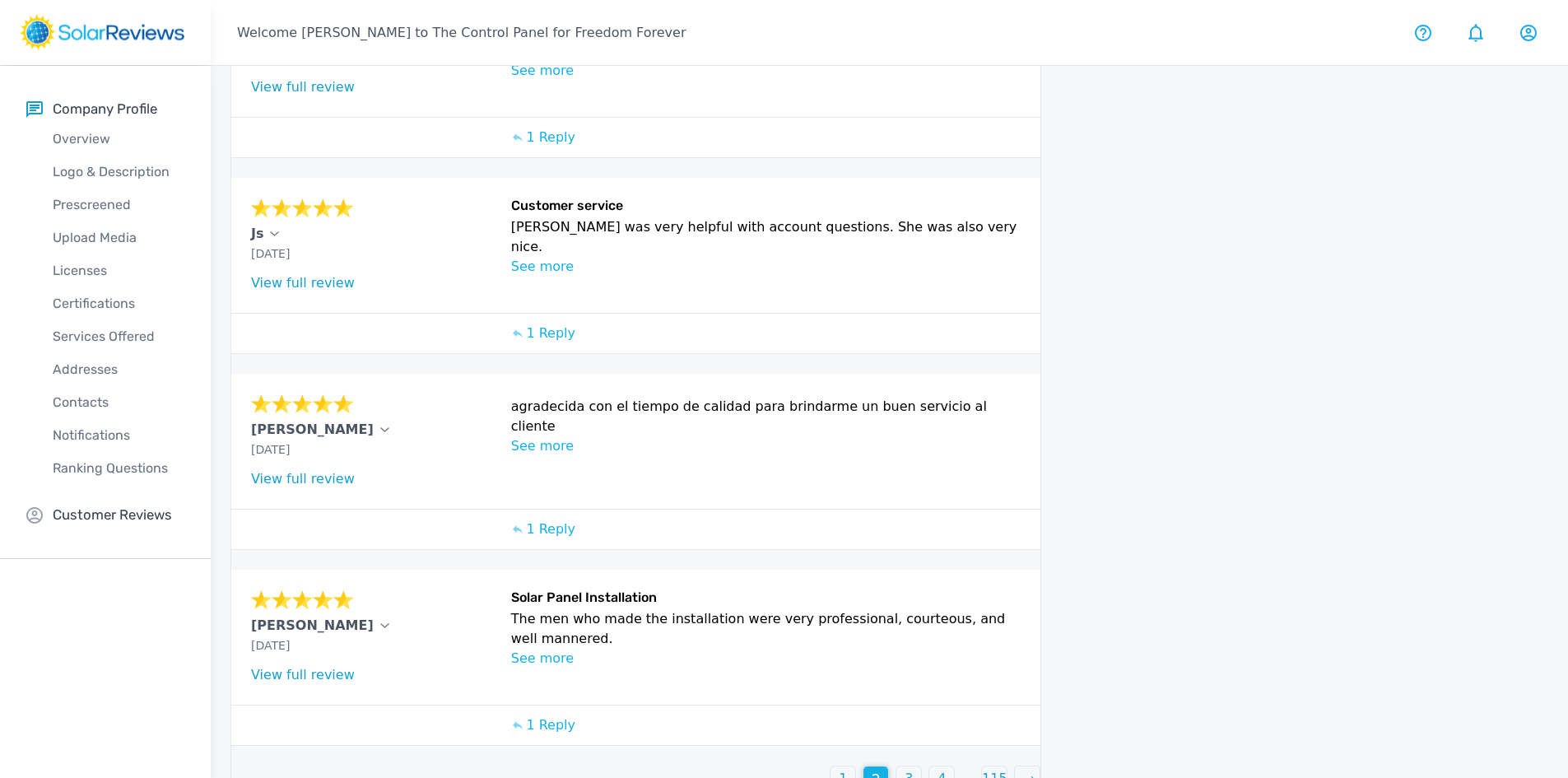
scroll to position [582, 0]
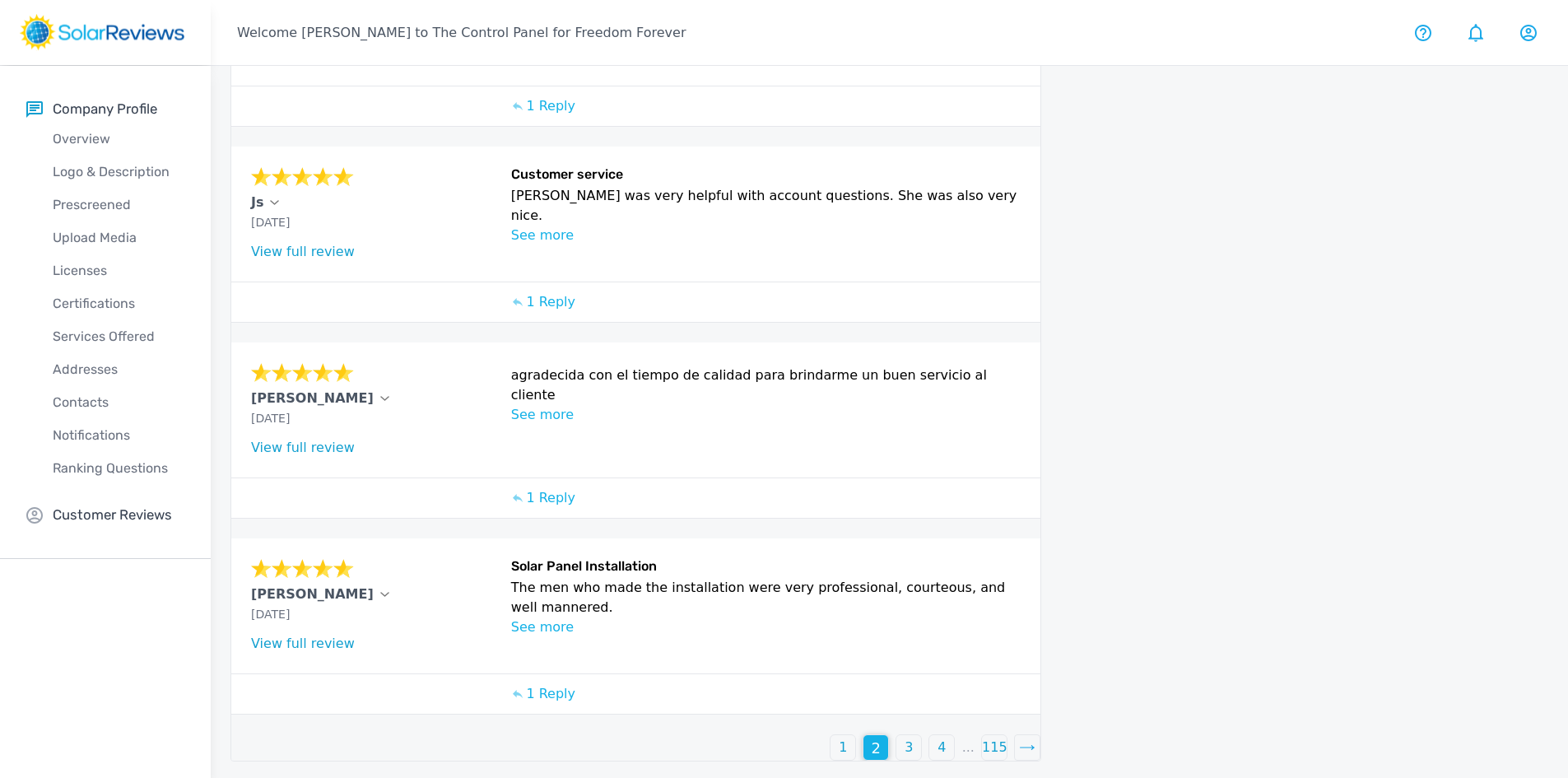
click at [934, 742] on div "4" at bounding box center [941, 746] width 24 height 24
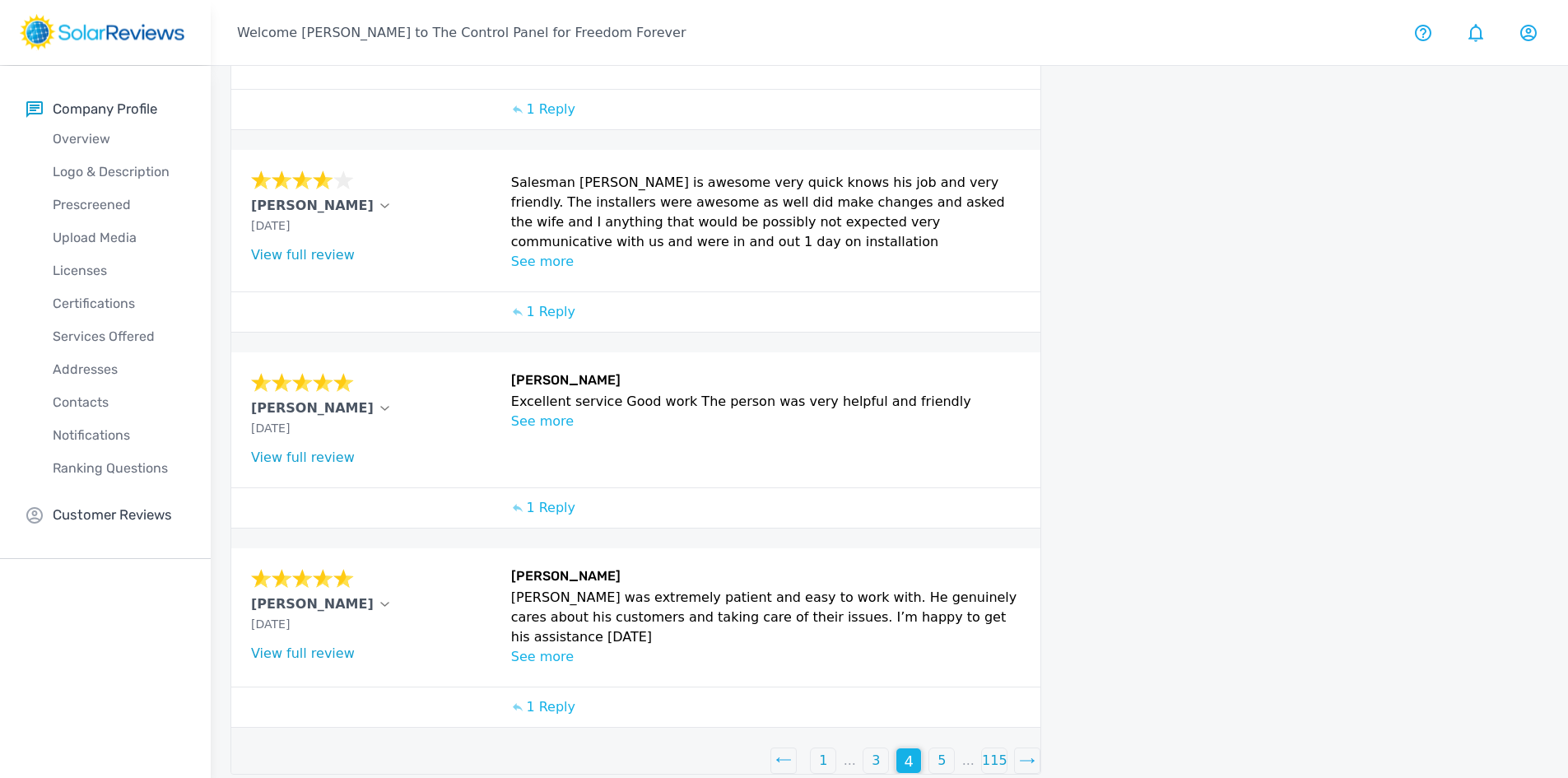
scroll to position [569, 0]
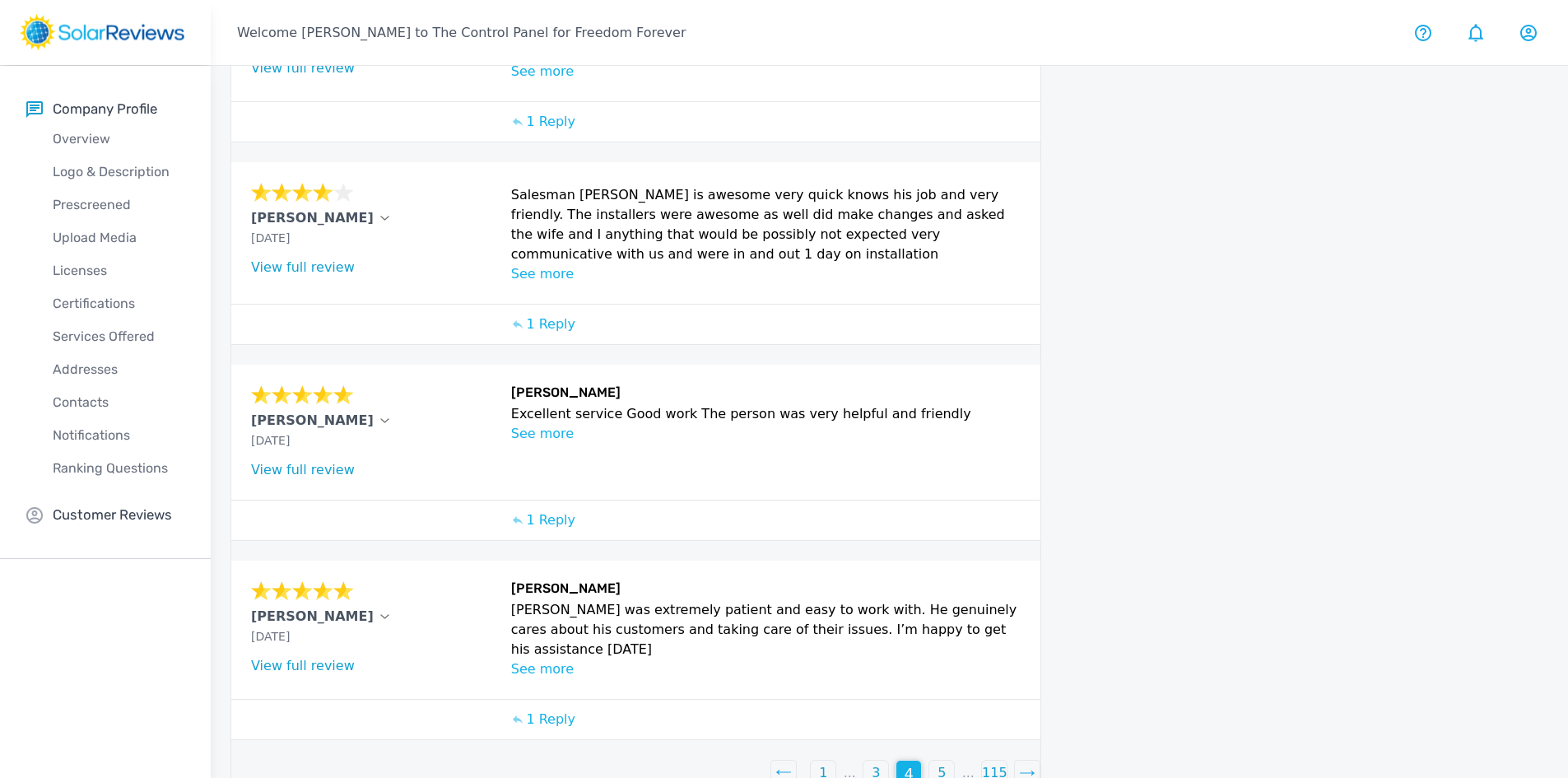
click at [947, 760] on div "5" at bounding box center [941, 772] width 24 height 24
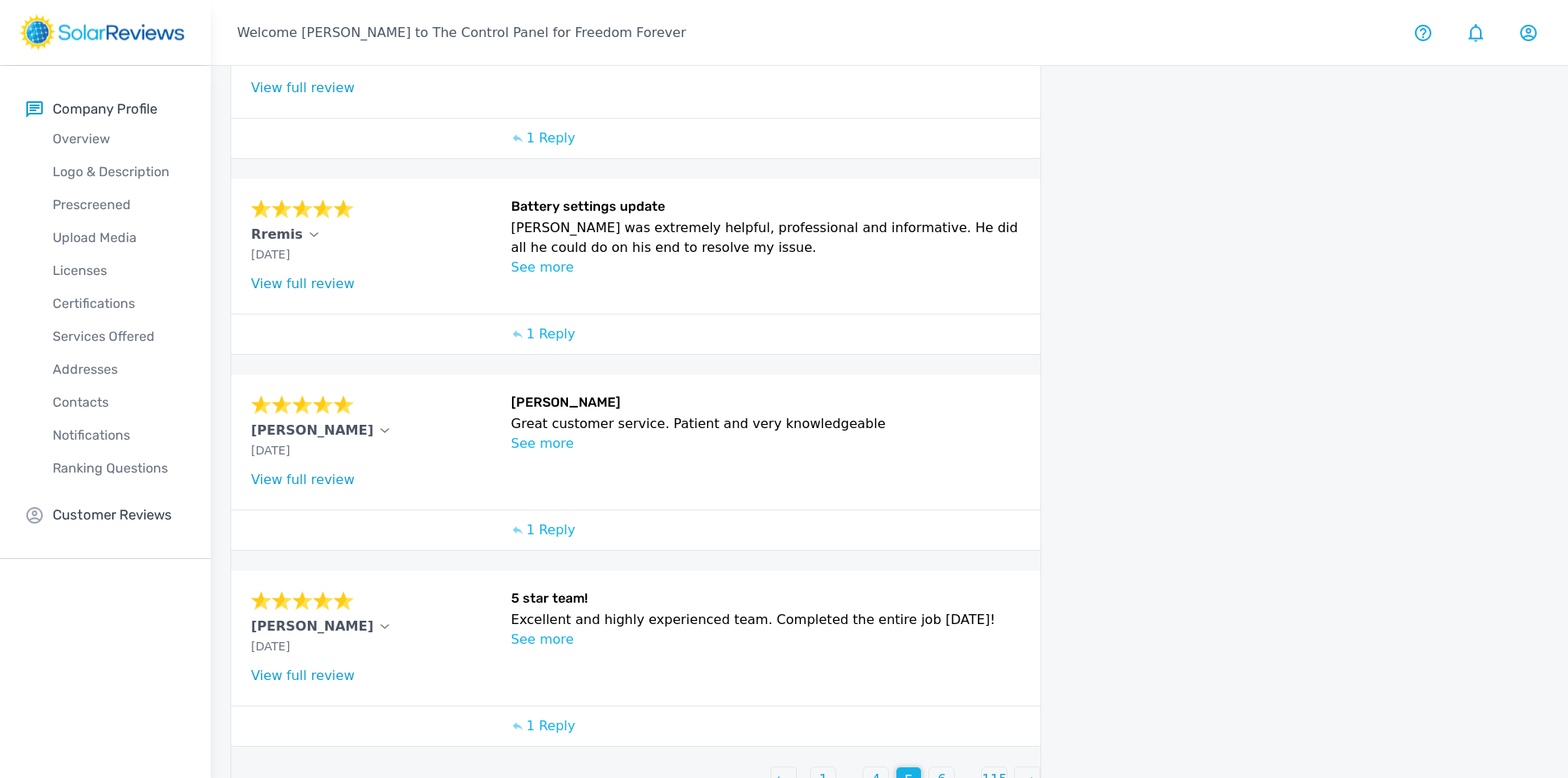
scroll to position [582, 0]
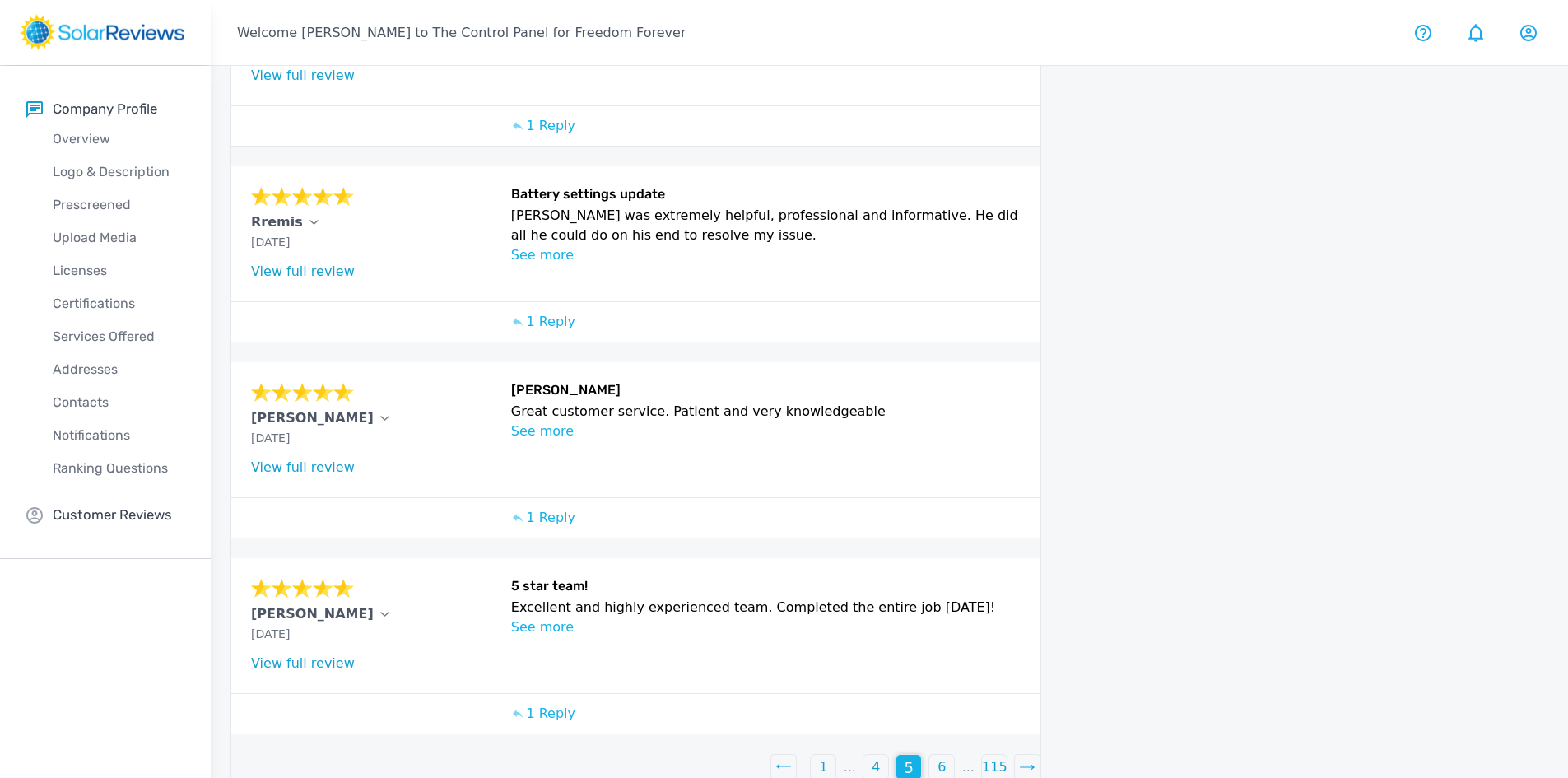
click at [947, 755] on div "6" at bounding box center [941, 766] width 24 height 24
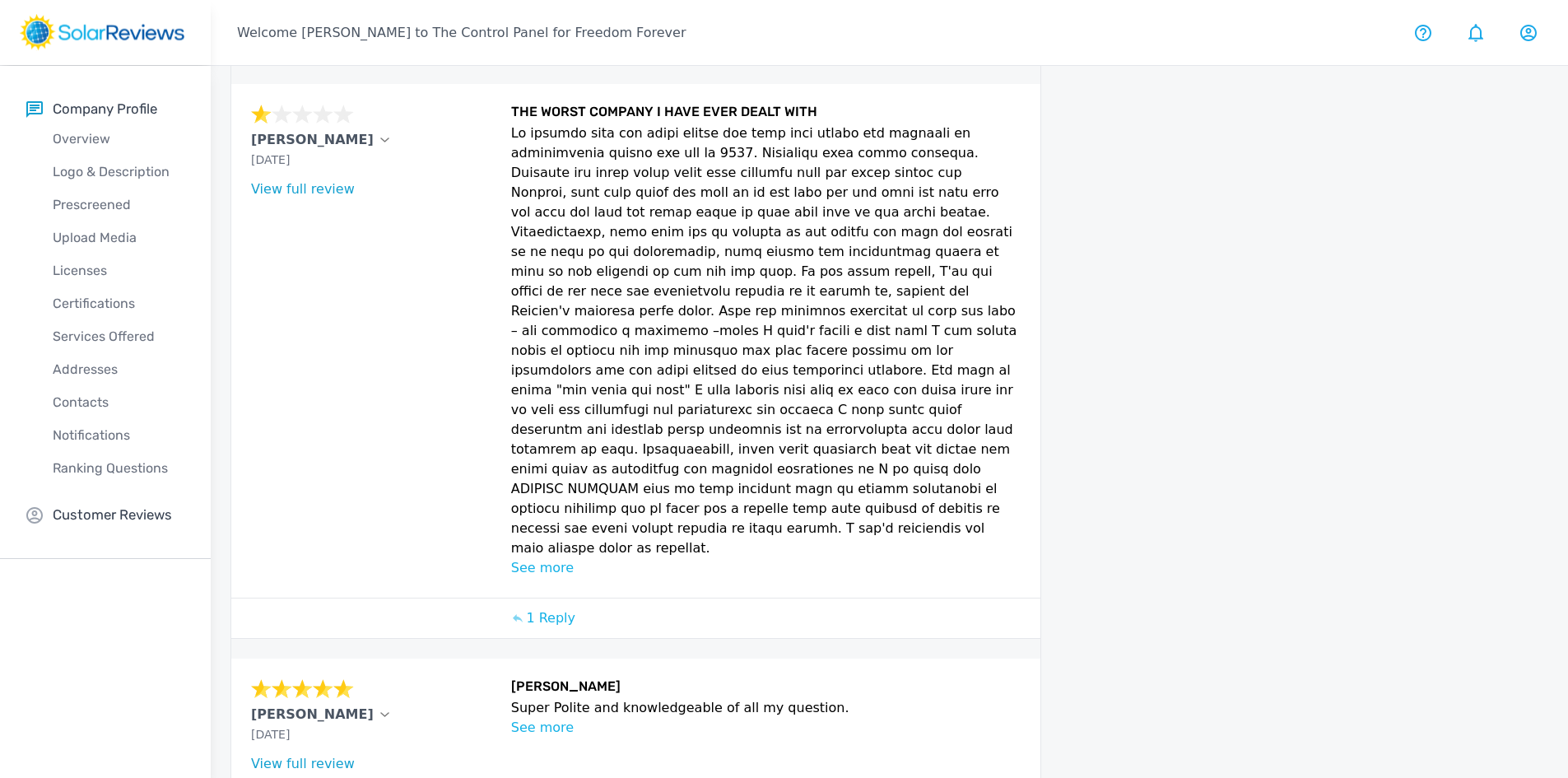
scroll to position [894, 0]
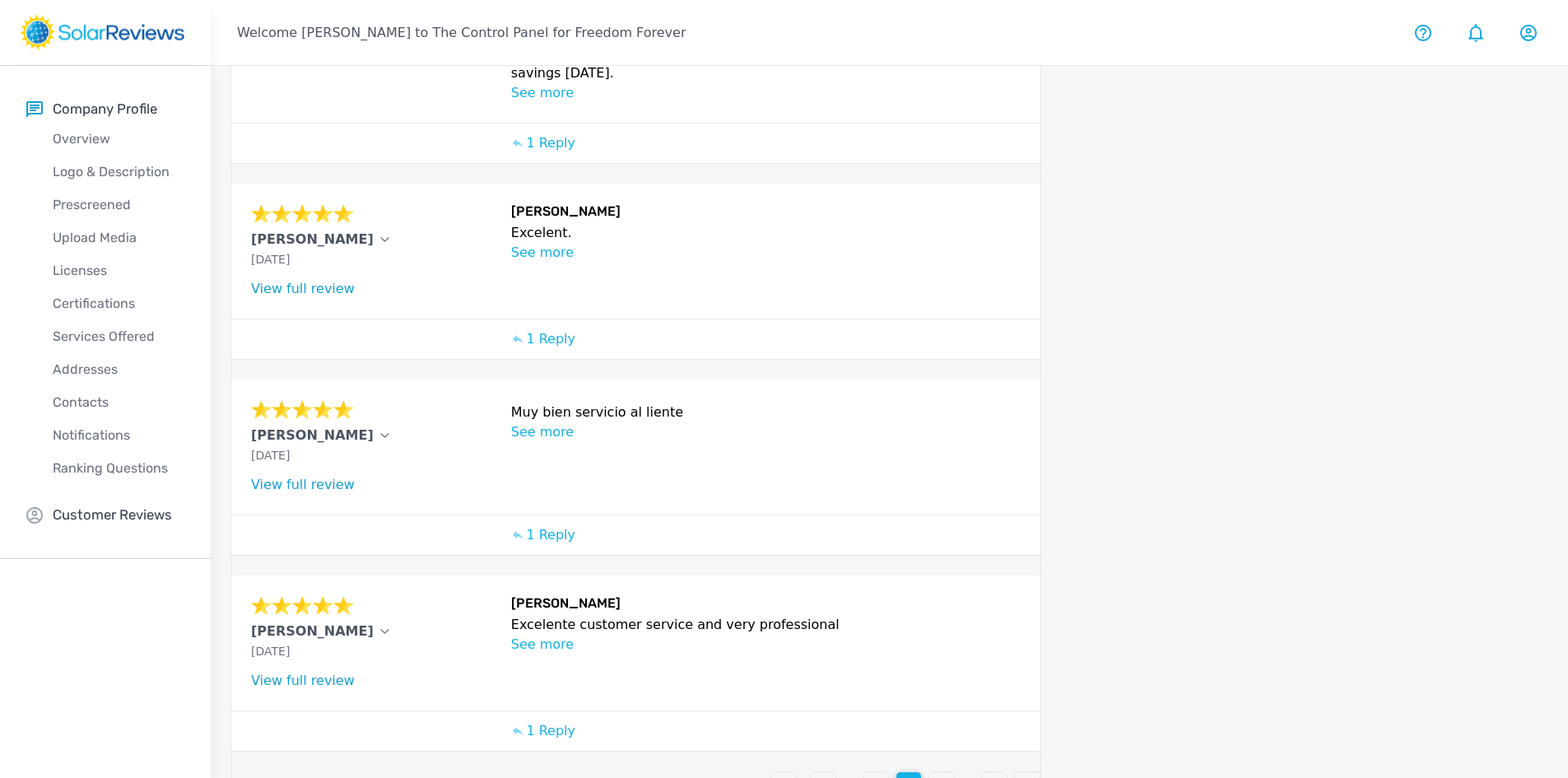
scroll to position [542, 0]
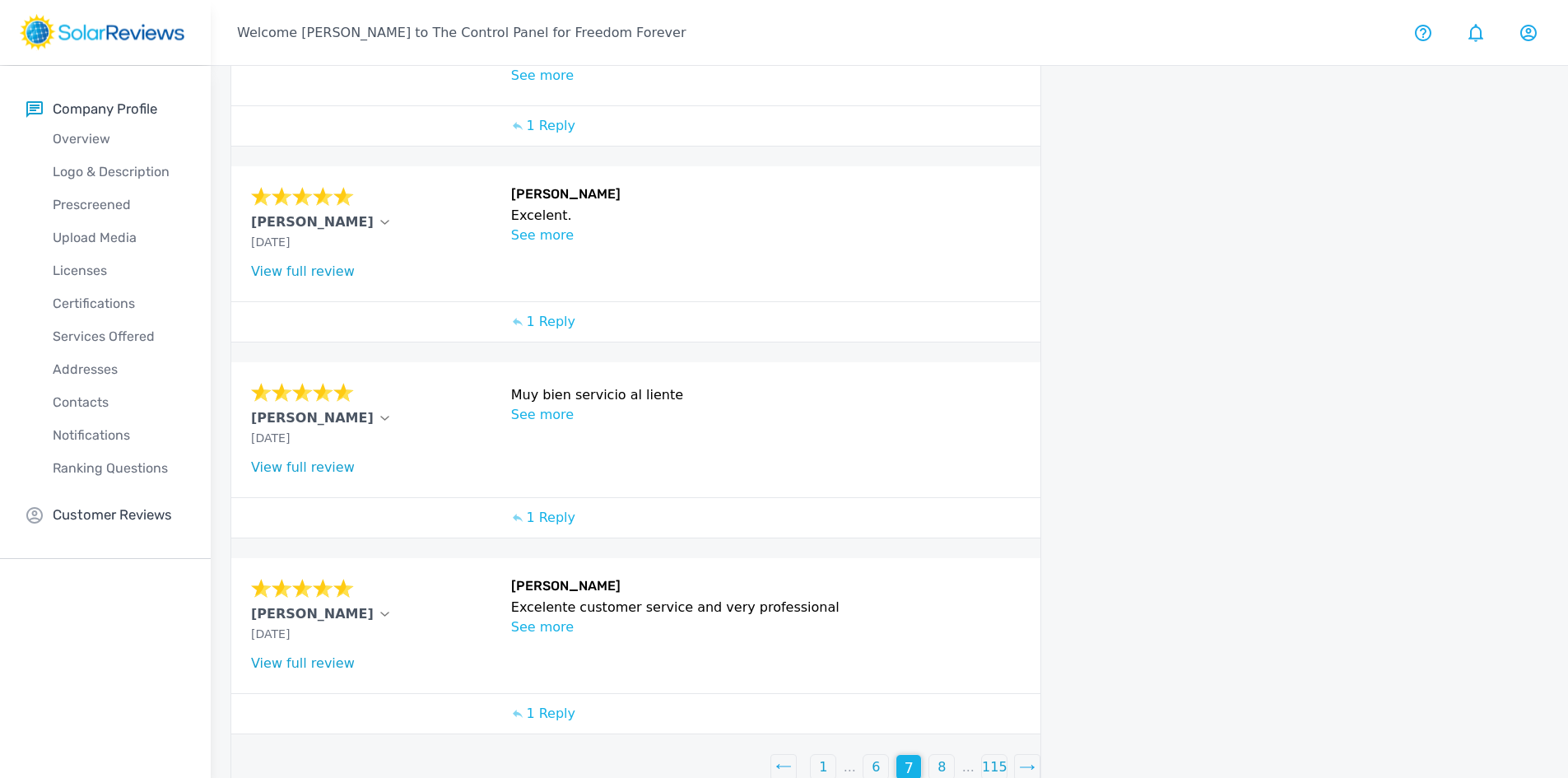
click at [942, 757] on p "8" at bounding box center [941, 767] width 8 height 20
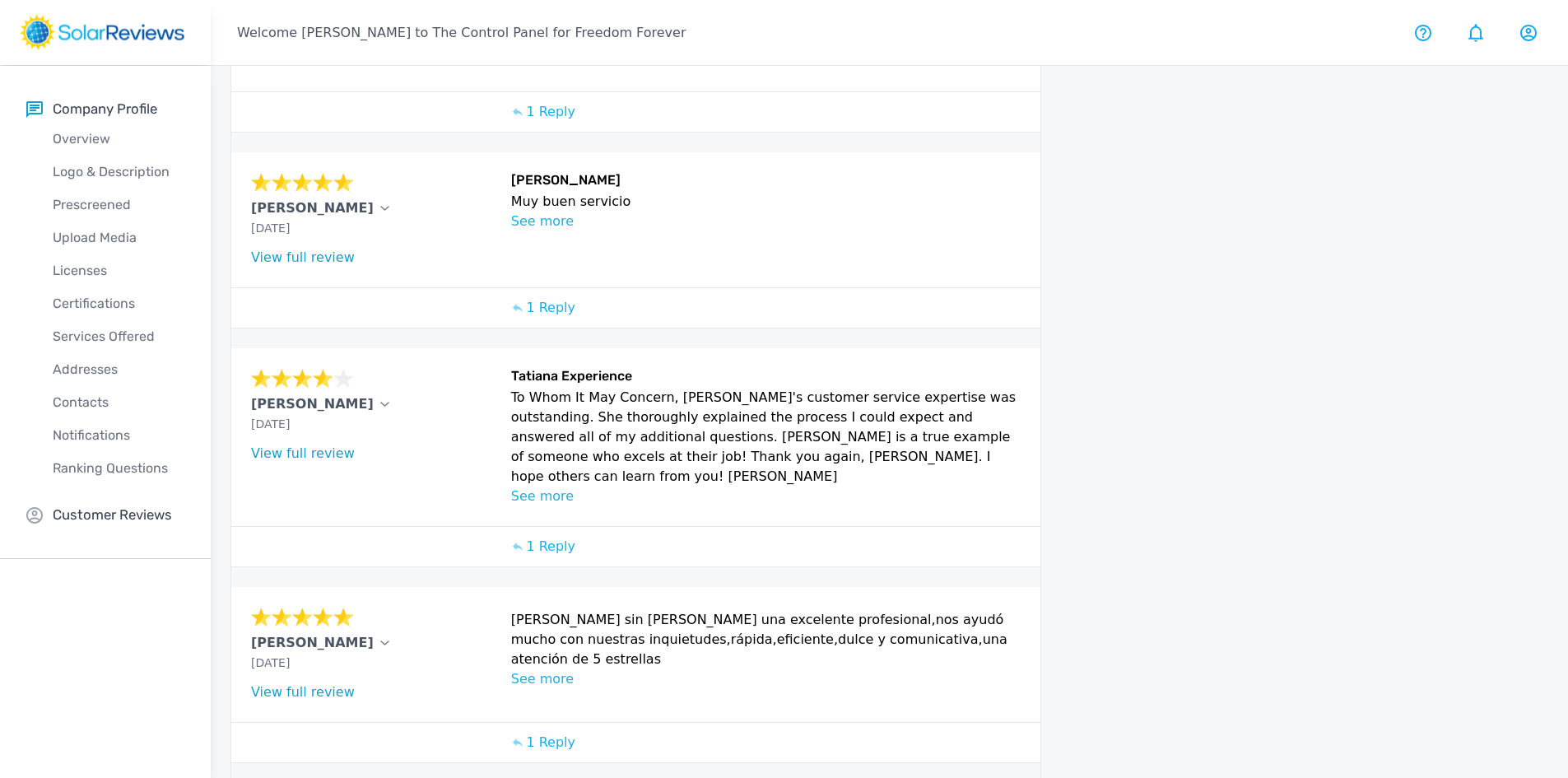
scroll to position [586, 0]
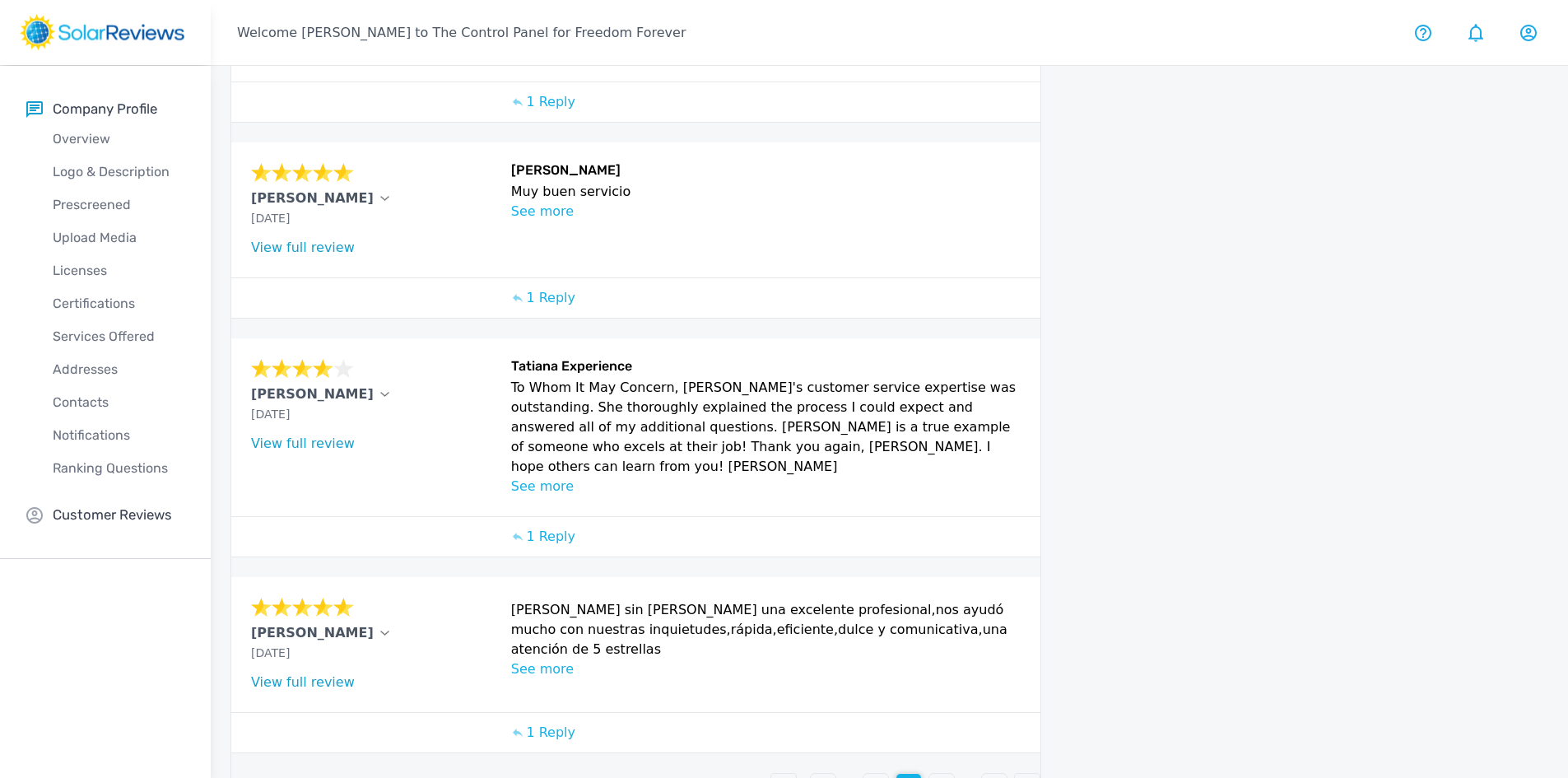
click at [934, 773] on div "9" at bounding box center [941, 785] width 24 height 24
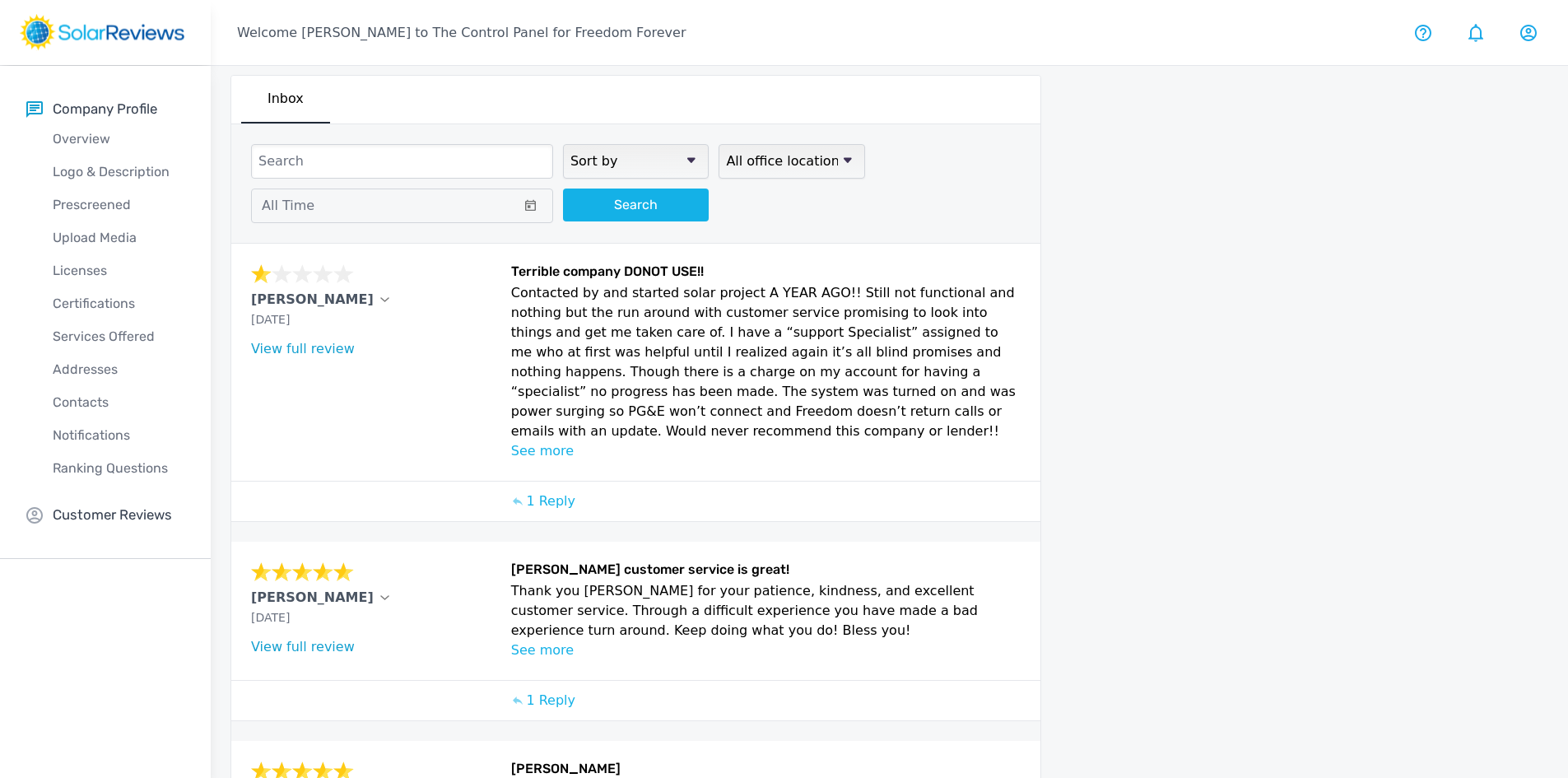
scroll to position [10, 0]
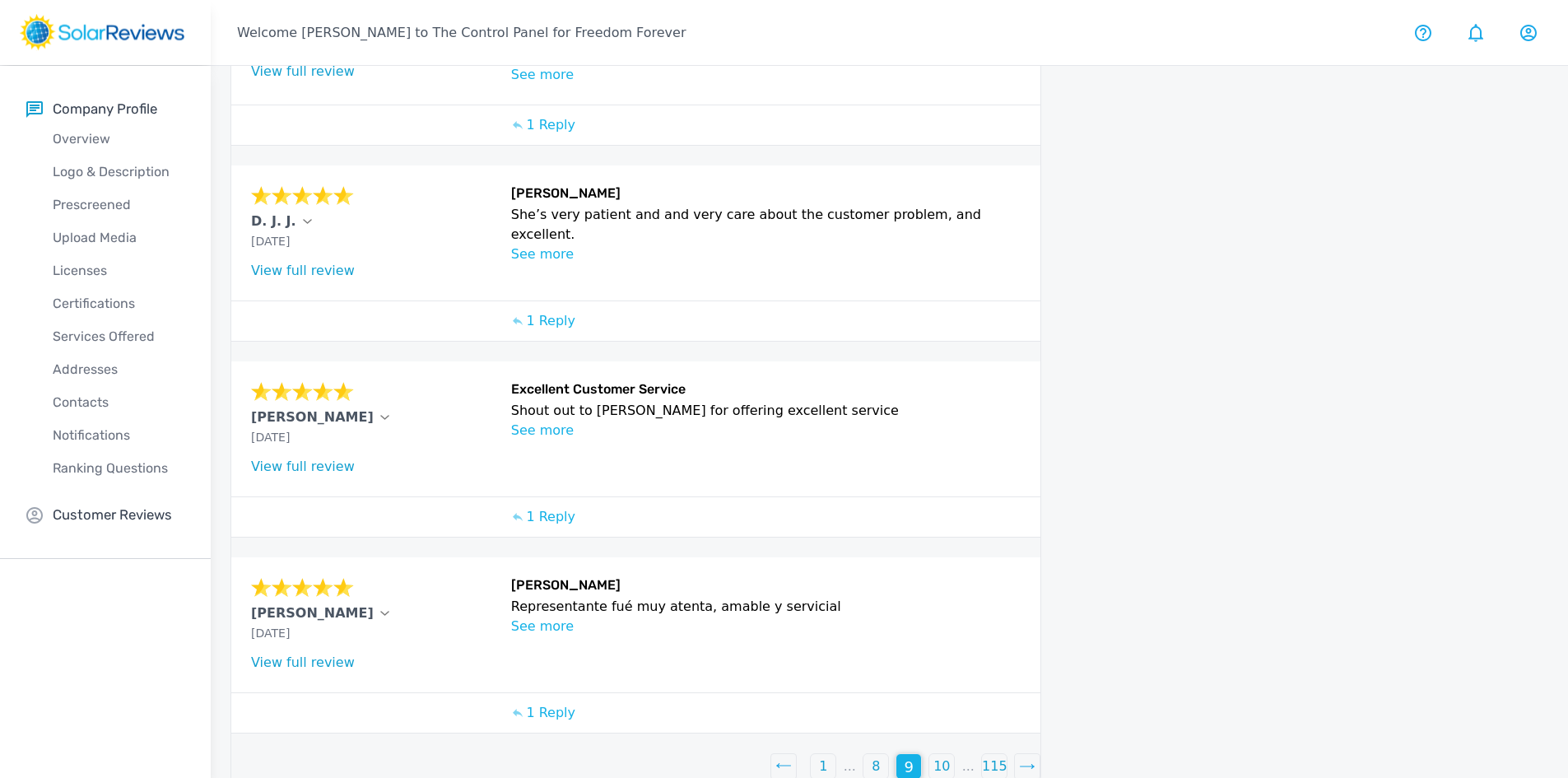
click at [944, 756] on p "10" at bounding box center [942, 766] width 16 height 20
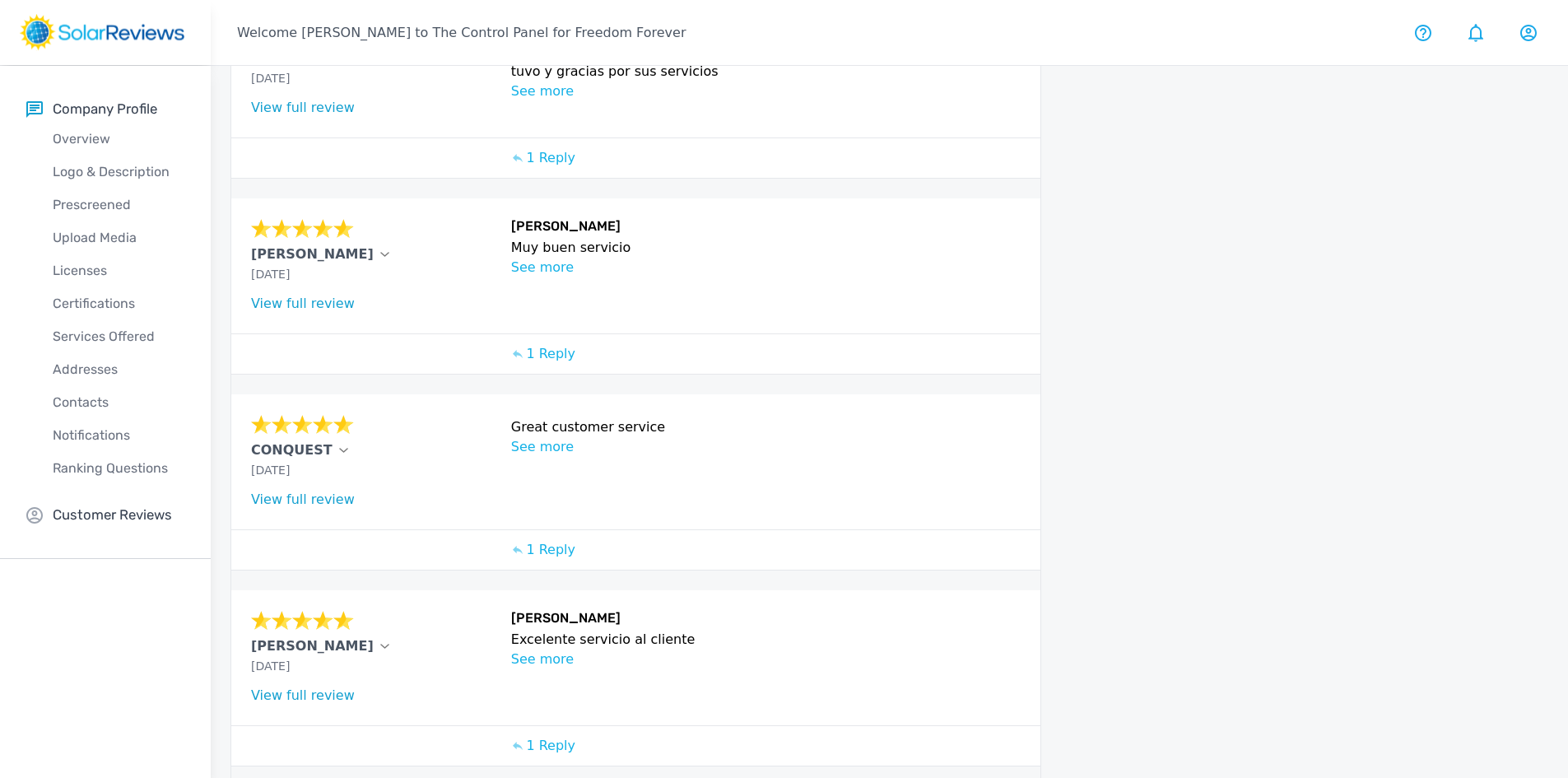
scroll to position [0, 0]
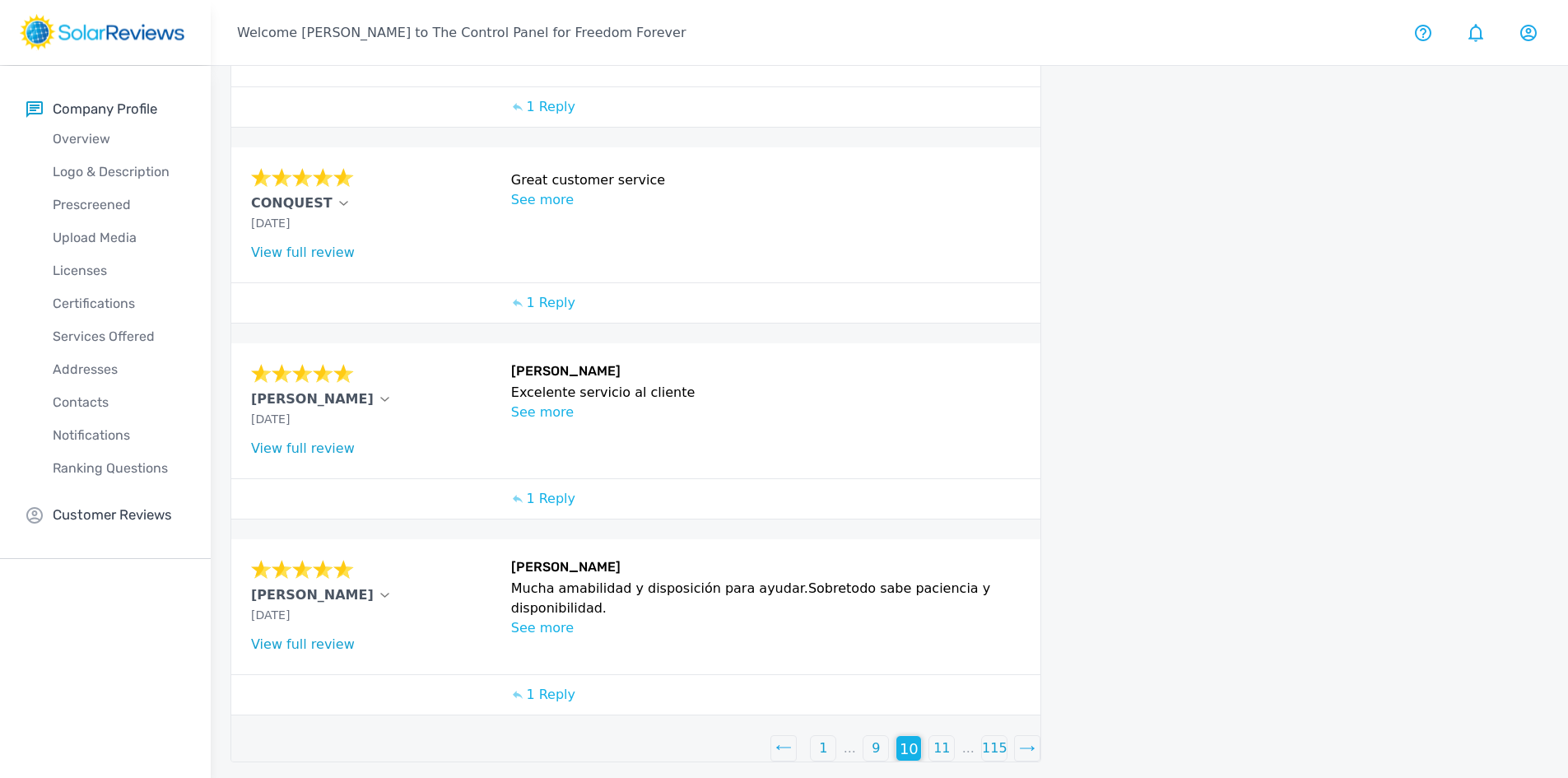
click at [950, 738] on div "11" at bounding box center [941, 747] width 24 height 24
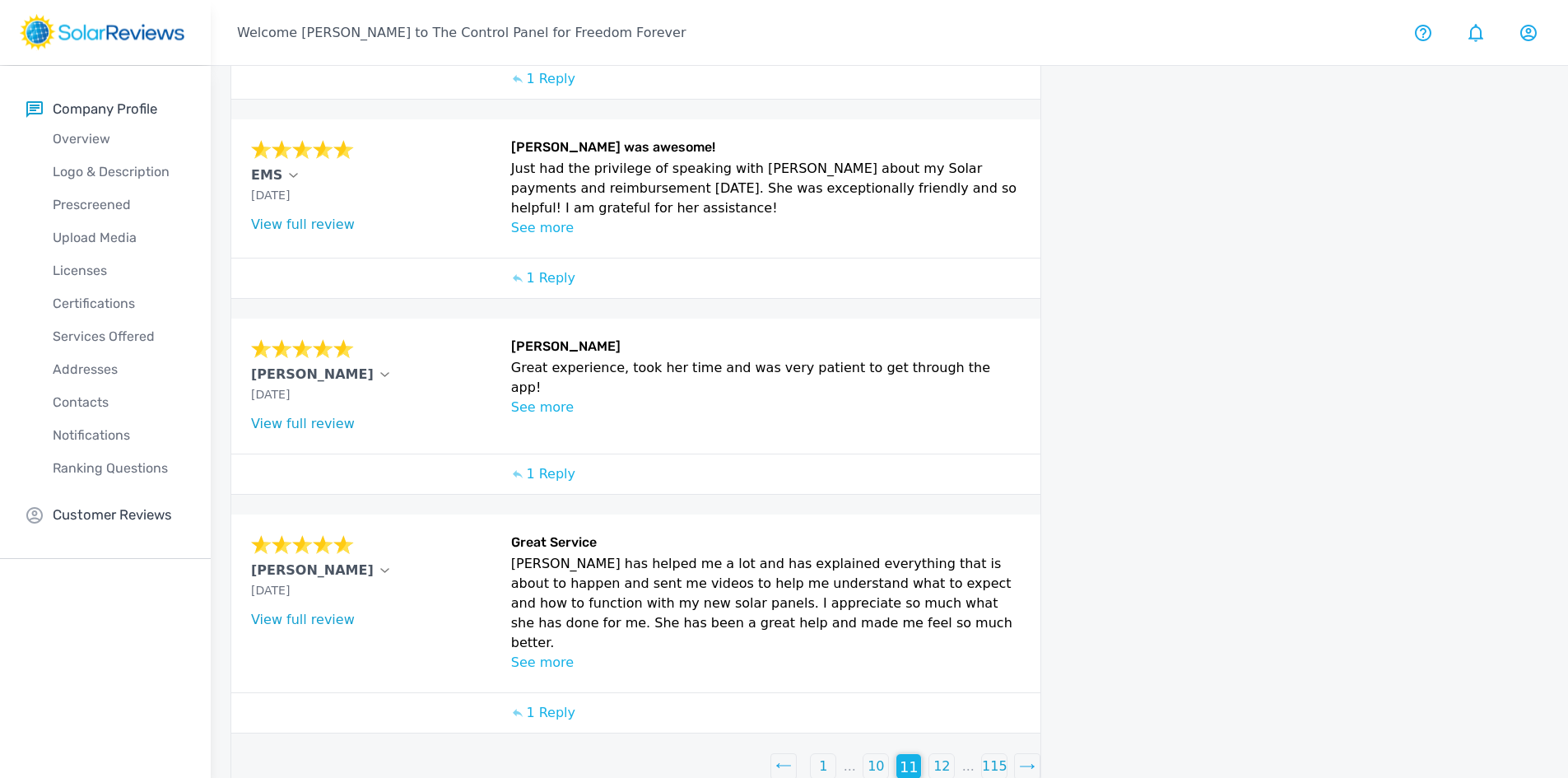
click at [935, 756] on p "12" at bounding box center [942, 766] width 16 height 20
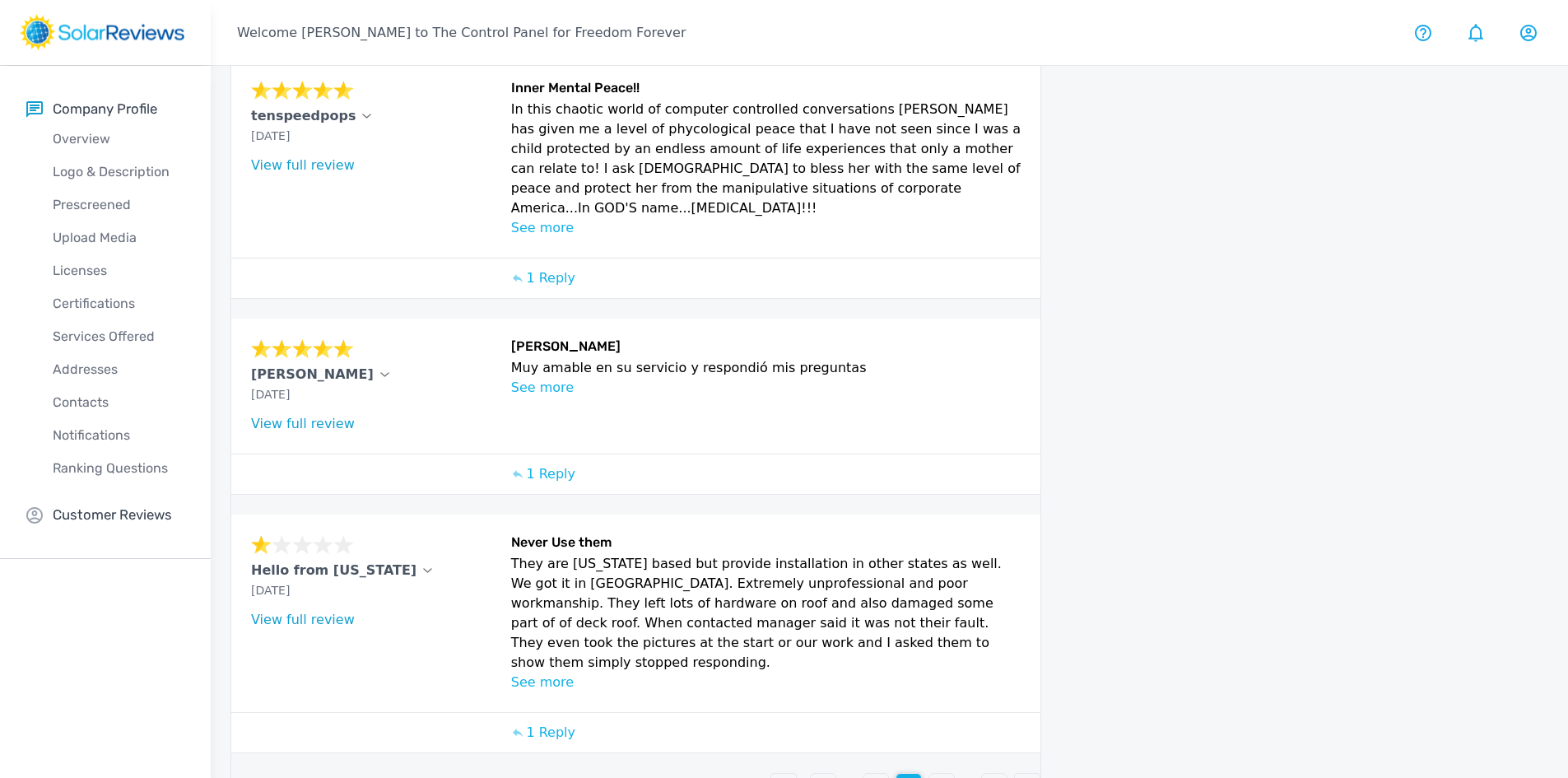
click at [955, 773] on div "1 ... 11 12 13 ... 115" at bounding box center [635, 785] width 809 height 26
click at [954, 773] on div "13" at bounding box center [941, 785] width 26 height 26
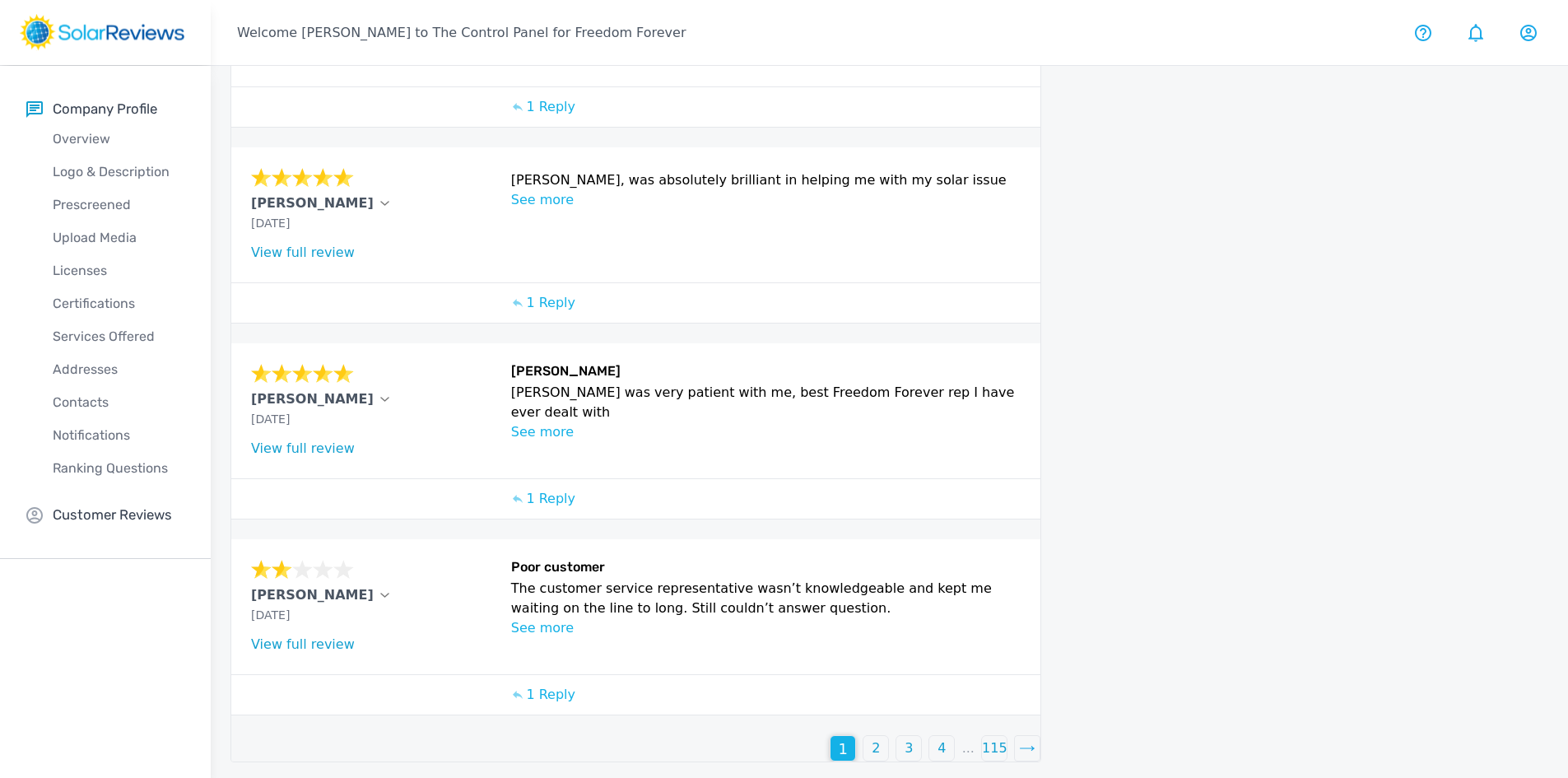
click at [879, 738] on p "2" at bounding box center [875, 748] width 8 height 20
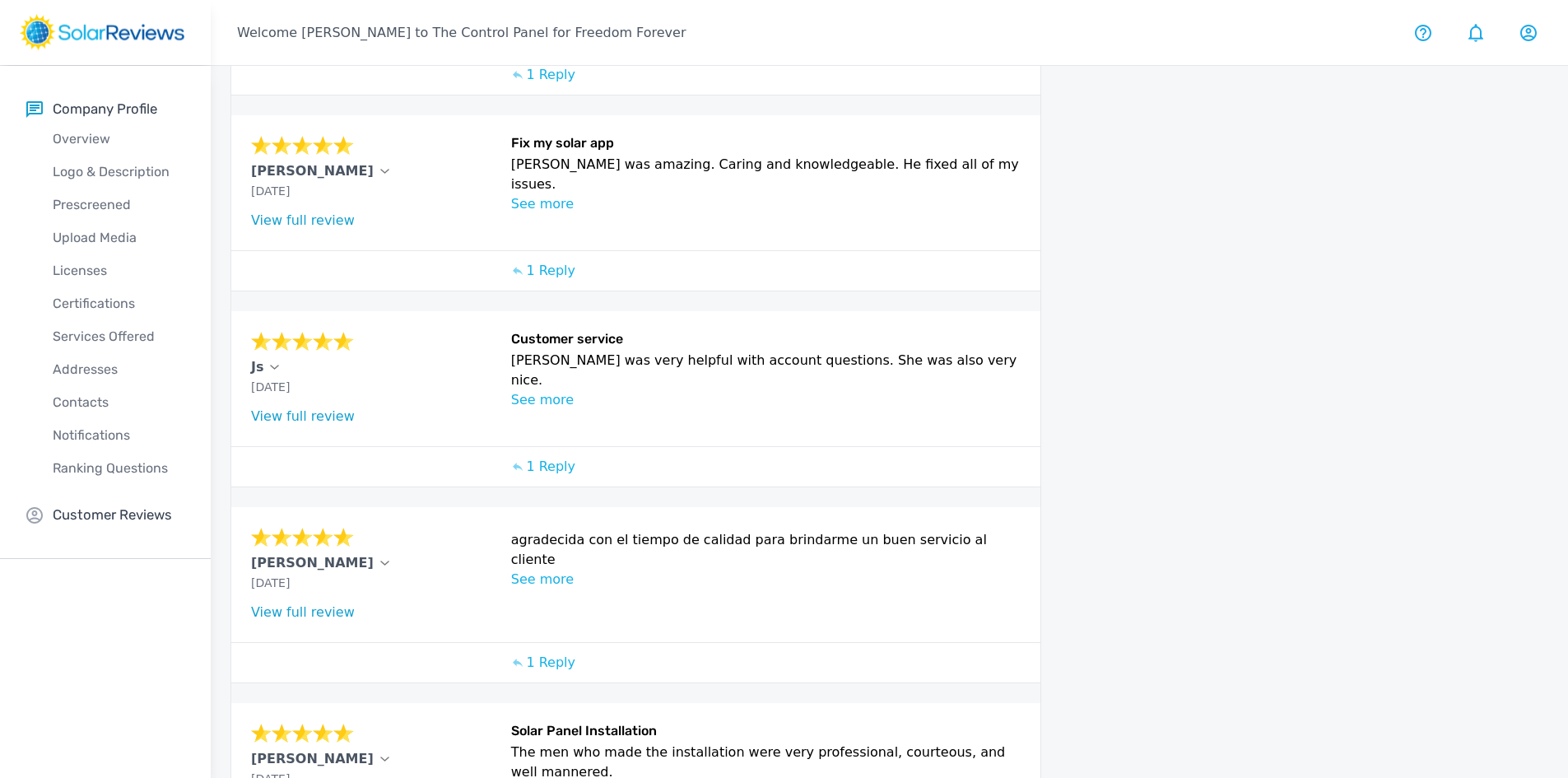
click at [528, 569] on p "See more" at bounding box center [766, 579] width 511 height 20
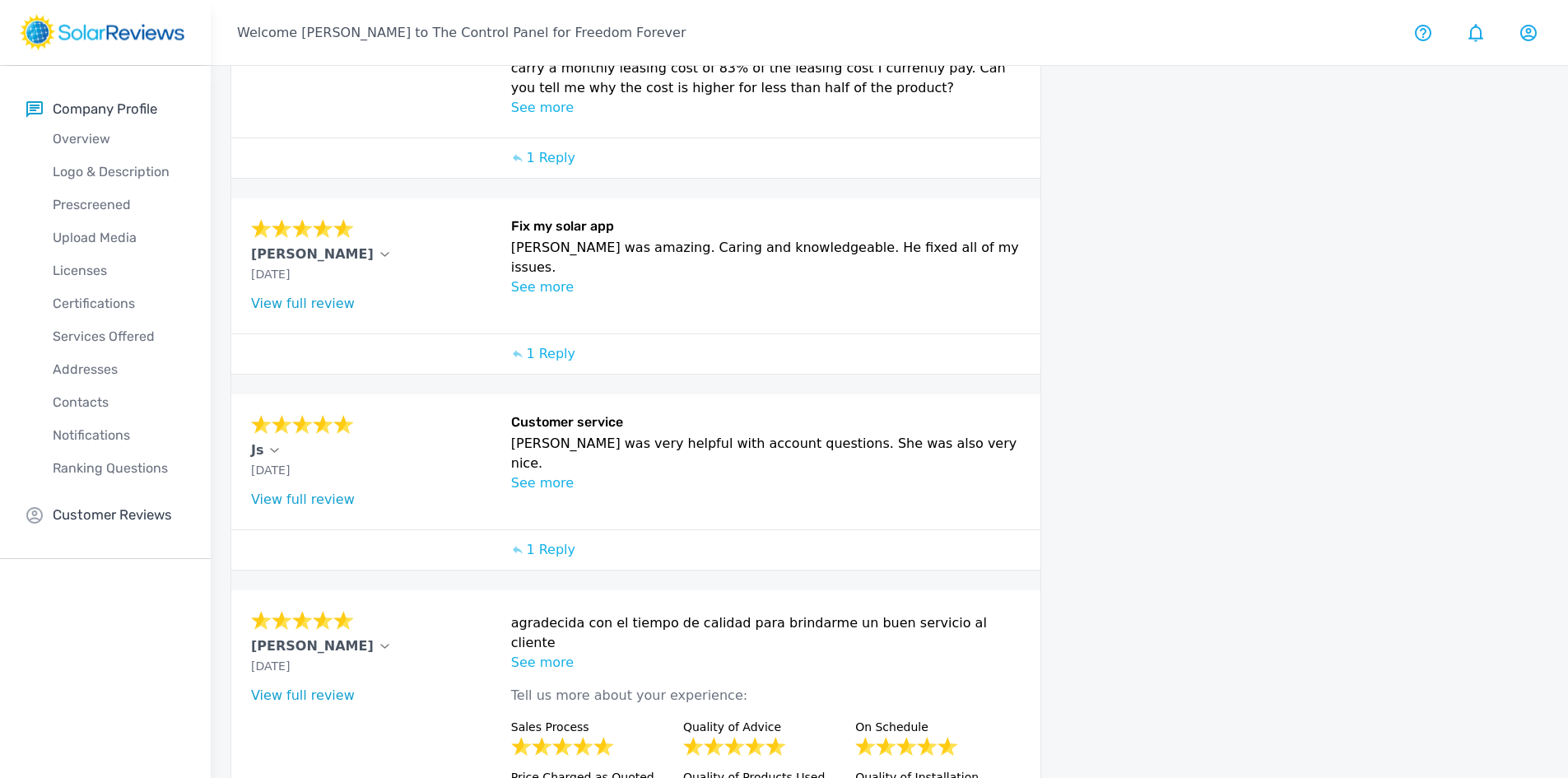
scroll to position [335, 0]
click at [304, 492] on link "View full review" at bounding box center [303, 498] width 104 height 15
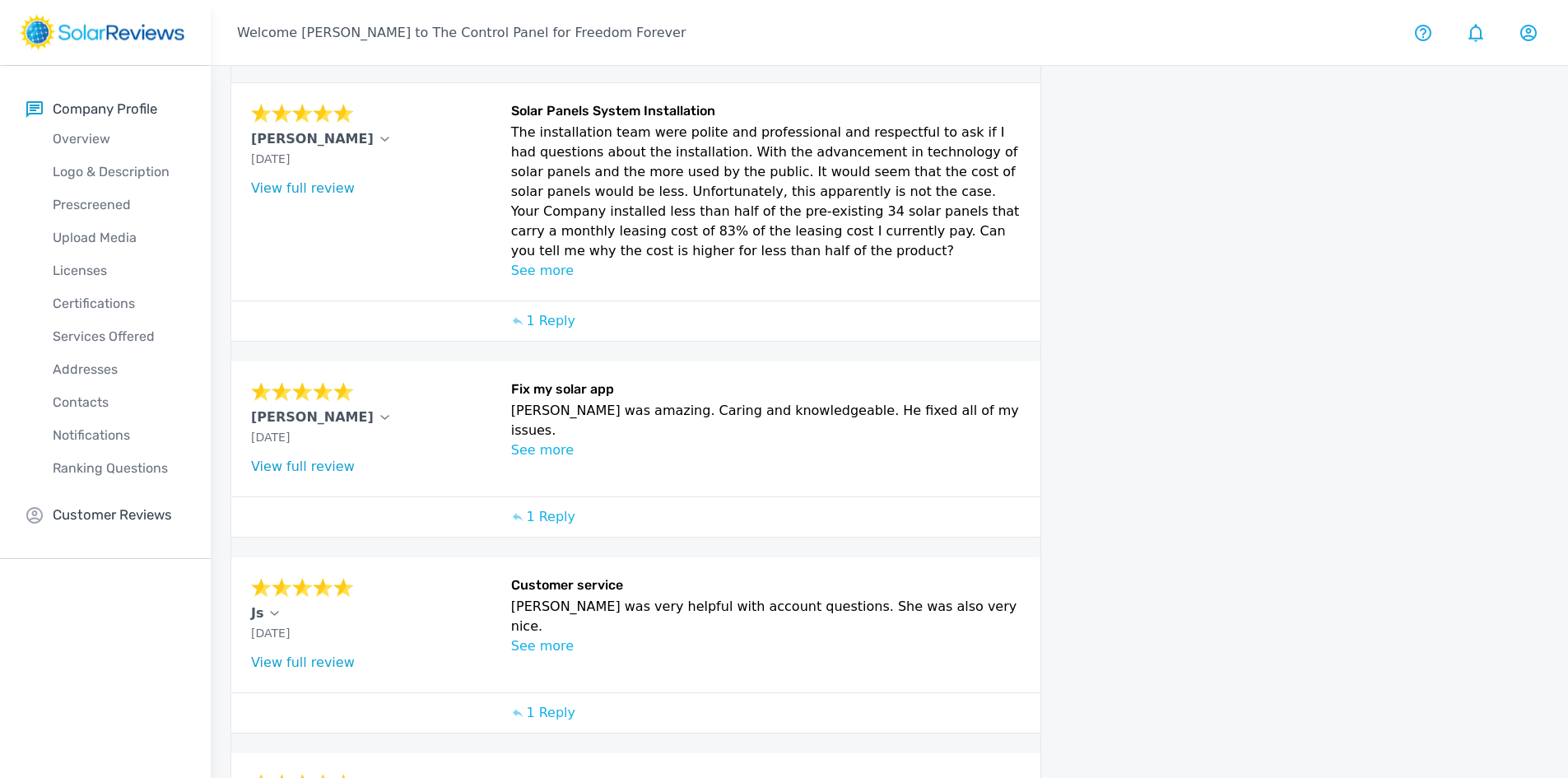
scroll to position [171, 0]
click at [310, 469] on link "View full review" at bounding box center [303, 466] width 104 height 15
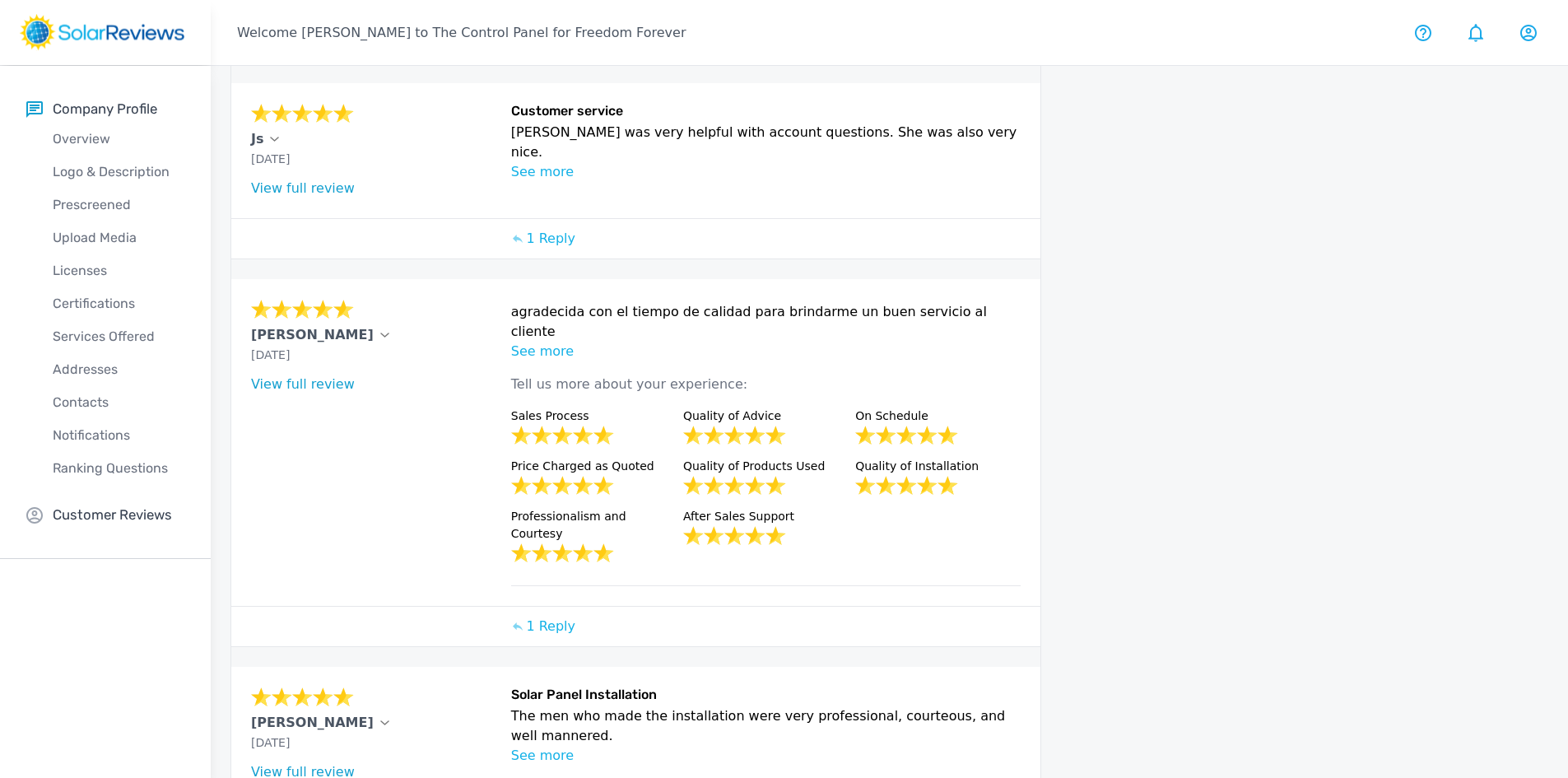
scroll to position [735, 0]
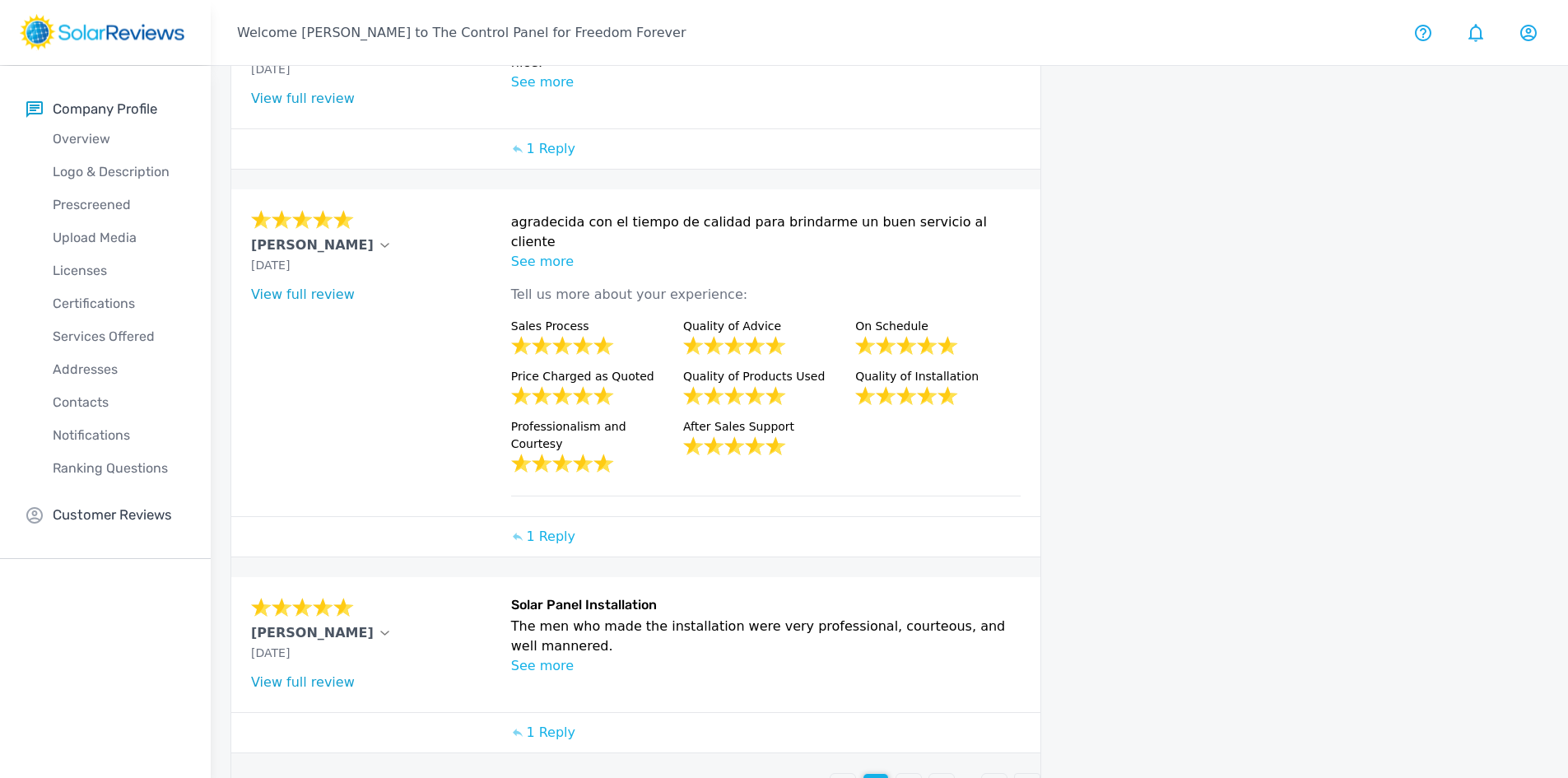
click at [850, 773] on div "1" at bounding box center [842, 785] width 24 height 24
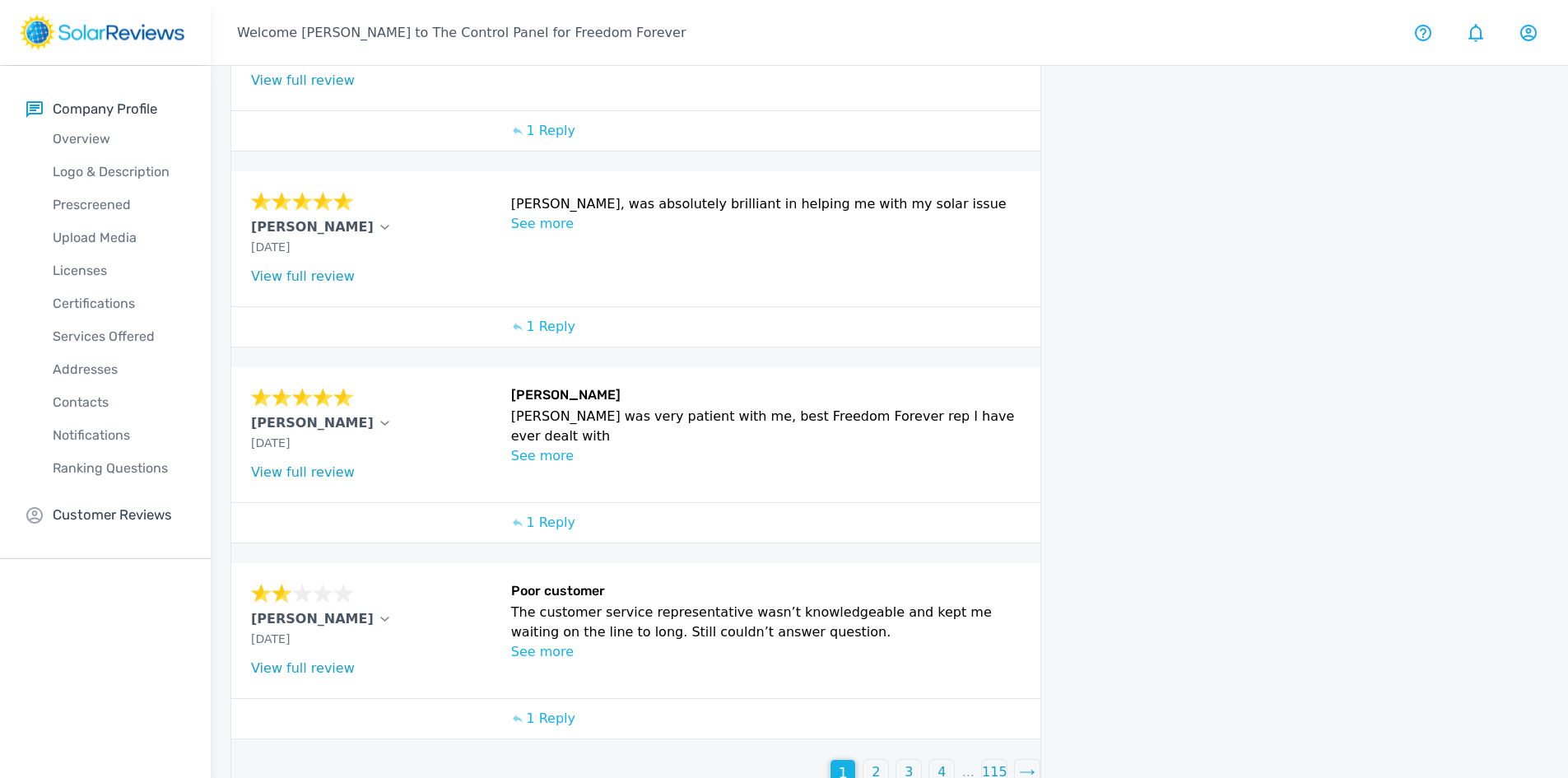
scroll to position [499, 0]
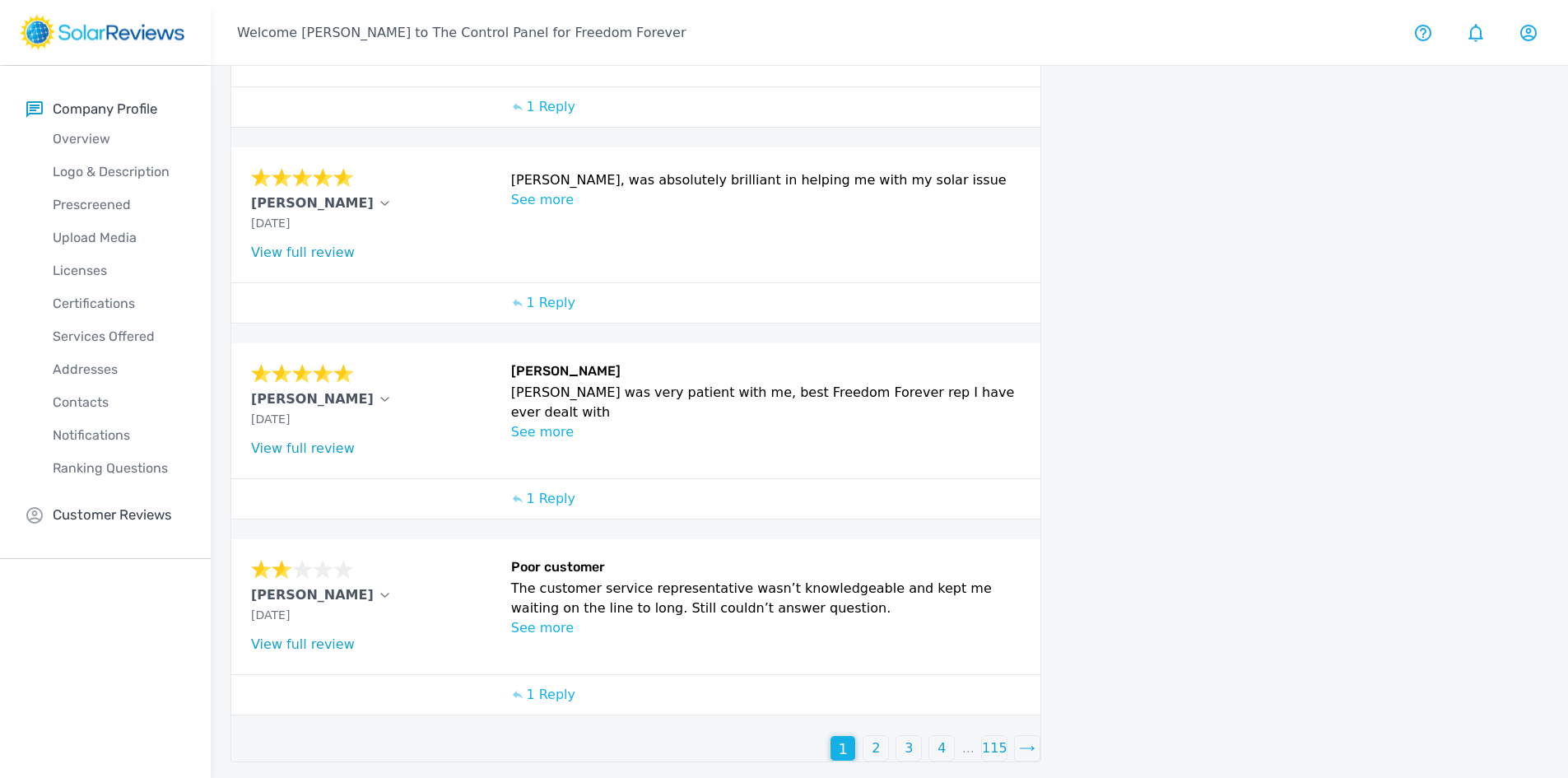
click at [303, 447] on link "View full review" at bounding box center [303, 447] width 104 height 15
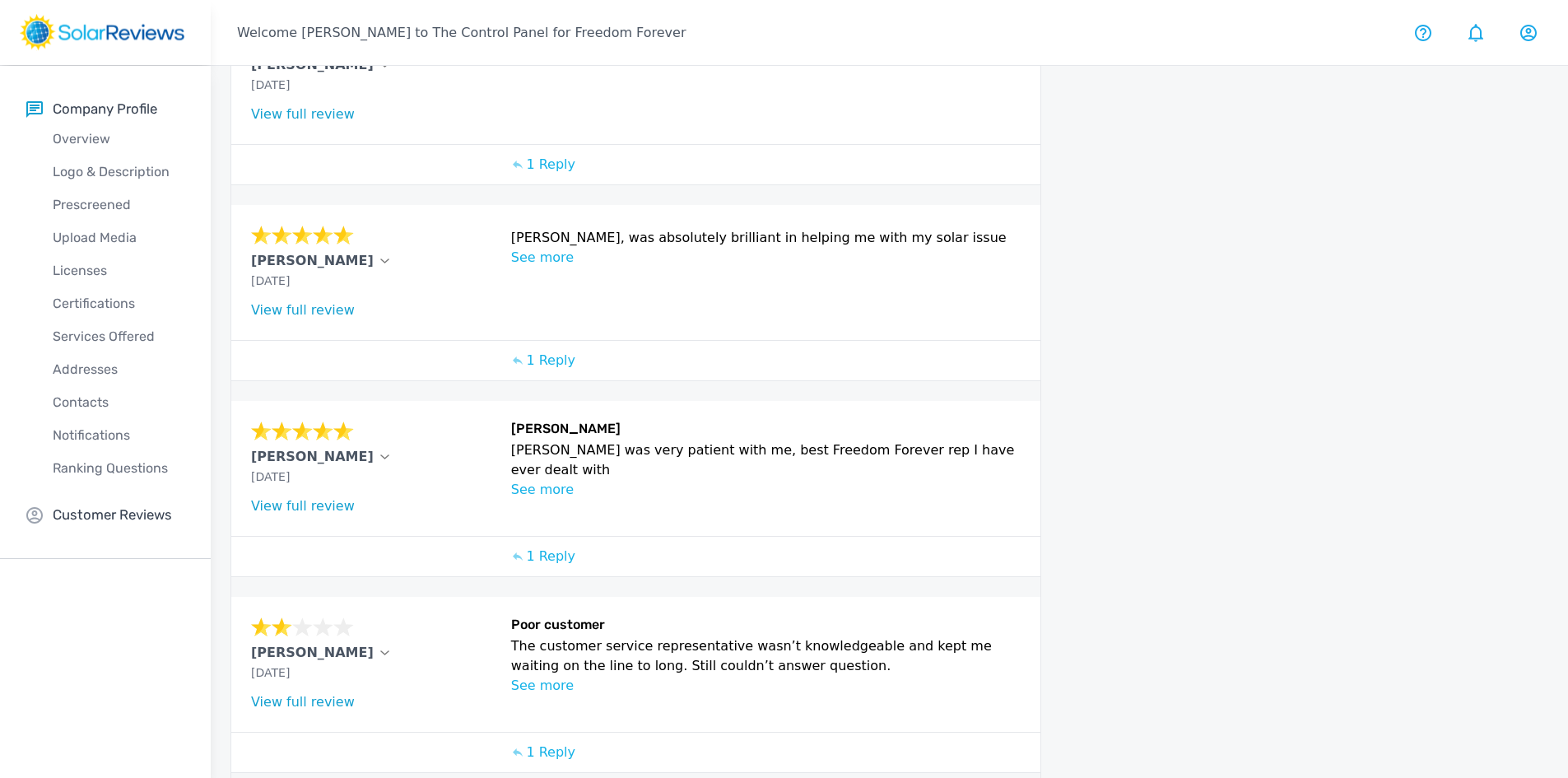
scroll to position [417, 0]
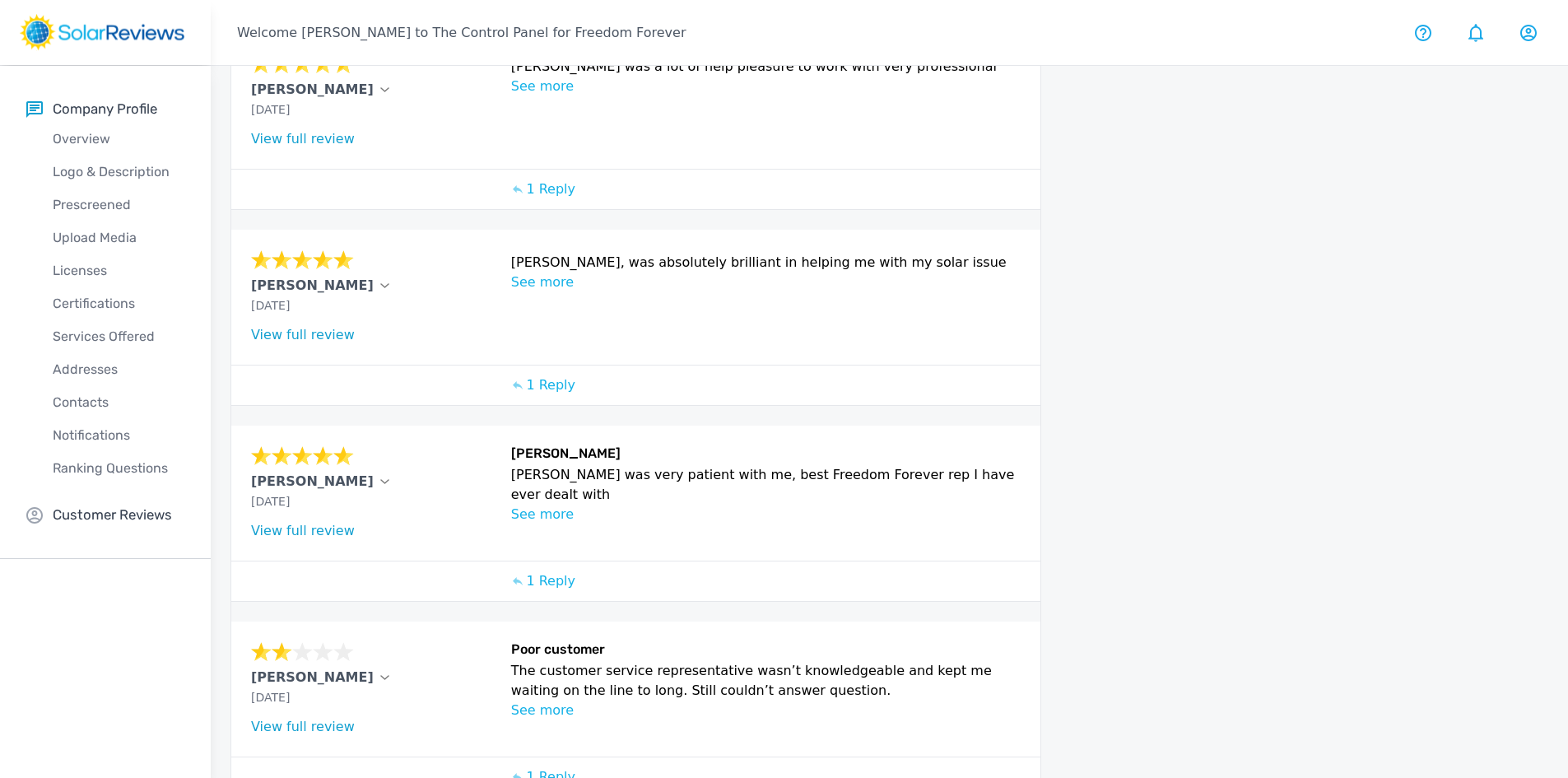
click at [335, 328] on link "View full review" at bounding box center [303, 334] width 104 height 15
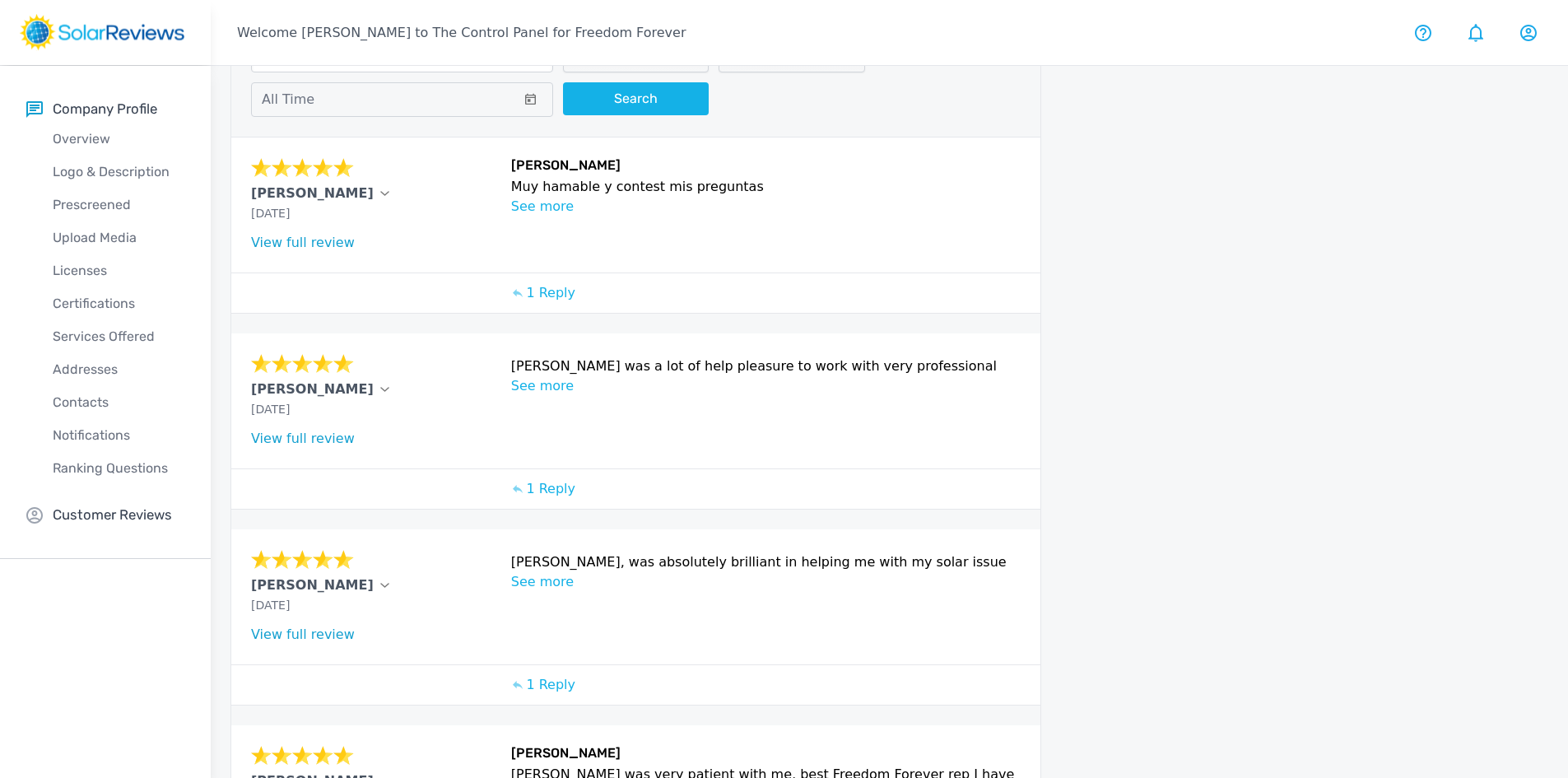
scroll to position [88, 0]
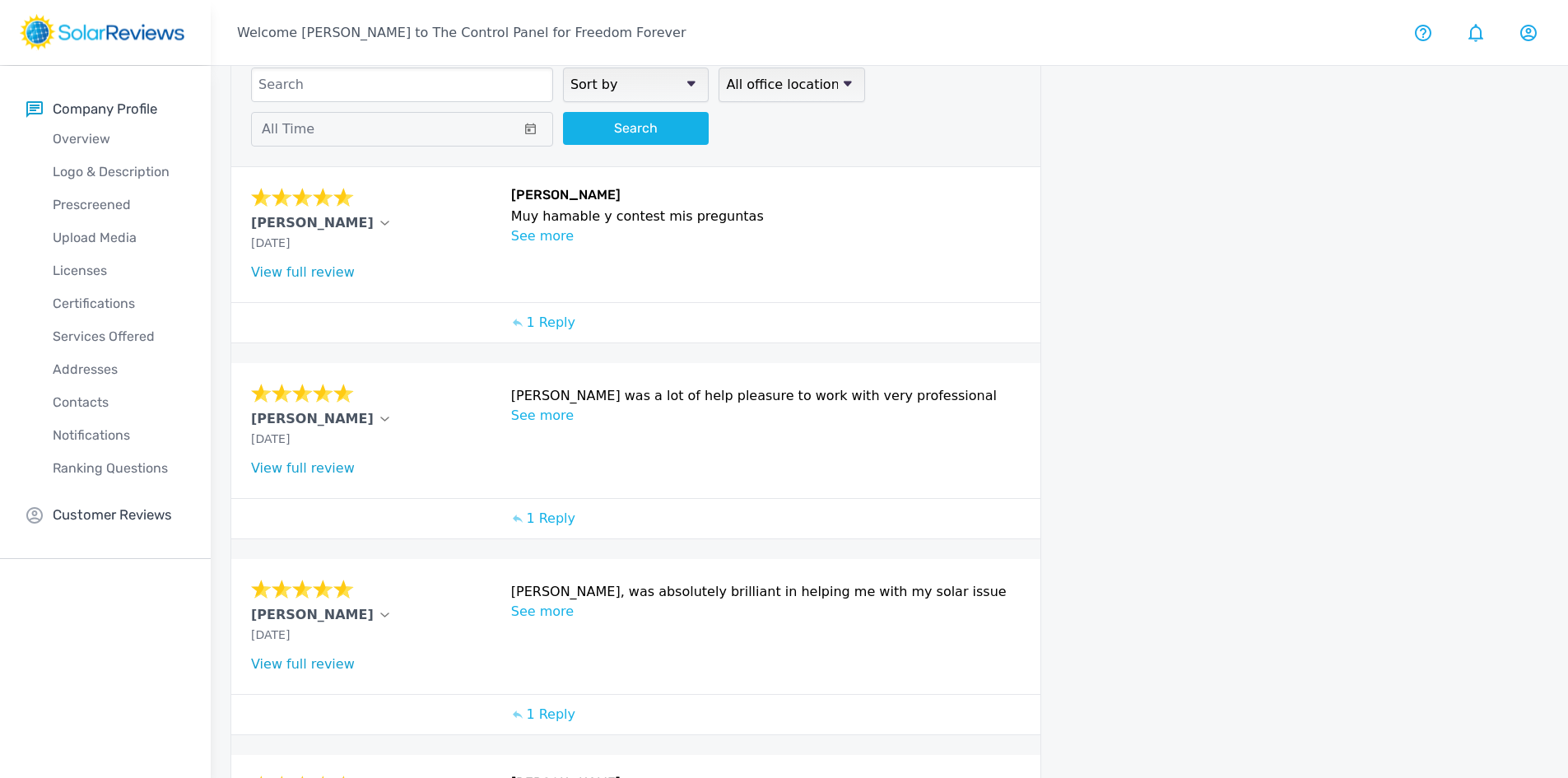
click at [314, 464] on link "View full review" at bounding box center [303, 467] width 104 height 15
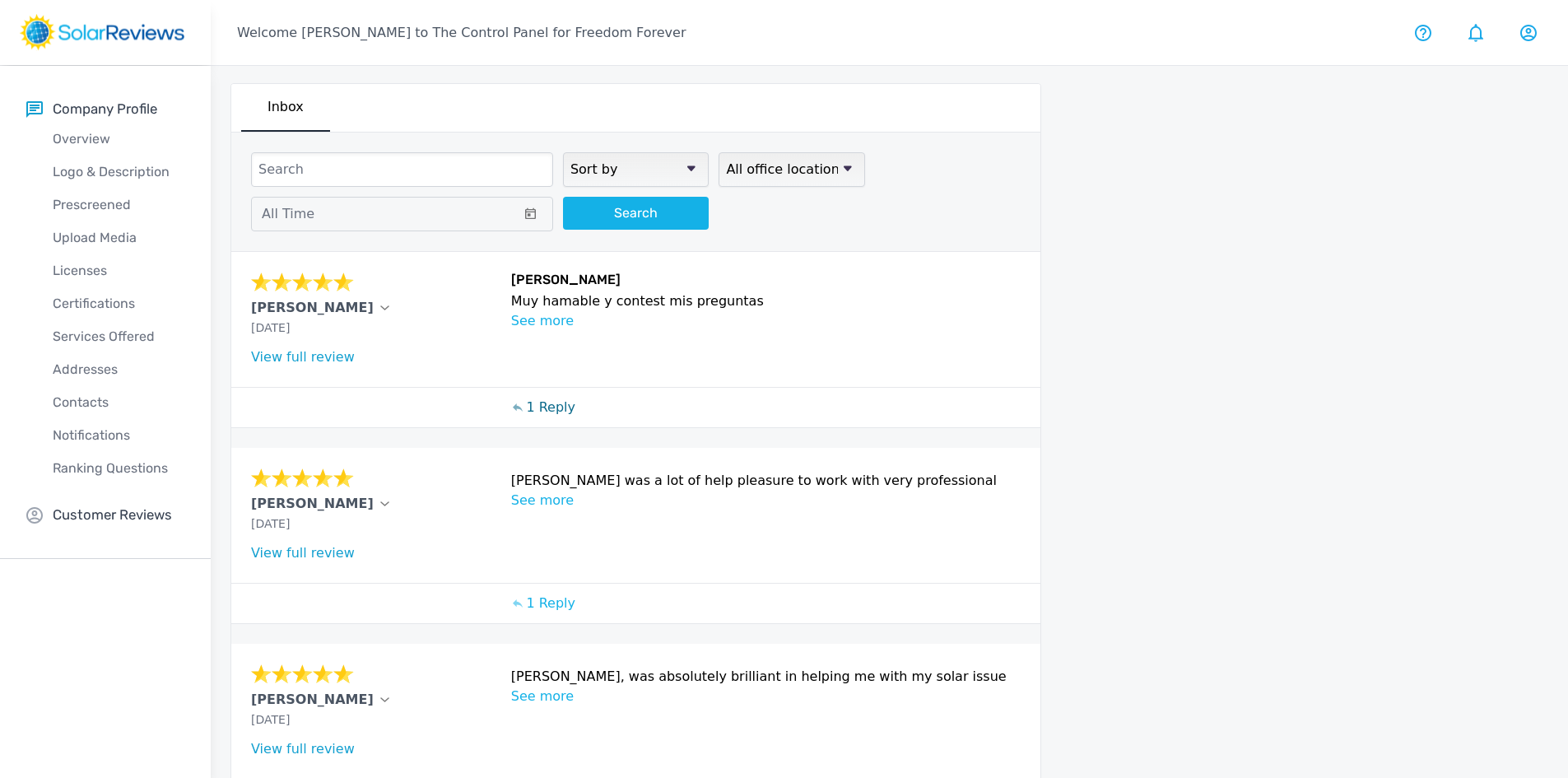
scroll to position [0, 0]
click at [328, 359] on link "View full review" at bounding box center [303, 359] width 104 height 15
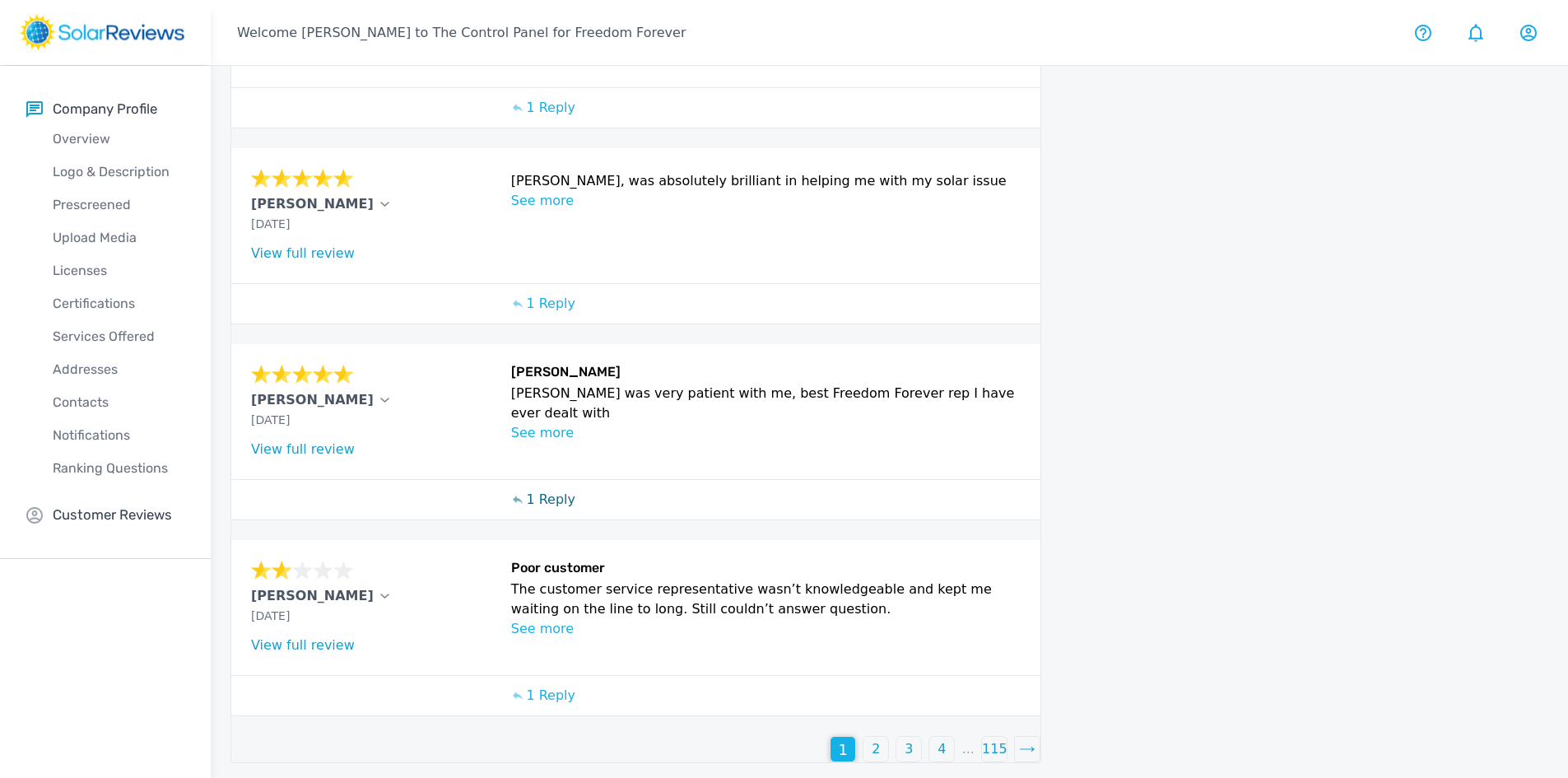
scroll to position [499, 0]
click at [882, 748] on div "2" at bounding box center [875, 747] width 24 height 24
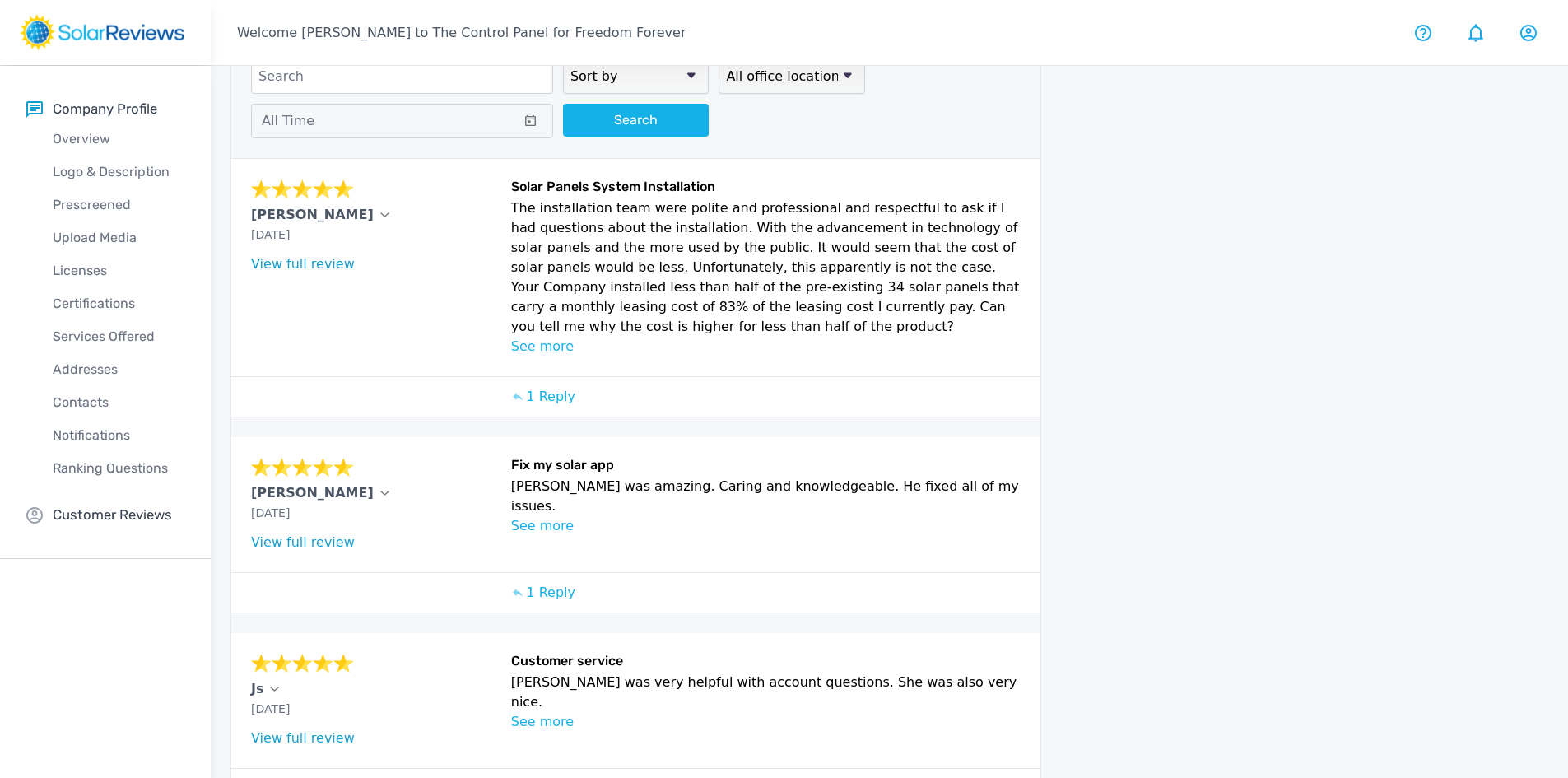
scroll to position [0, 0]
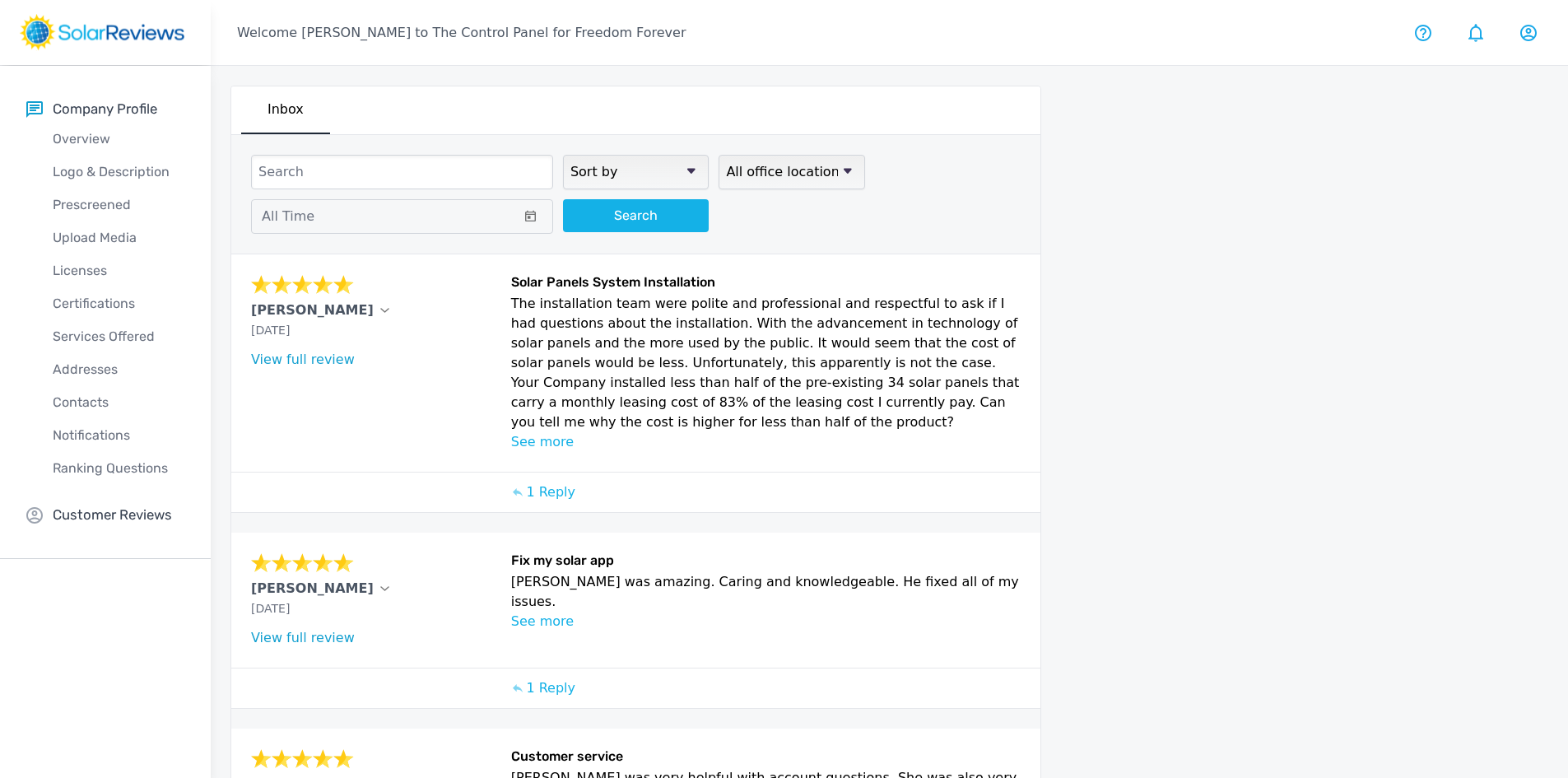
click at [334, 162] on input at bounding box center [402, 172] width 302 height 34
type input "[PERSON_NAME]"
click at [601, 211] on button "Search" at bounding box center [635, 215] width 146 height 33
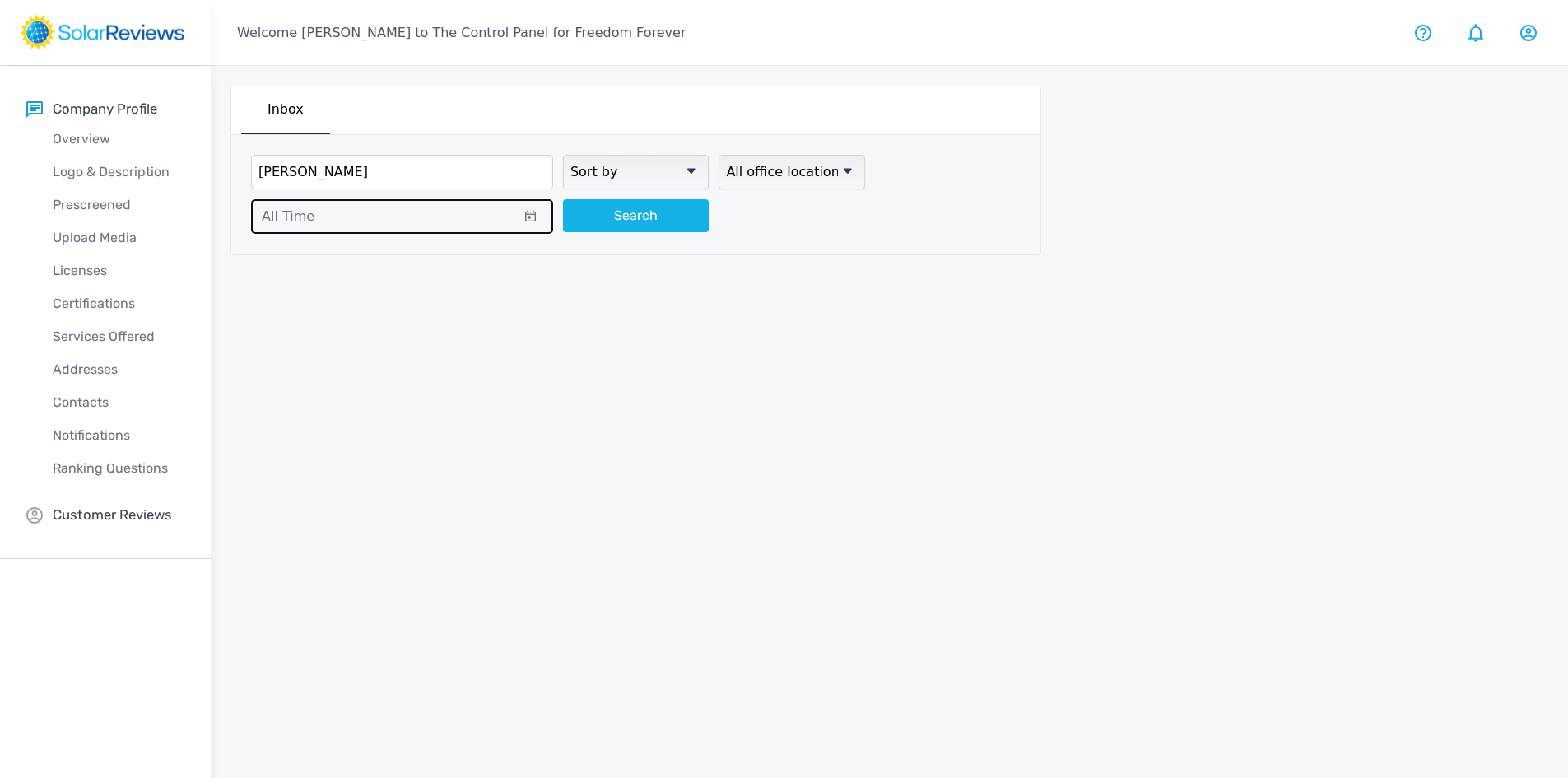
click at [517, 207] on span at bounding box center [530, 216] width 31 height 18
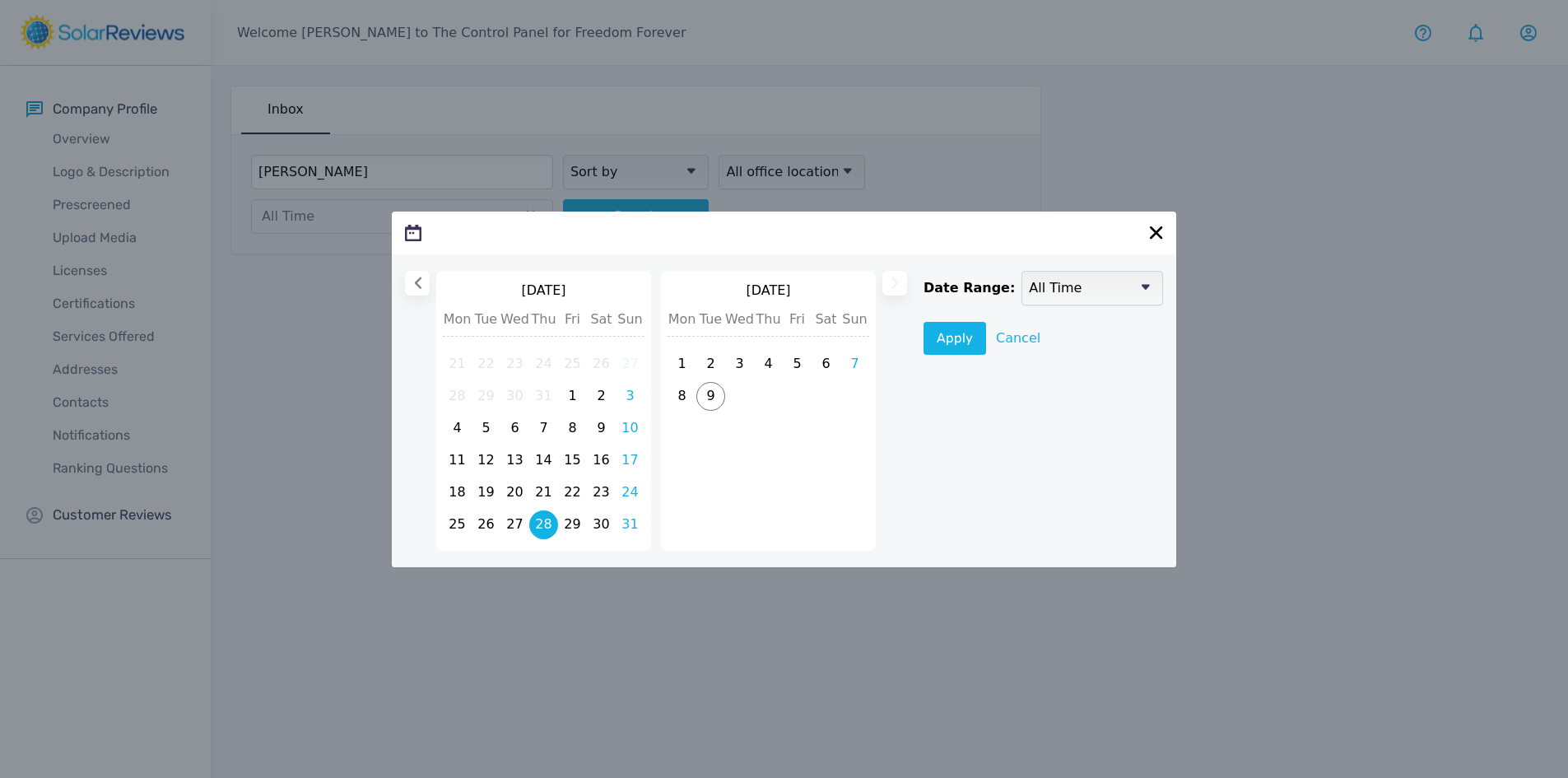
click at [549, 530] on span "28" at bounding box center [544, 525] width 29 height 29
select select
click at [371, 370] on div "[DATE] [DATE] [DATE] Mon Tue Wed Thu Fri Sat Sun 21 22 23 24 25 26 27 28 29 30 …" at bounding box center [784, 389] width 1568 height 778
click at [324, 355] on div "[DATE] [DATE] [DATE] Mon Tue Wed Thu Fri Sat Sun 21 22 23 24 25 26 27 28 29 30 …" at bounding box center [784, 389] width 1568 height 778
click at [329, 180] on div "[DATE] [DATE] [DATE] Mon Tue Wed Thu Fri Sat Sun 21 22 23 24 25 26 27 28 29 30 …" at bounding box center [784, 389] width 1568 height 778
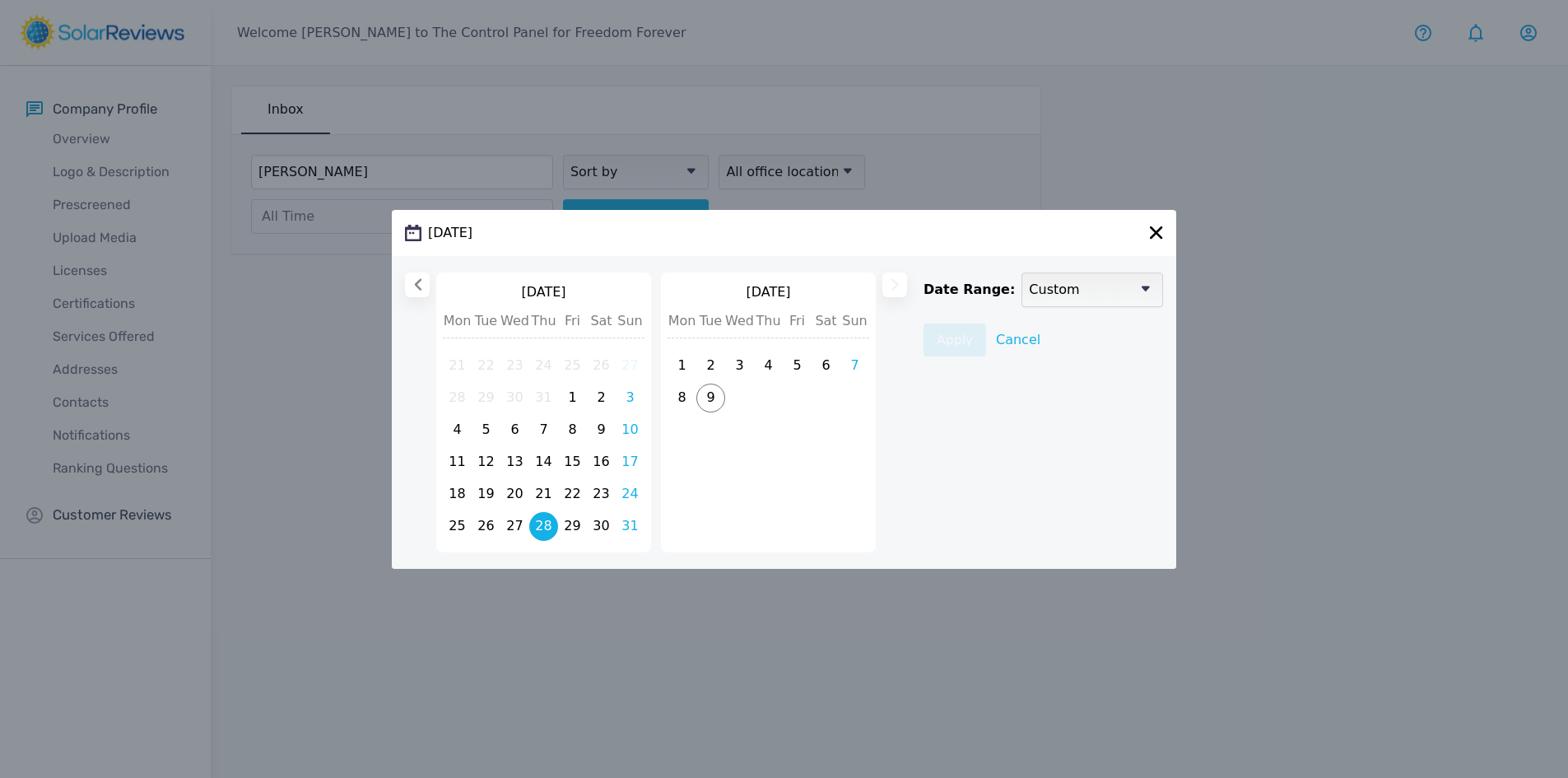
click at [332, 164] on div "[DATE] [DATE] [DATE] Mon Tue Wed Thu Fri Sat Sun 21 22 23 24 25 26 27 28 29 30 …" at bounding box center [784, 389] width 1568 height 778
click at [1134, 232] on div "[DATE]" at bounding box center [784, 232] width 784 height 46
click at [399, 173] on div "[DATE] [DATE] [DATE] Mon Tue Wed Thu Fri Sat Sun 21 22 23 24 25 26 27 28 29 30 …" at bounding box center [784, 389] width 1568 height 778
click at [1161, 233] on icon at bounding box center [1156, 232] width 14 height 14
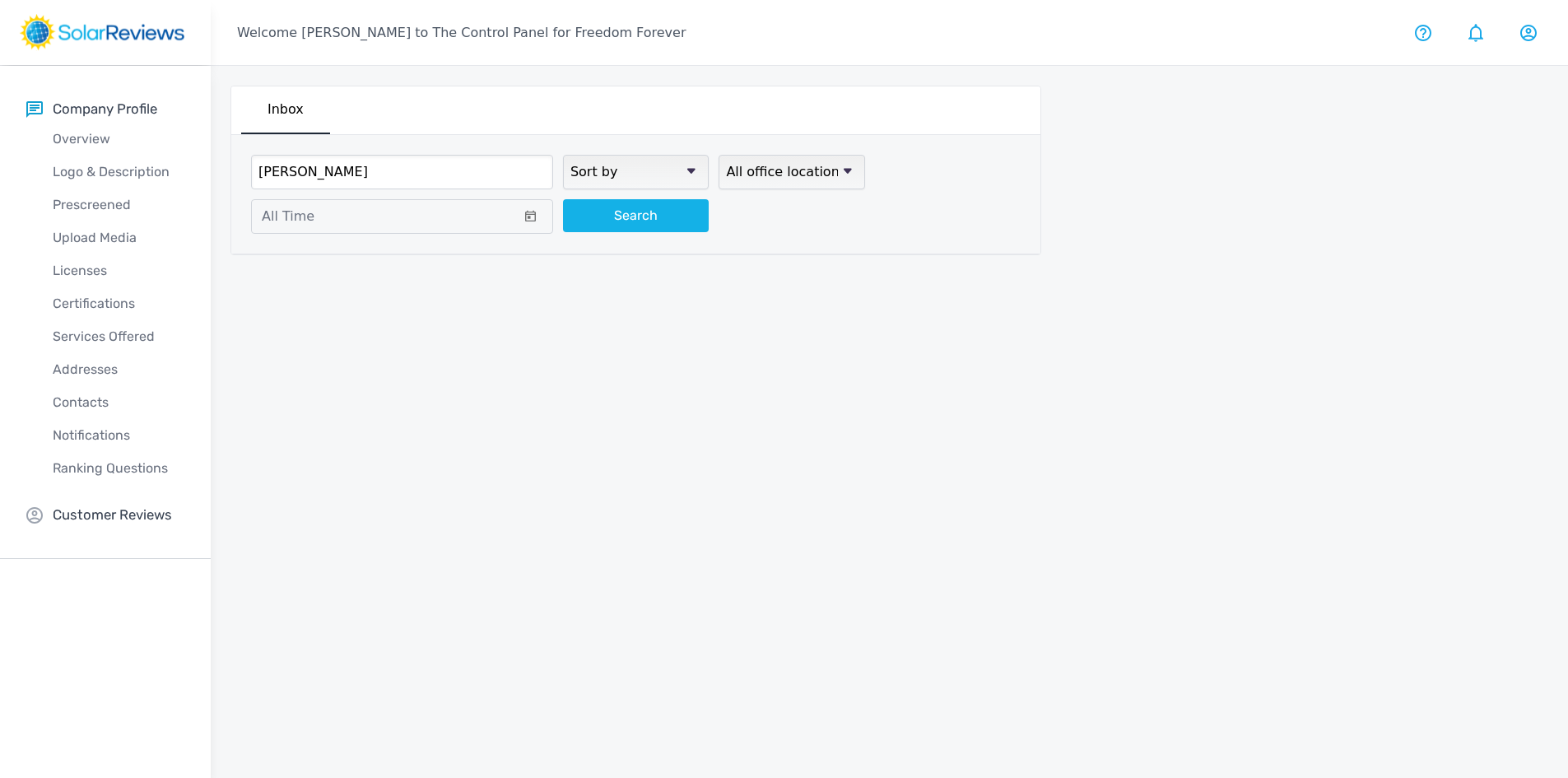
drag, startPoint x: 355, startPoint y: 180, endPoint x: 347, endPoint y: 180, distance: 8.0
click at [352, 180] on input "[PERSON_NAME]" at bounding box center [402, 172] width 302 height 34
type input "R"
click at [635, 220] on button "Search" at bounding box center [635, 215] width 146 height 33
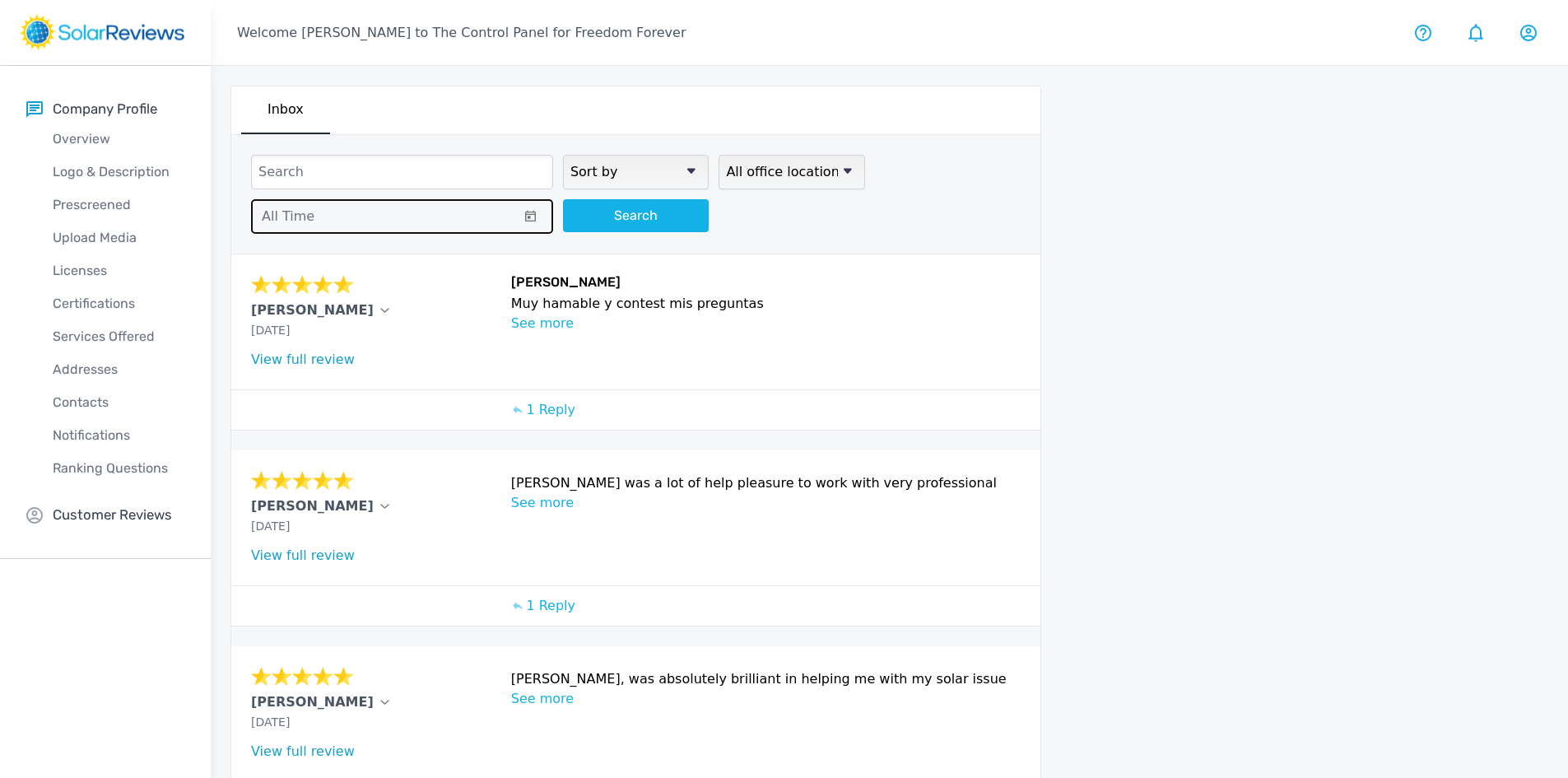
click at [538, 216] on span at bounding box center [530, 216] width 31 height 18
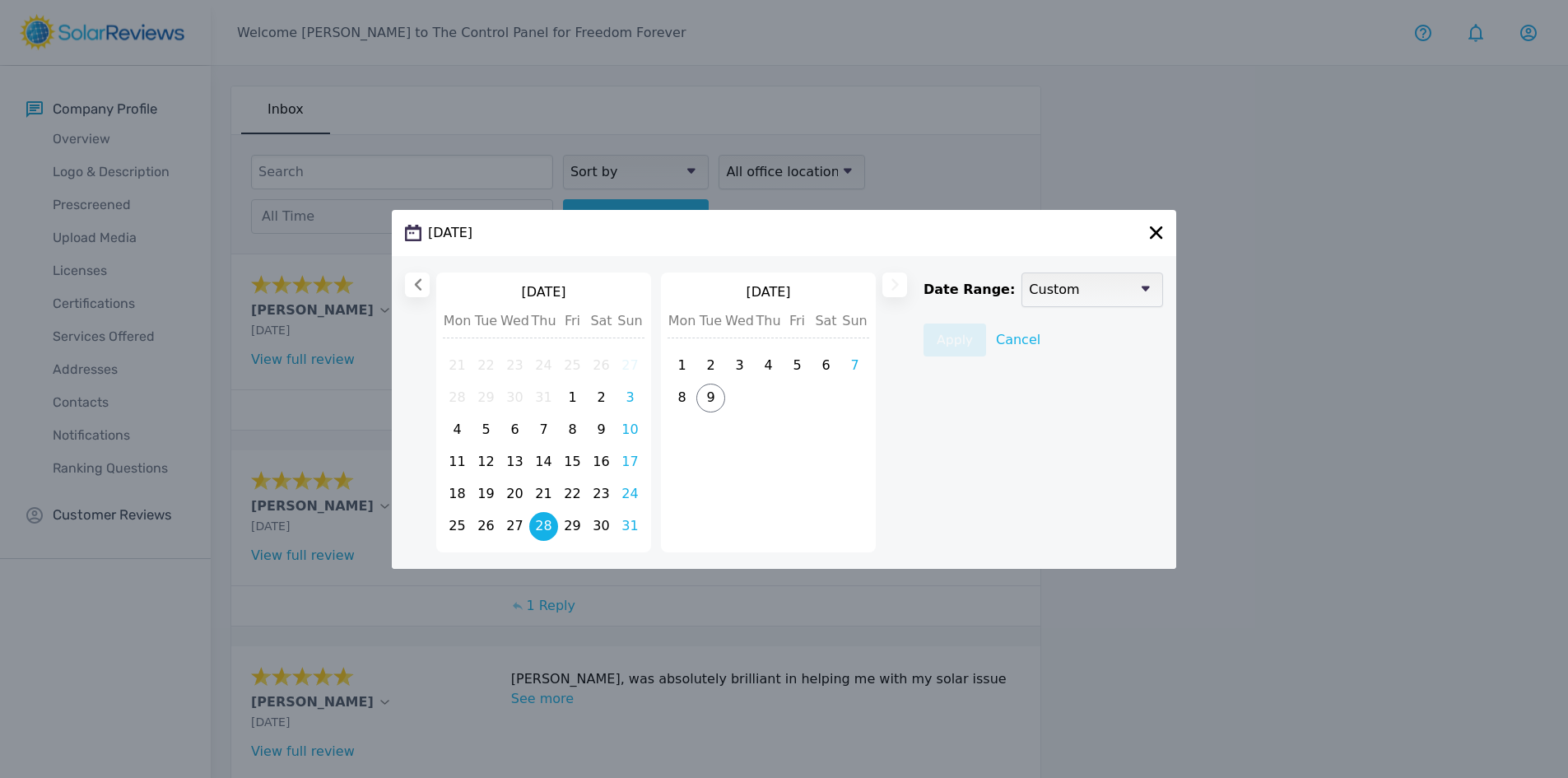
click at [547, 526] on span "28" at bounding box center [544, 526] width 29 height 29
click at [572, 526] on span "29" at bounding box center [572, 526] width 29 height 29
click at [554, 530] on span "28" at bounding box center [544, 526] width 29 height 29
click at [964, 331] on button "Apply" at bounding box center [954, 340] width 62 height 33
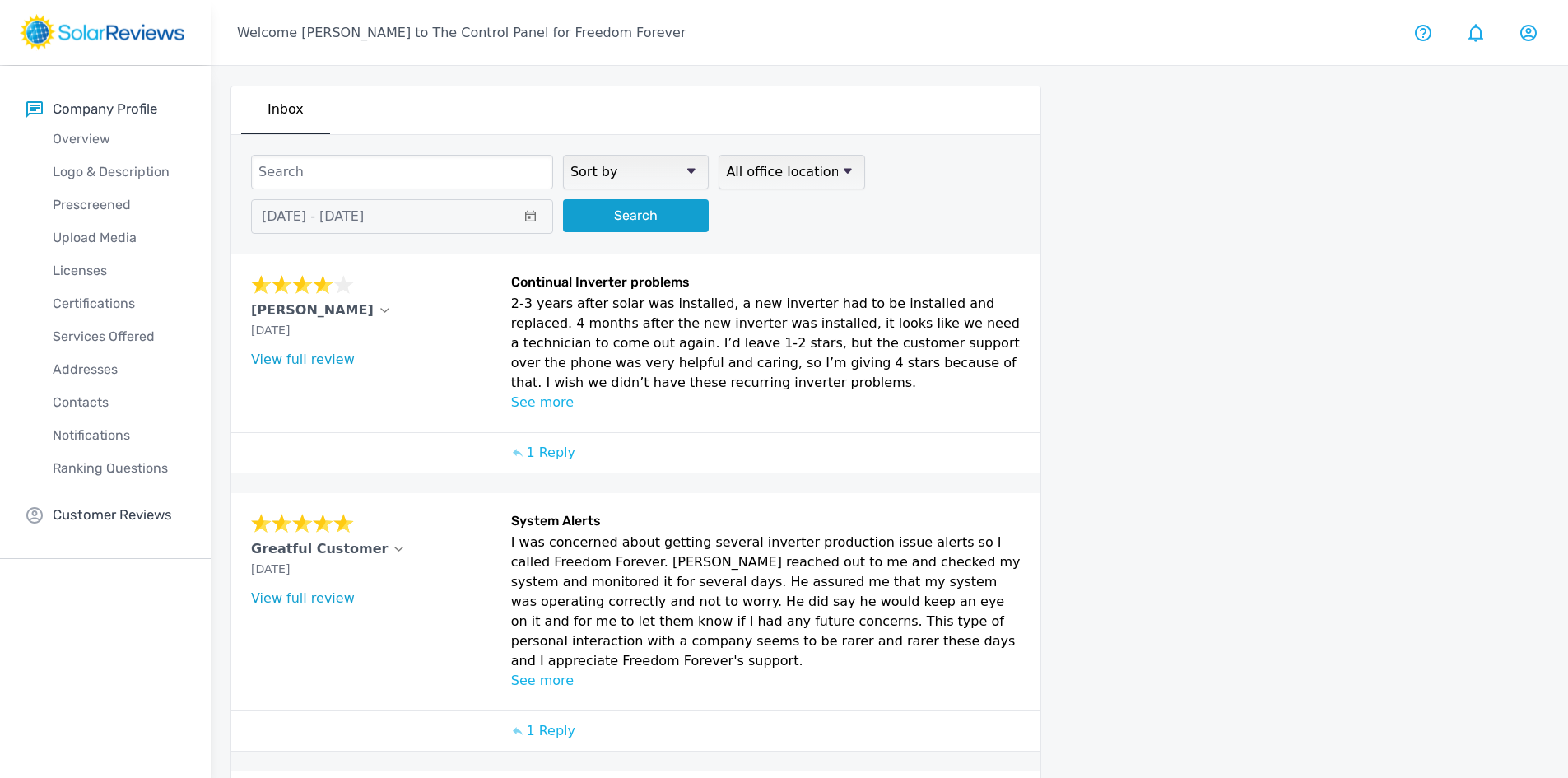
click at [656, 225] on button "Search" at bounding box center [635, 215] width 146 height 33
click at [530, 218] on icon at bounding box center [530, 216] width 11 height 11
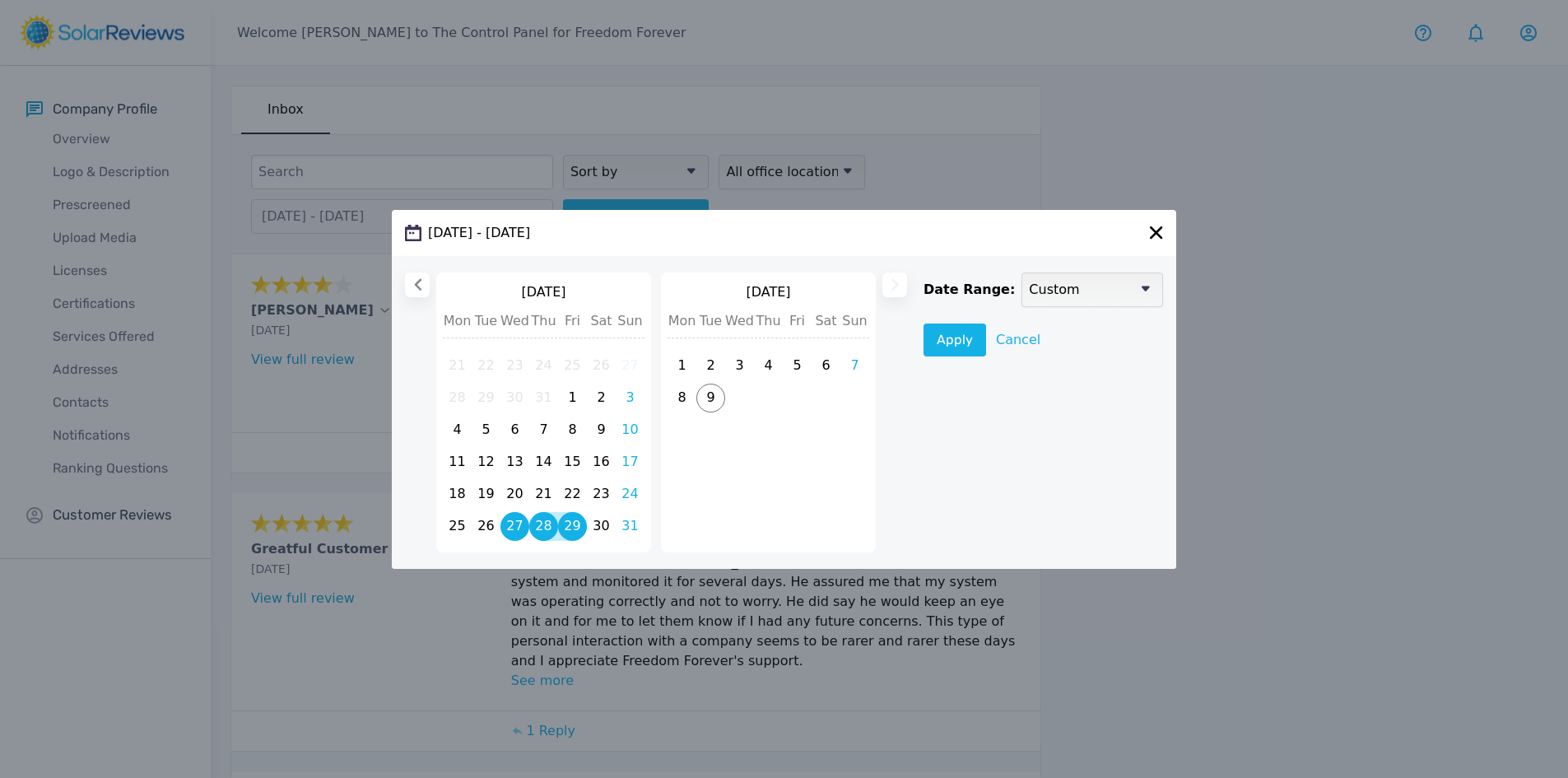
click at [516, 537] on span "27" at bounding box center [515, 526] width 29 height 29
click at [474, 530] on span "26" at bounding box center [486, 526] width 29 height 29
click at [456, 527] on span "25" at bounding box center [457, 526] width 29 height 29
click at [611, 539] on li "30" at bounding box center [601, 526] width 29 height 29
click at [944, 333] on button "Apply" at bounding box center [954, 340] width 62 height 33
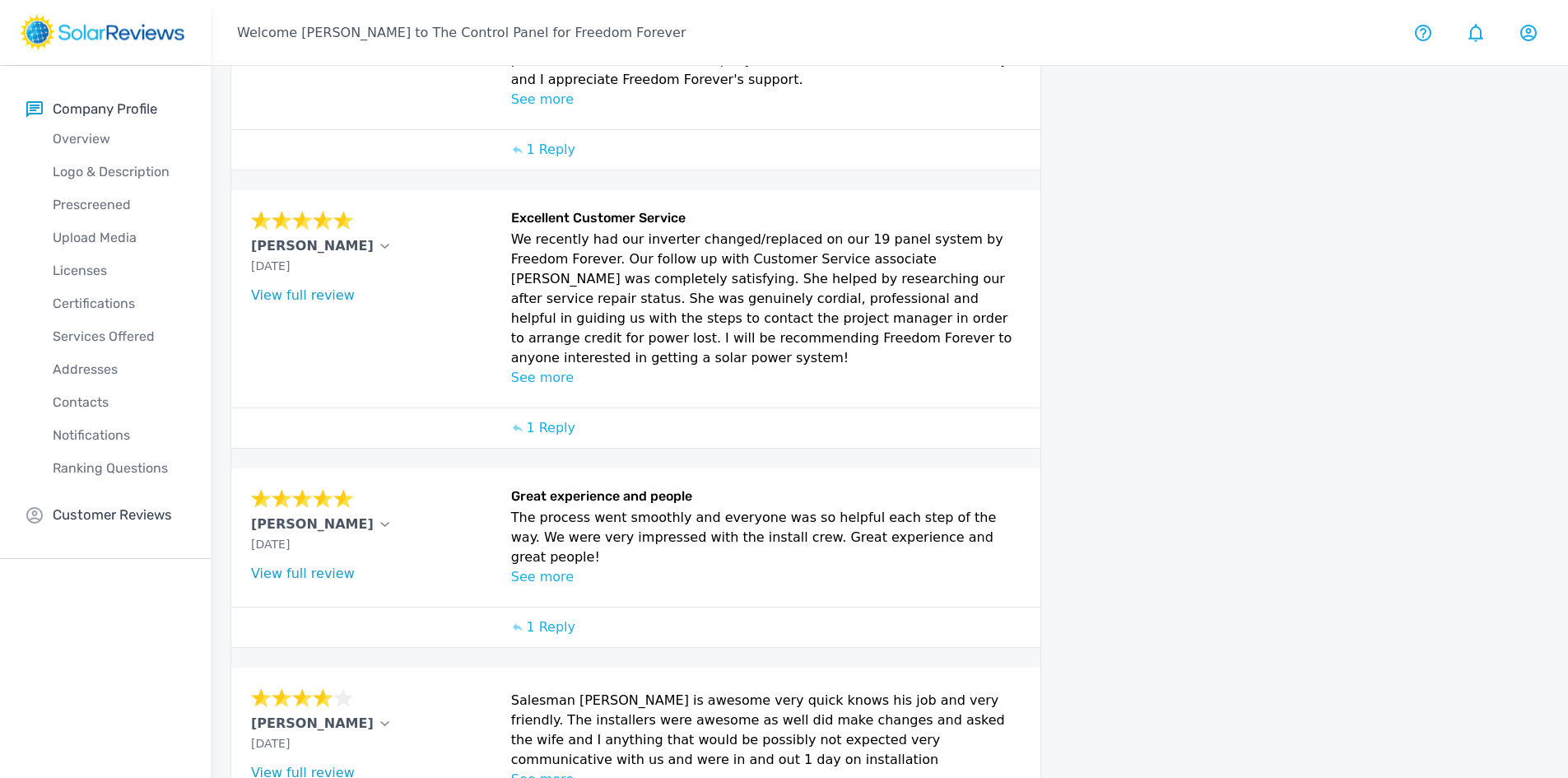
scroll to position [677, 0]
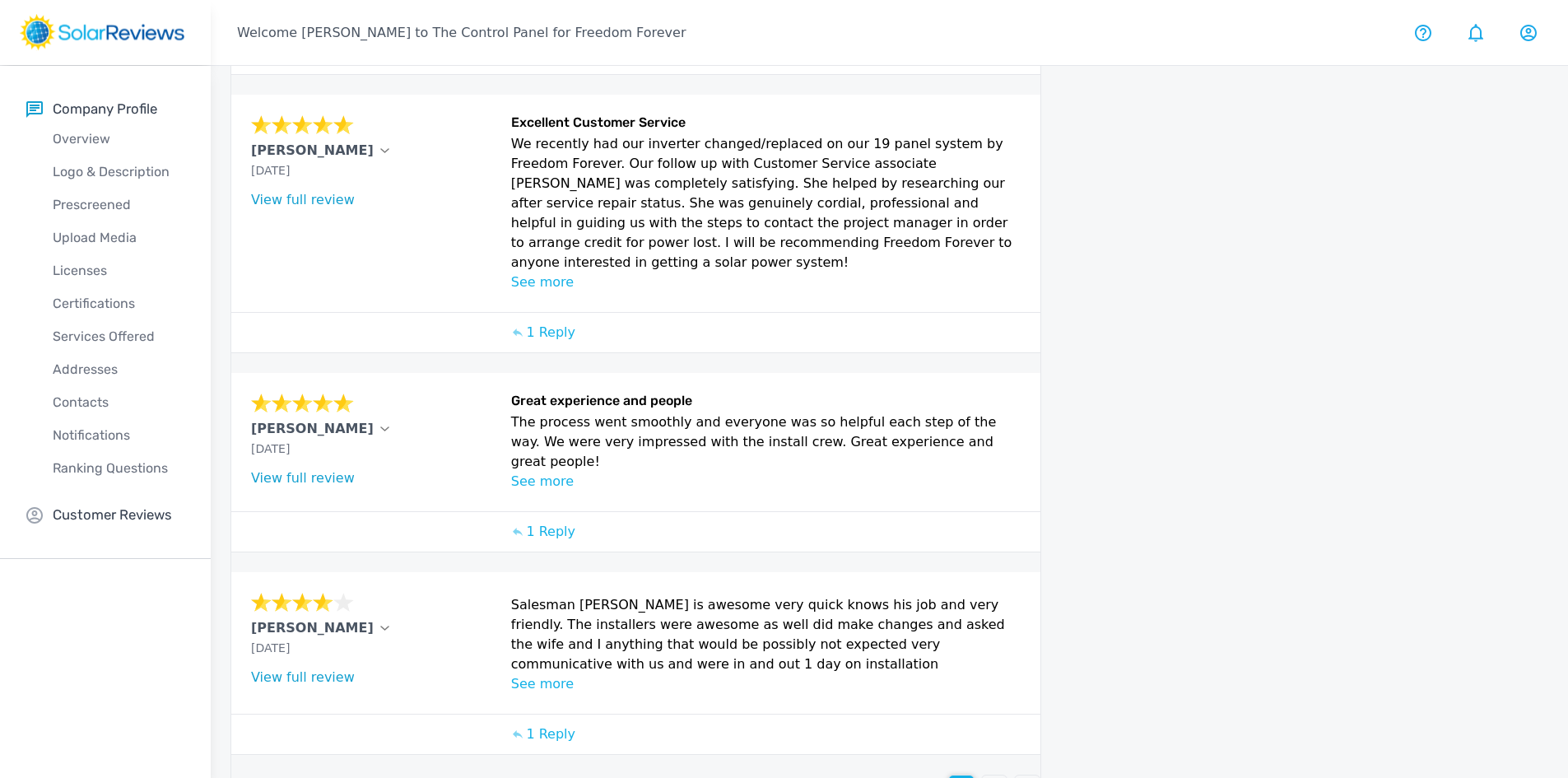
click at [993, 777] on p "2" at bounding box center [994, 788] width 8 height 20
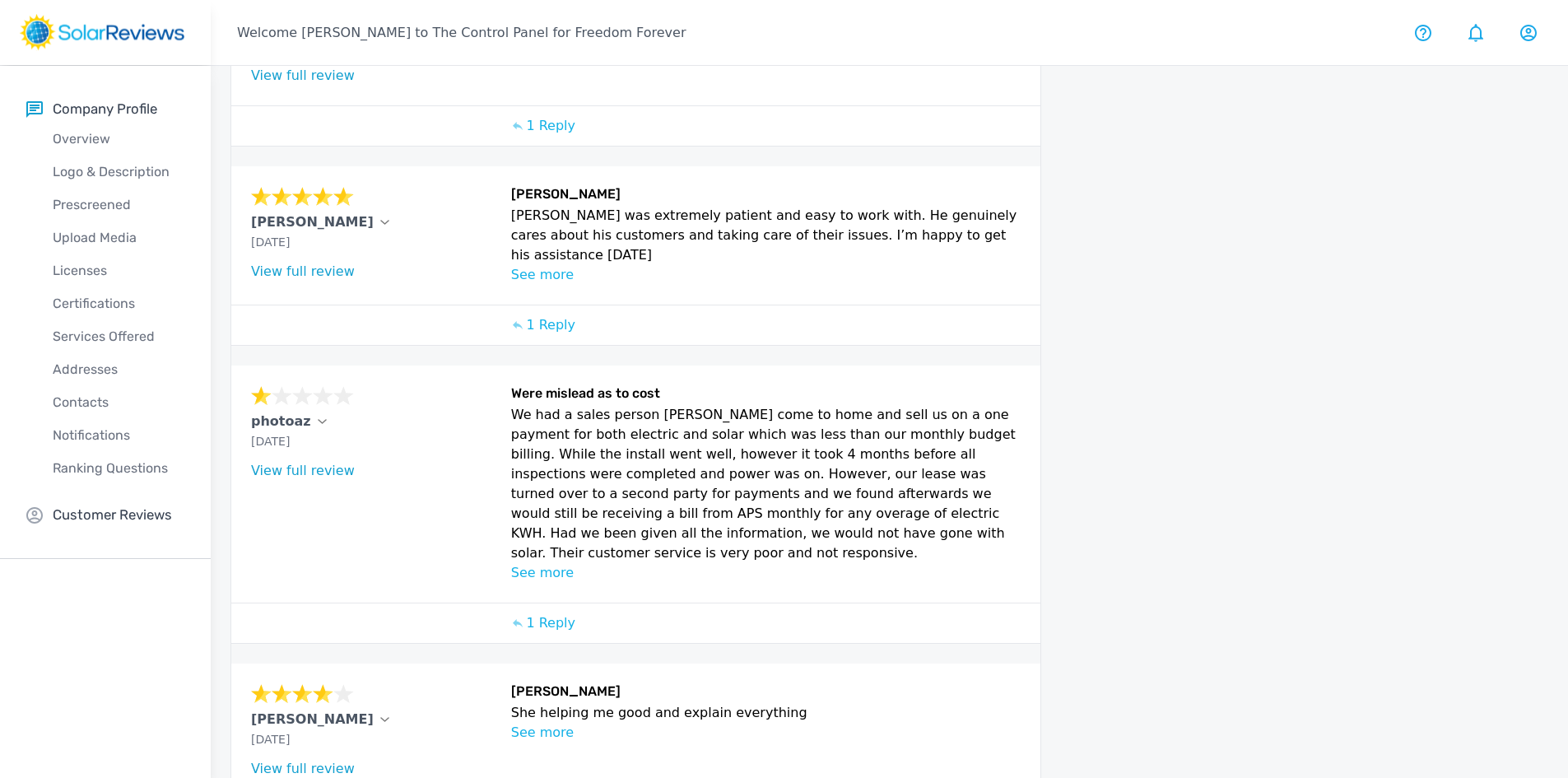
scroll to position [582, 0]
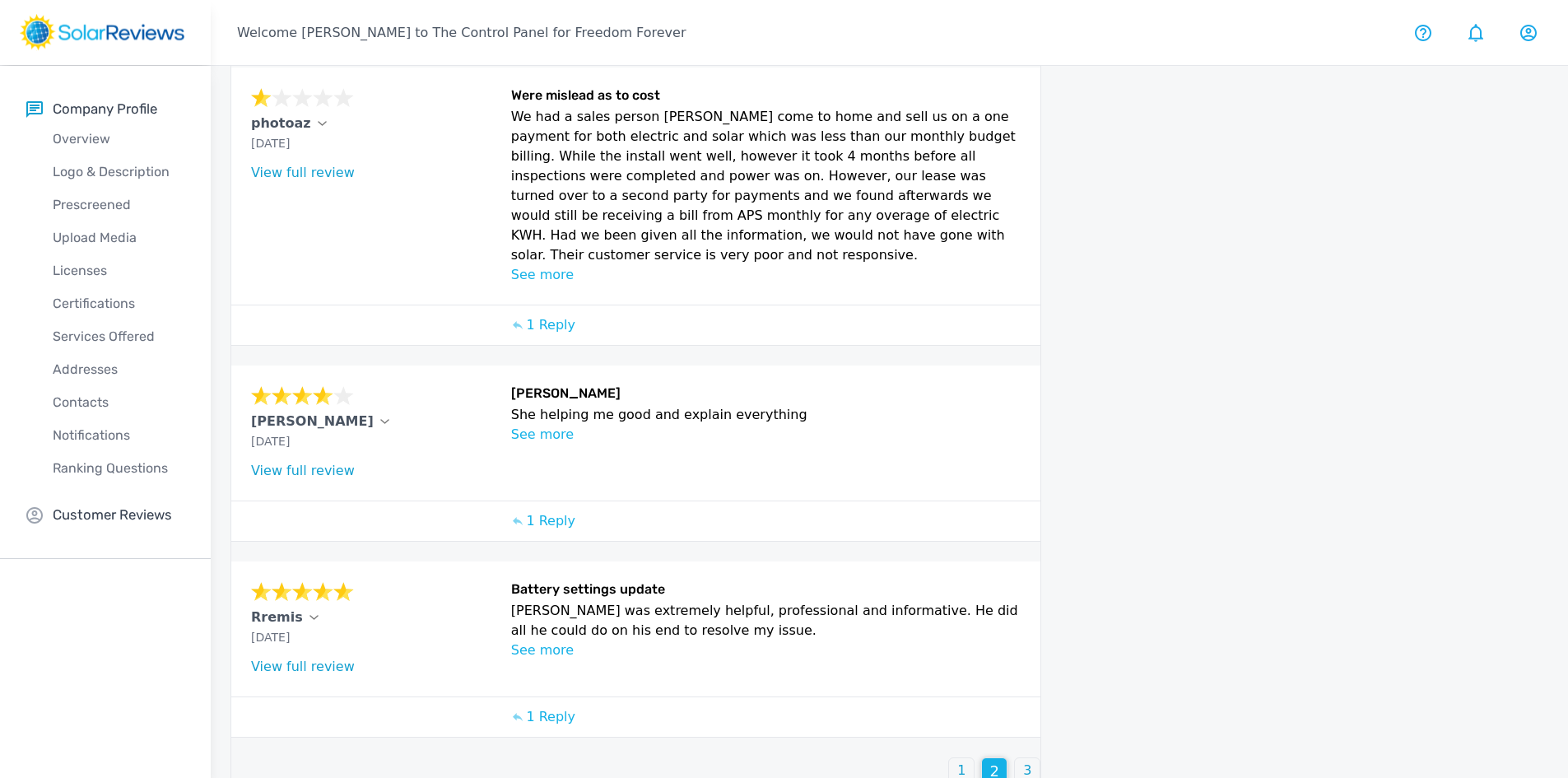
click at [1042, 752] on div "current reviews Inbox Sort by newest oldest Rating: highest to lowest Rating: l…" at bounding box center [842, 144] width 1264 height 1320
click at [1034, 758] on div "3" at bounding box center [1027, 770] width 24 height 24
